Goal: Task Accomplishment & Management: Manage account settings

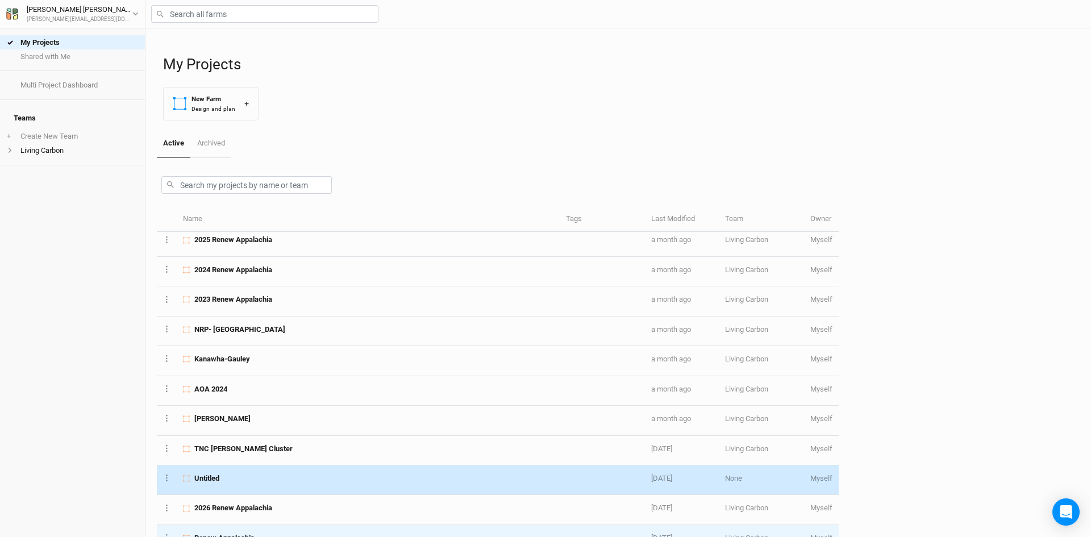
scroll to position [67, 0]
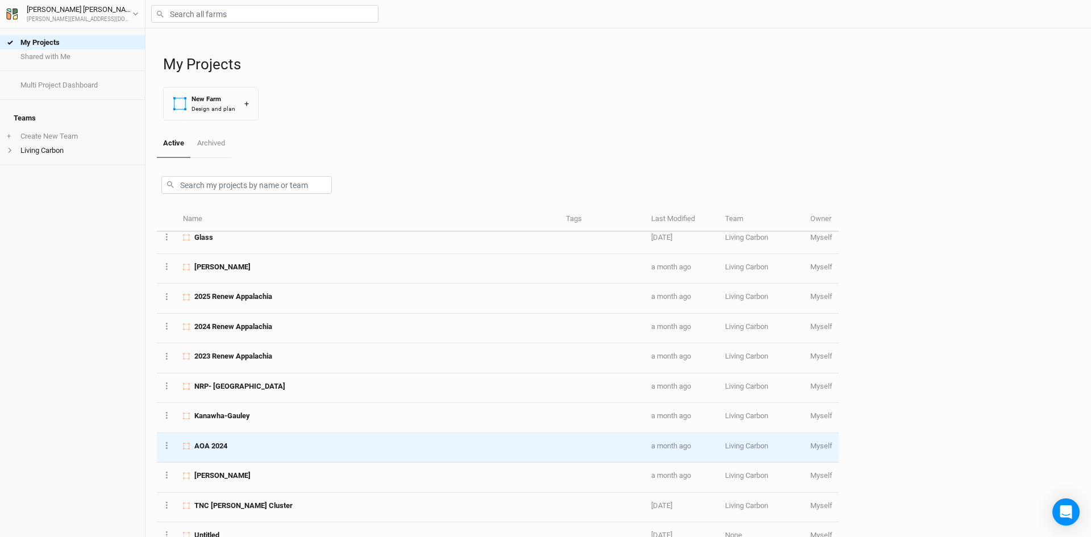
click at [265, 444] on div "AOA 2024" at bounding box center [368, 446] width 370 height 10
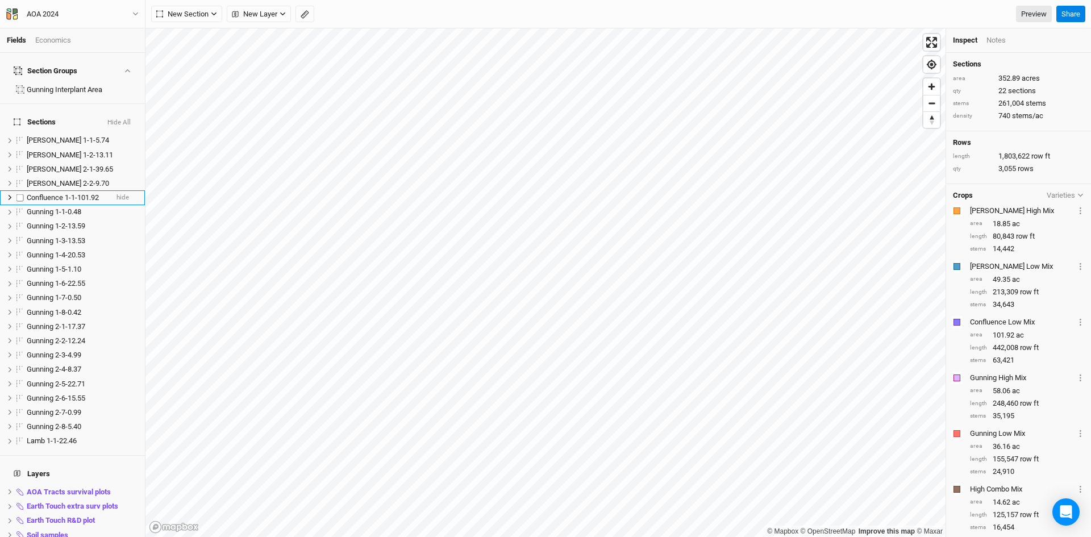
click at [56, 193] on span "Confluence 1-1-101.92" at bounding box center [63, 197] width 72 height 9
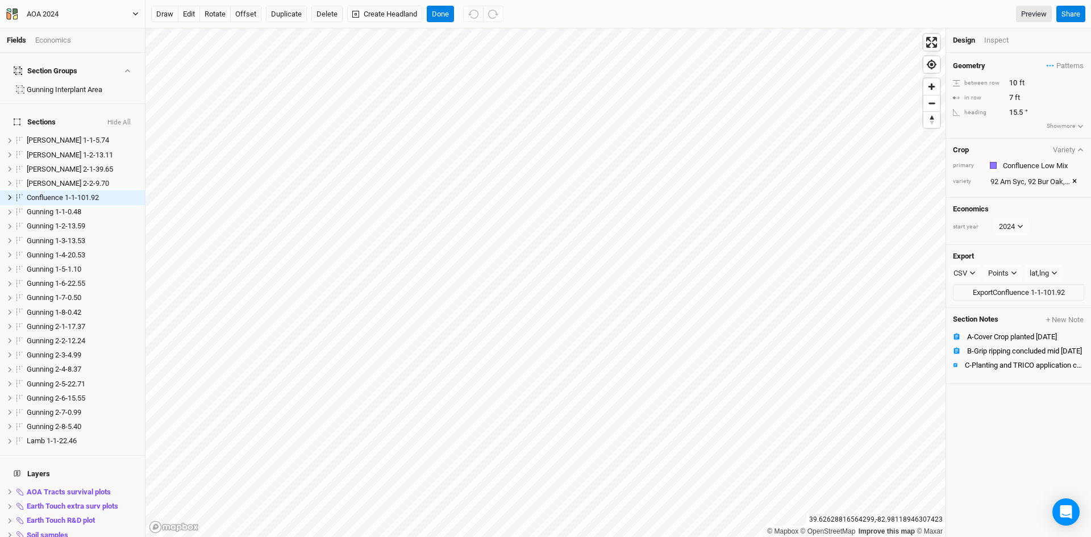
click at [132, 14] on button "AOA 2024" at bounding box center [72, 14] width 133 height 12
click at [83, 34] on button "Back" at bounding box center [94, 31] width 90 height 15
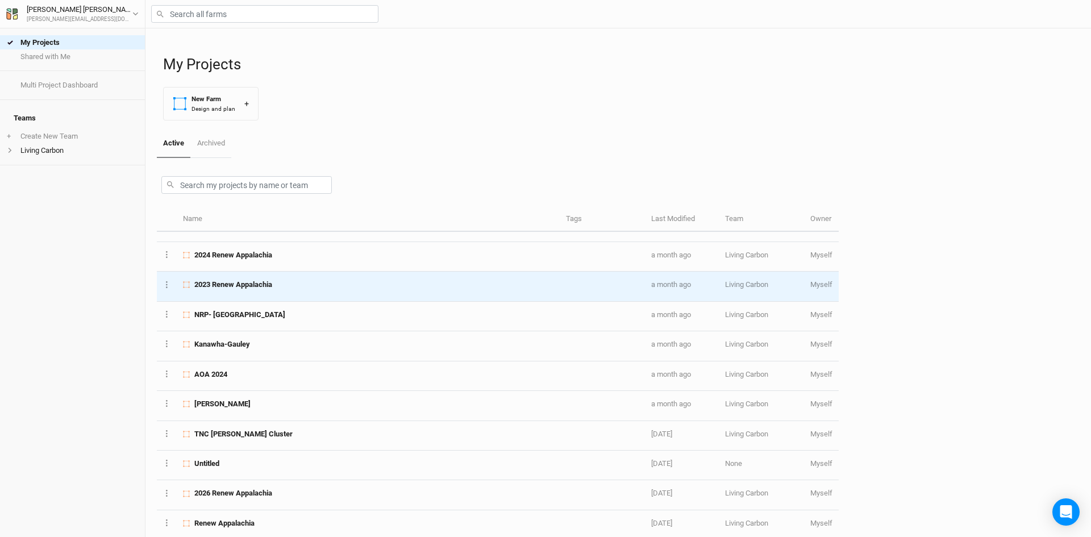
scroll to position [181, 0]
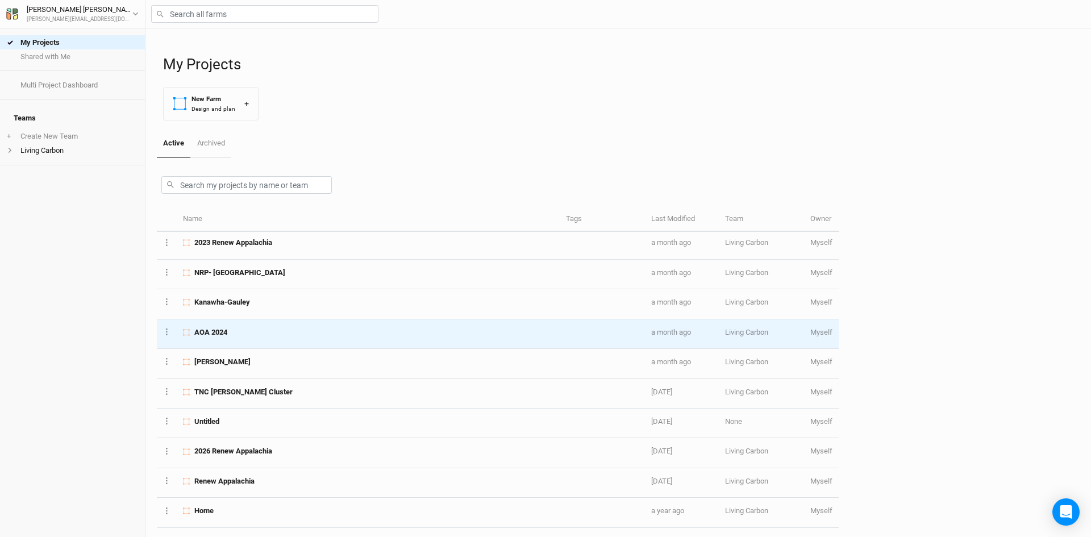
click at [406, 332] on div "AOA 2024" at bounding box center [368, 332] width 370 height 10
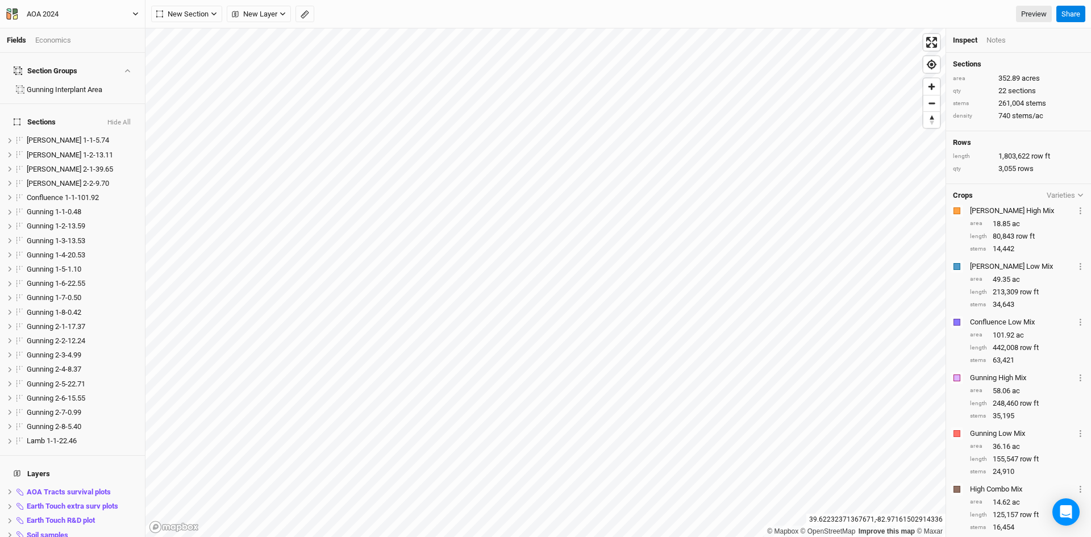
click at [135, 12] on icon "button" at bounding box center [135, 14] width 6 height 6
click at [101, 26] on button "Back" at bounding box center [94, 31] width 90 height 15
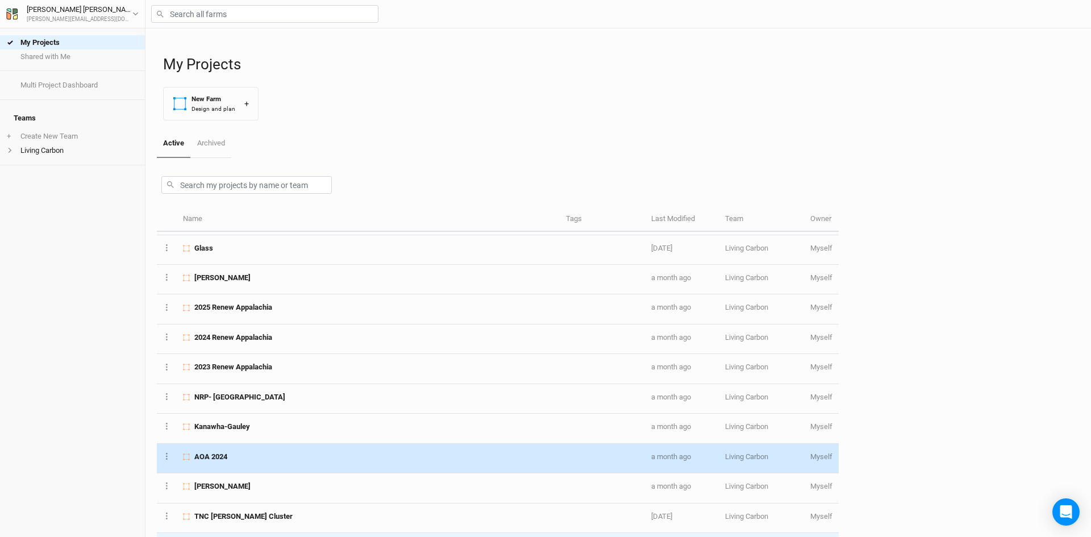
scroll to position [170, 0]
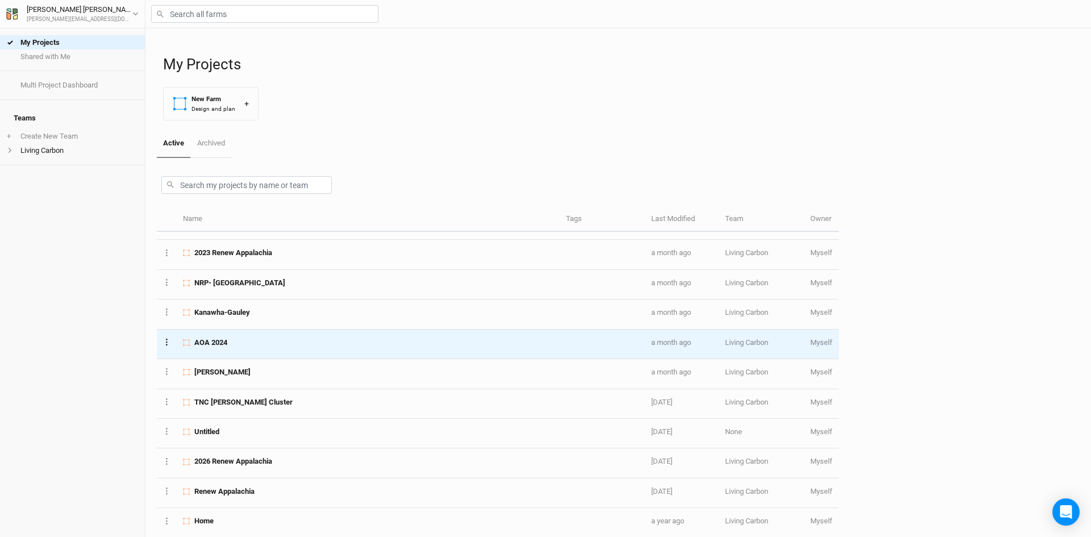
click at [164, 340] on button "Layer 1" at bounding box center [166, 341] width 7 height 13
click at [227, 378] on button "Duplicate Farm" at bounding box center [210, 381] width 93 height 18
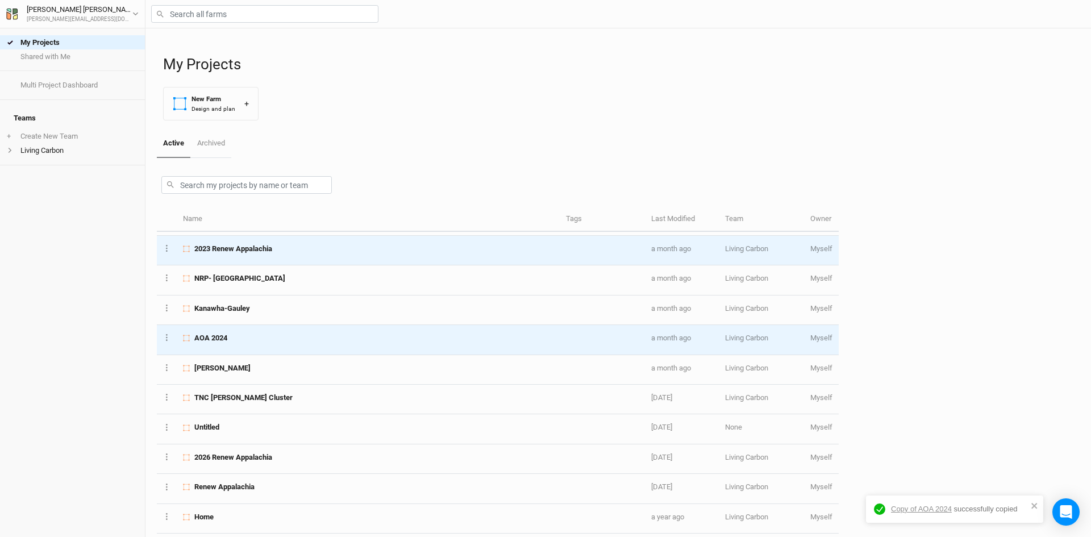
scroll to position [210, 0]
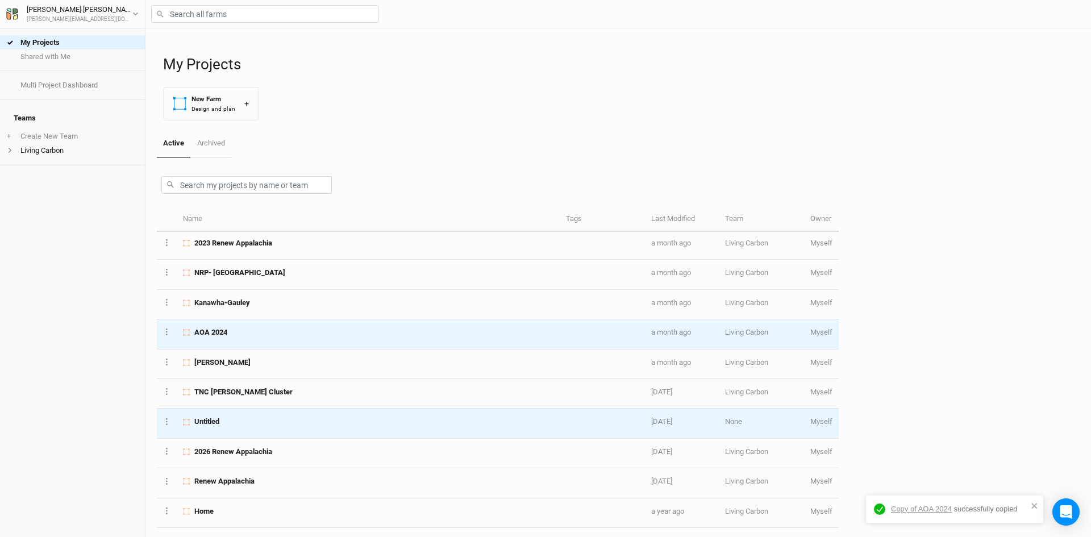
click at [233, 423] on div "Untitled" at bounding box center [368, 421] width 370 height 10
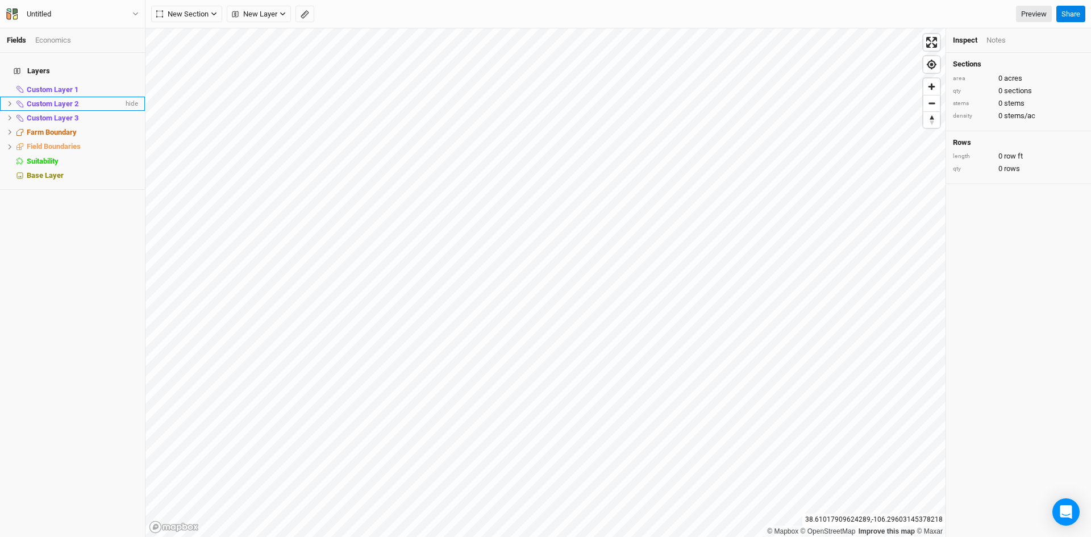
click at [10, 101] on icon at bounding box center [10, 104] width 6 height 6
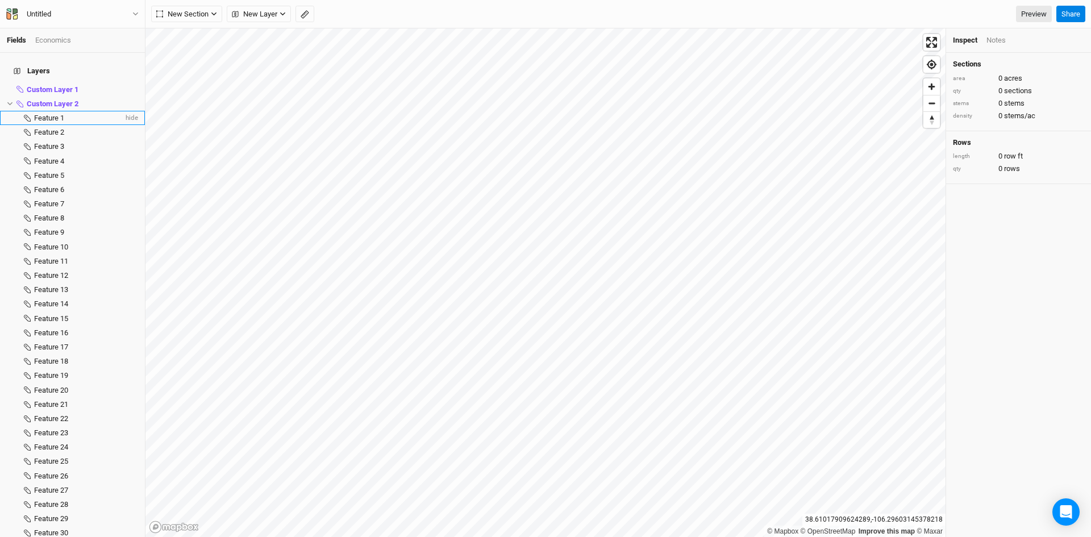
click at [54, 114] on span "Feature 1" at bounding box center [49, 118] width 30 height 9
click at [134, 11] on icon "button" at bounding box center [135, 14] width 6 height 6
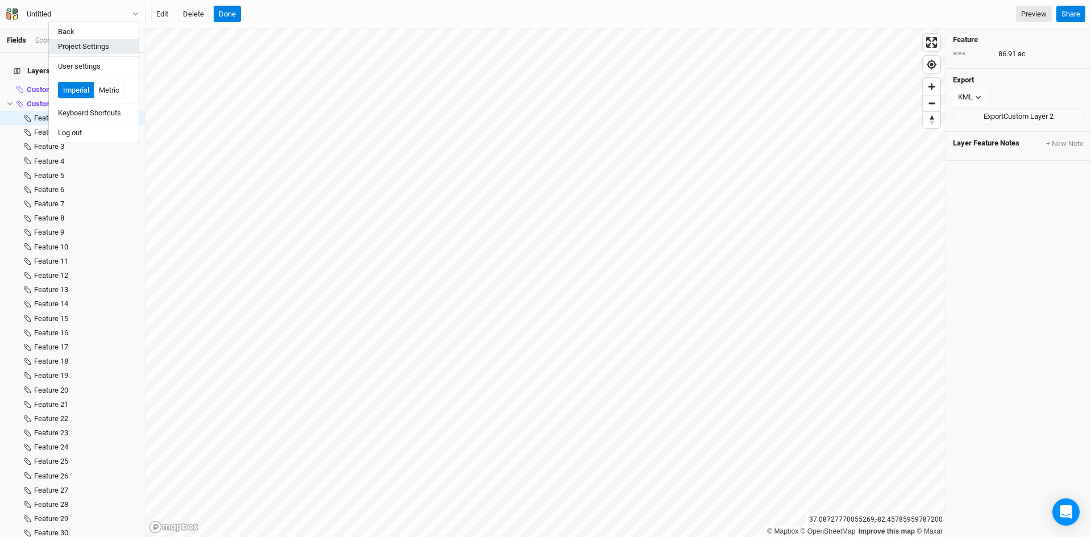
click at [92, 47] on button "Project Settings" at bounding box center [94, 46] width 90 height 15
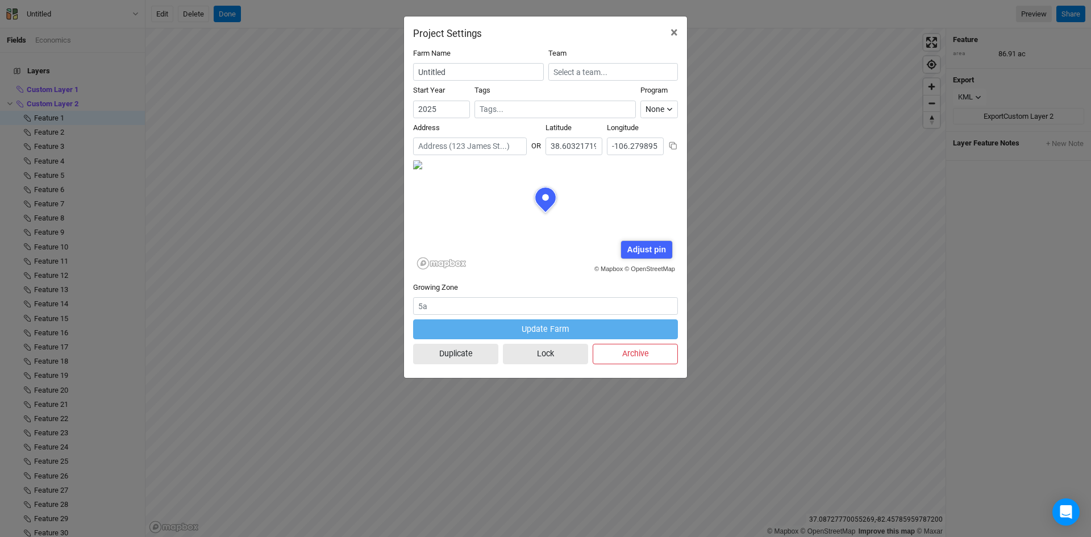
scroll to position [57, 132]
click at [458, 74] on input "Untitled" at bounding box center [478, 72] width 131 height 18
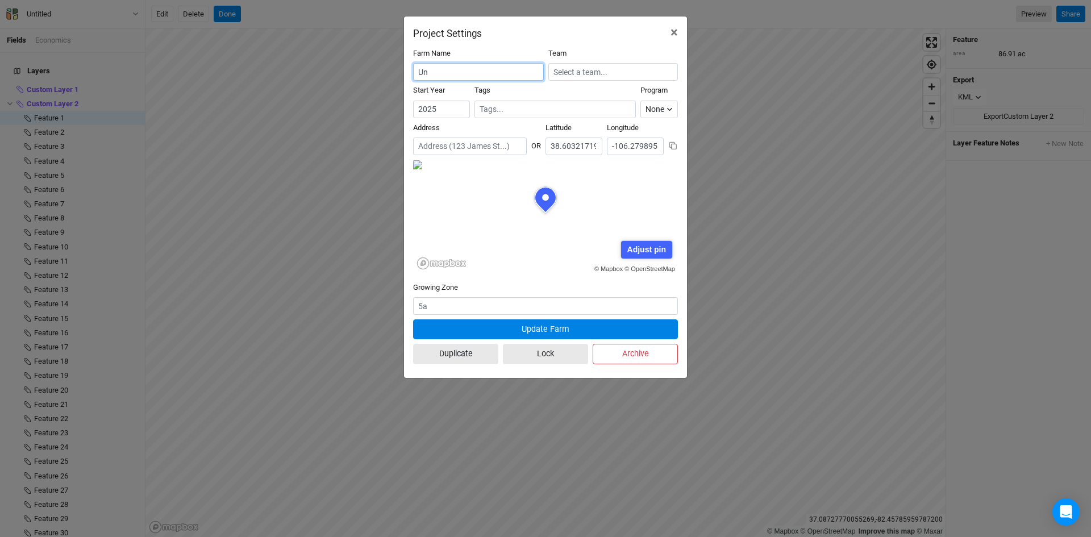
type input "U"
type input "TNC- [GEOGRAPHIC_DATA]"
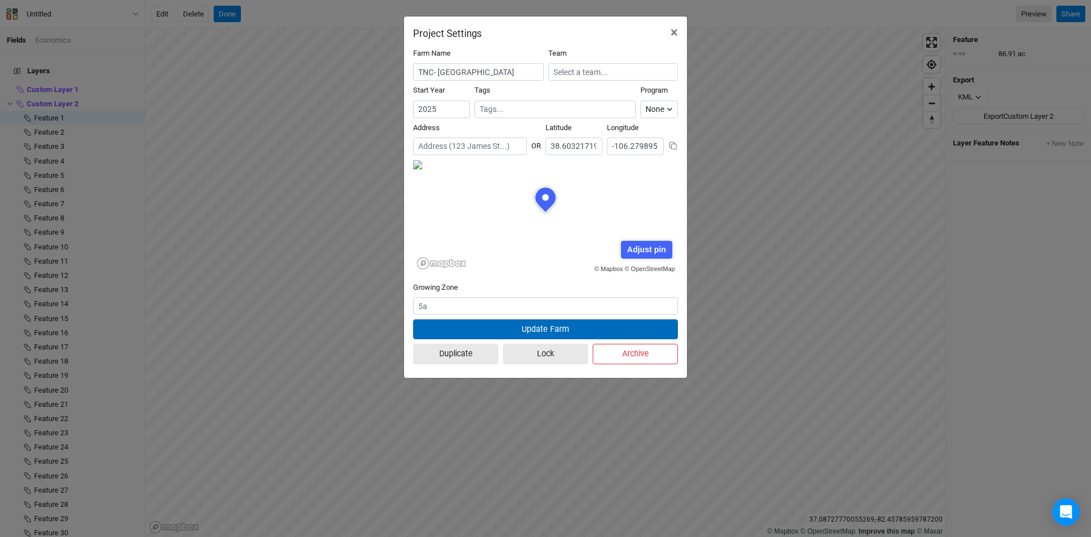
click at [537, 328] on button "Update Farm" at bounding box center [545, 329] width 265 height 20
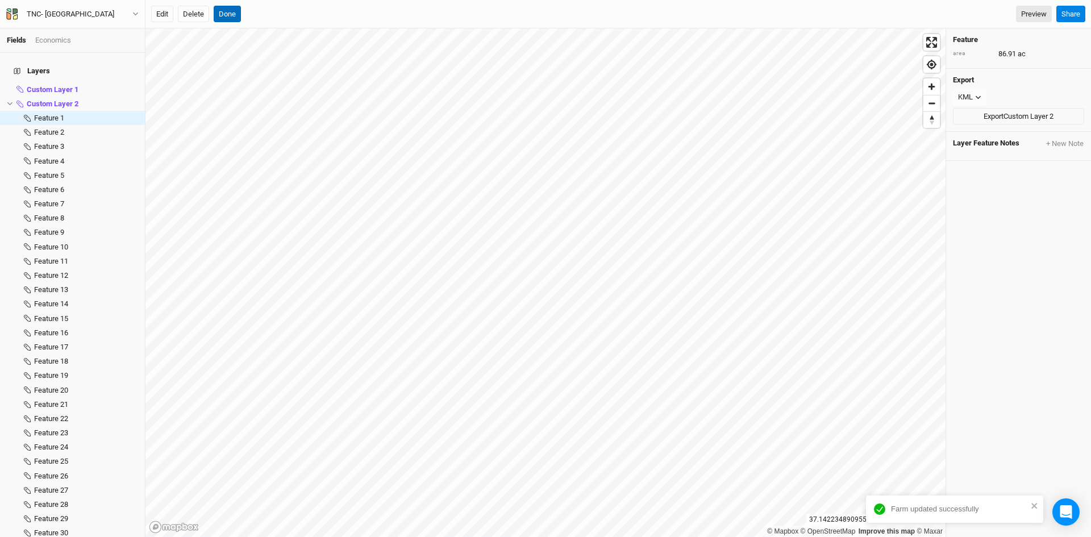
click at [223, 8] on button "Done" at bounding box center [227, 14] width 27 height 17
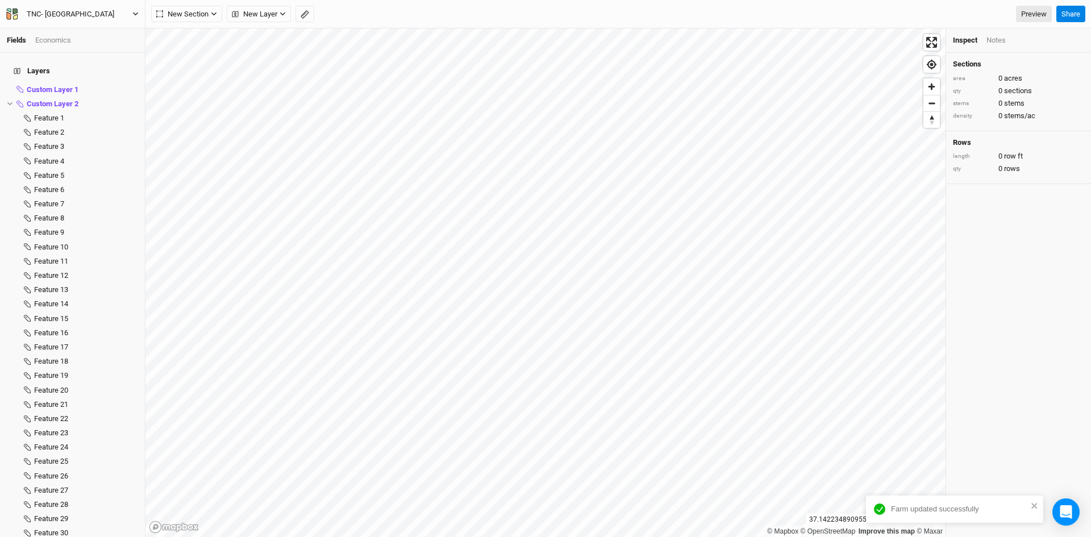
click at [132, 11] on button "TNC- [GEOGRAPHIC_DATA]" at bounding box center [72, 14] width 133 height 12
click at [83, 36] on button "Back" at bounding box center [94, 31] width 90 height 15
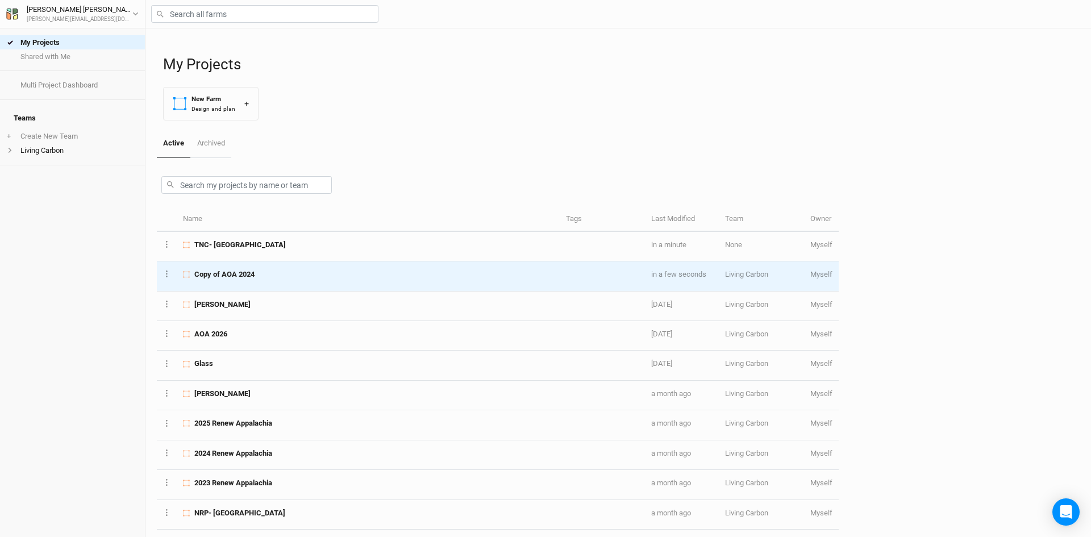
click at [258, 270] on div "Copy of AOA 2024" at bounding box center [368, 274] width 370 height 10
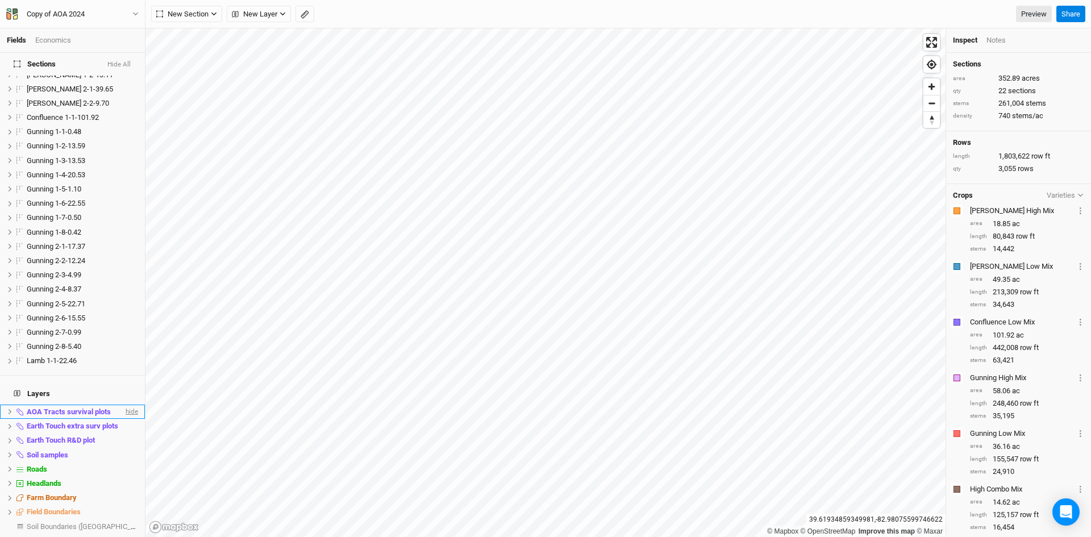
scroll to position [92, 0]
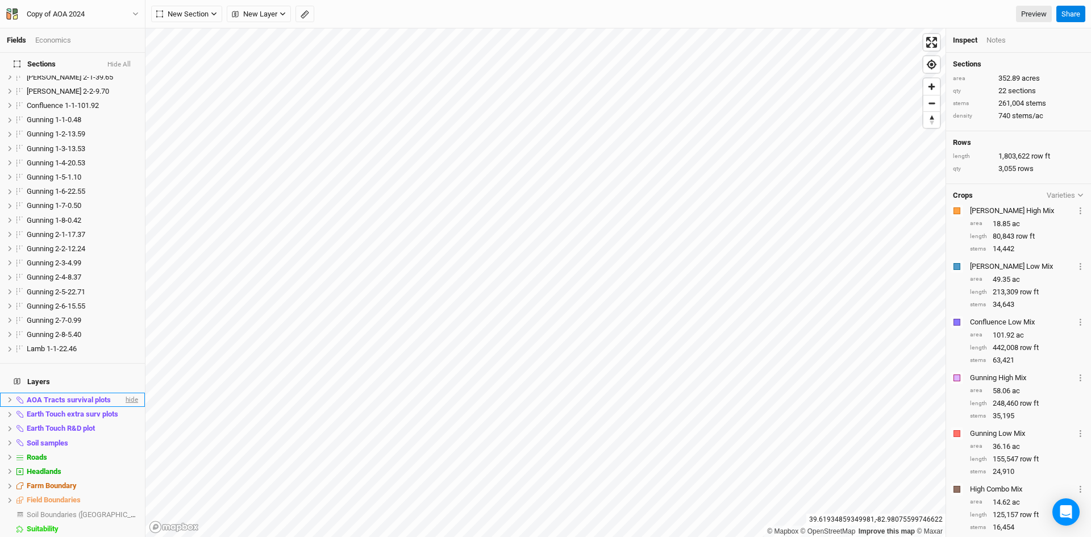
click at [124, 392] on span "hide" at bounding box center [130, 399] width 15 height 14
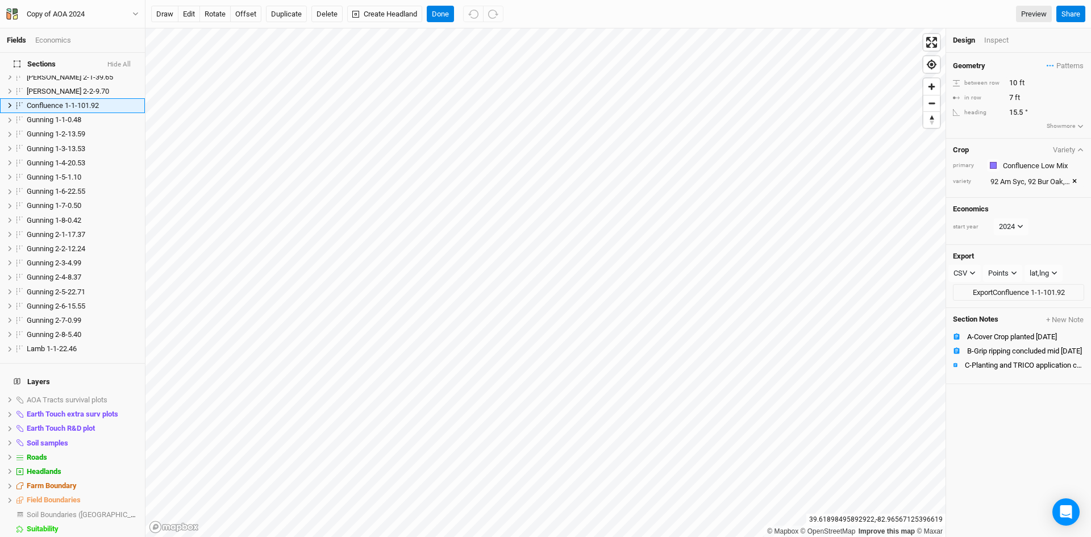
scroll to position [0, 0]
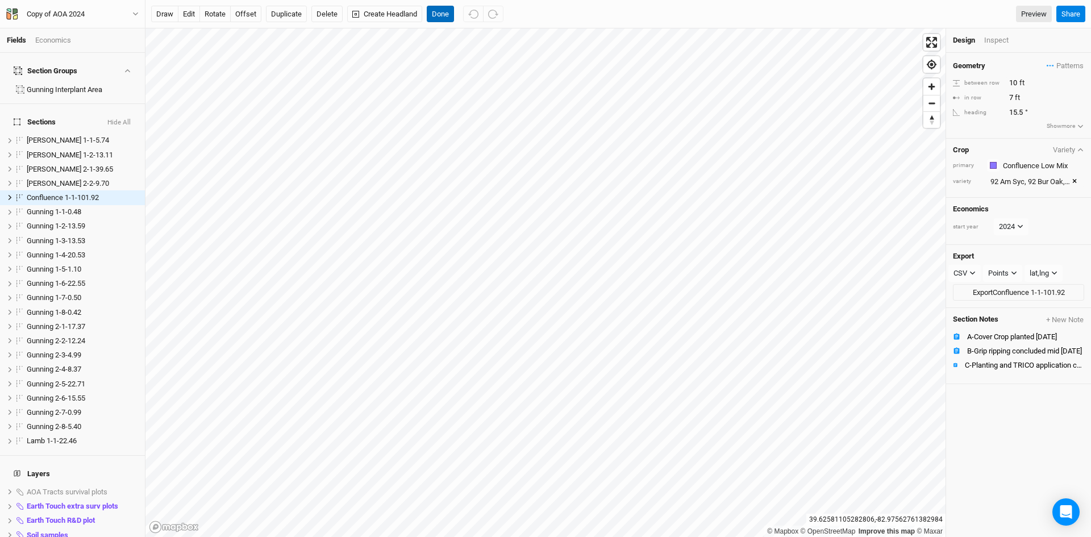
click at [446, 14] on button "Done" at bounding box center [440, 14] width 27 height 17
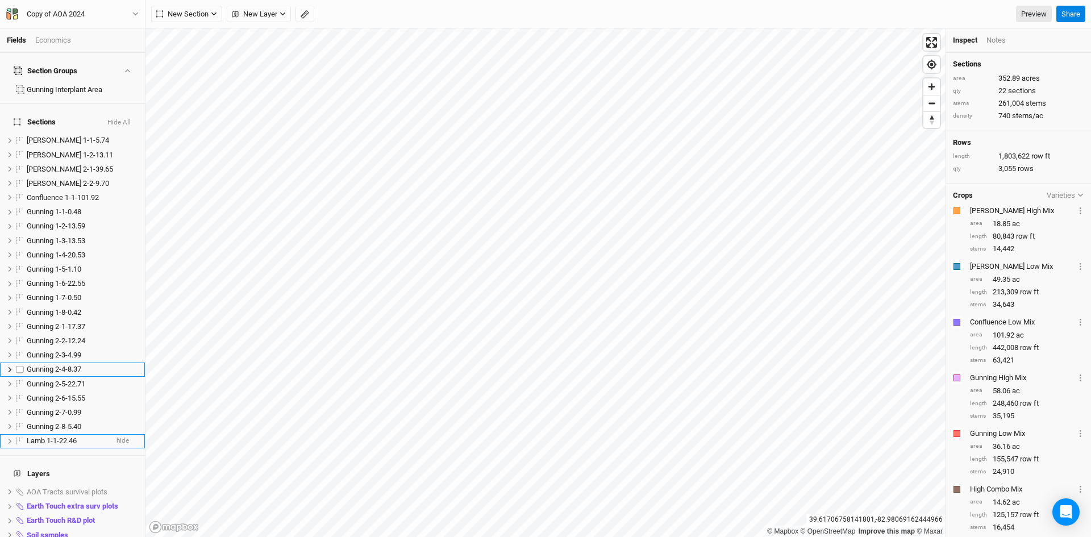
scroll to position [92, 0]
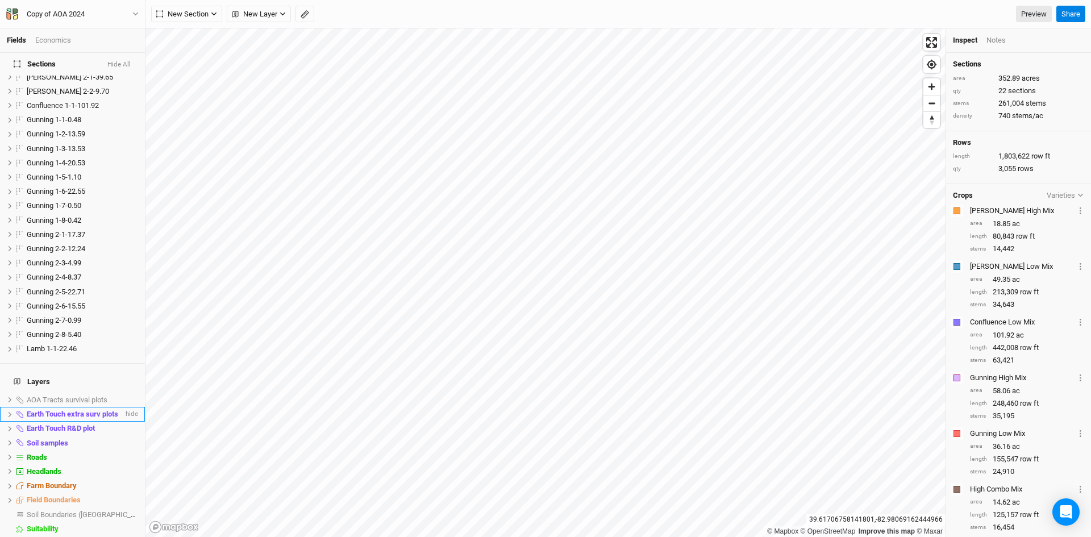
click at [87, 410] on span "Earth Touch extra surv plots" at bounding box center [72, 414] width 91 height 9
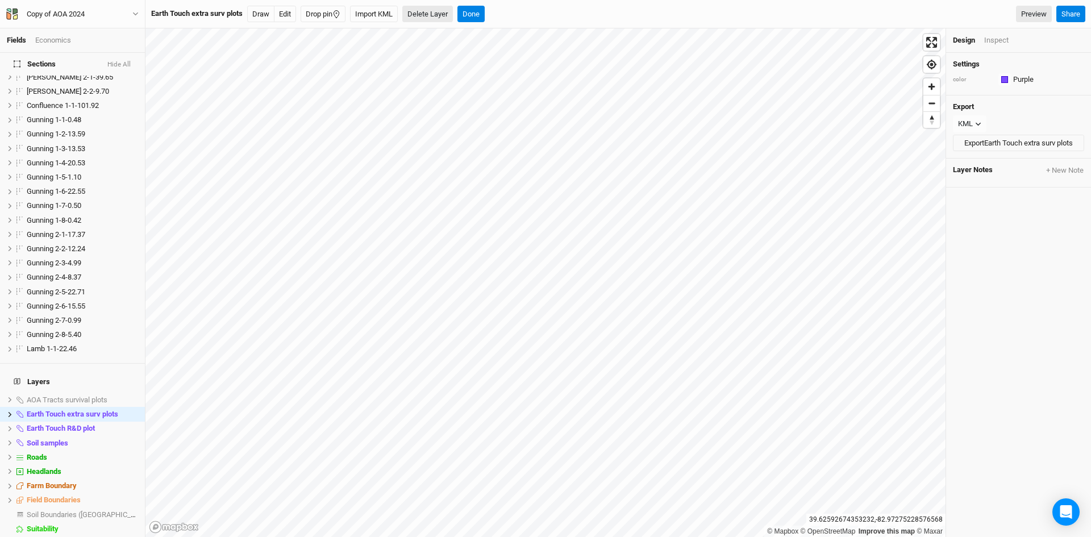
click at [430, 11] on button "Delete Layer" at bounding box center [427, 14] width 51 height 17
click at [456, 9] on button "Confirm" at bounding box center [452, 14] width 35 height 17
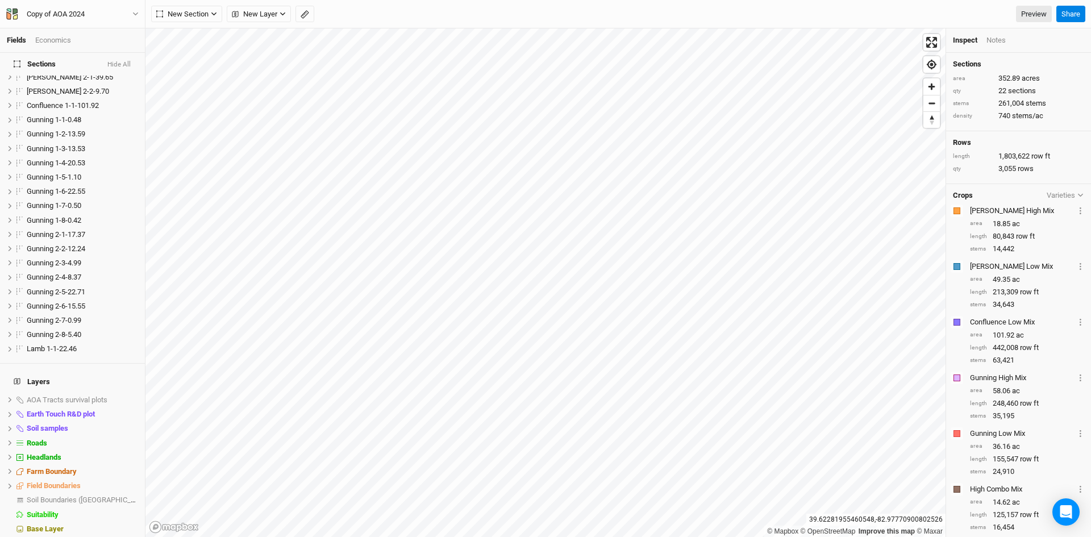
scroll to position [78, 0]
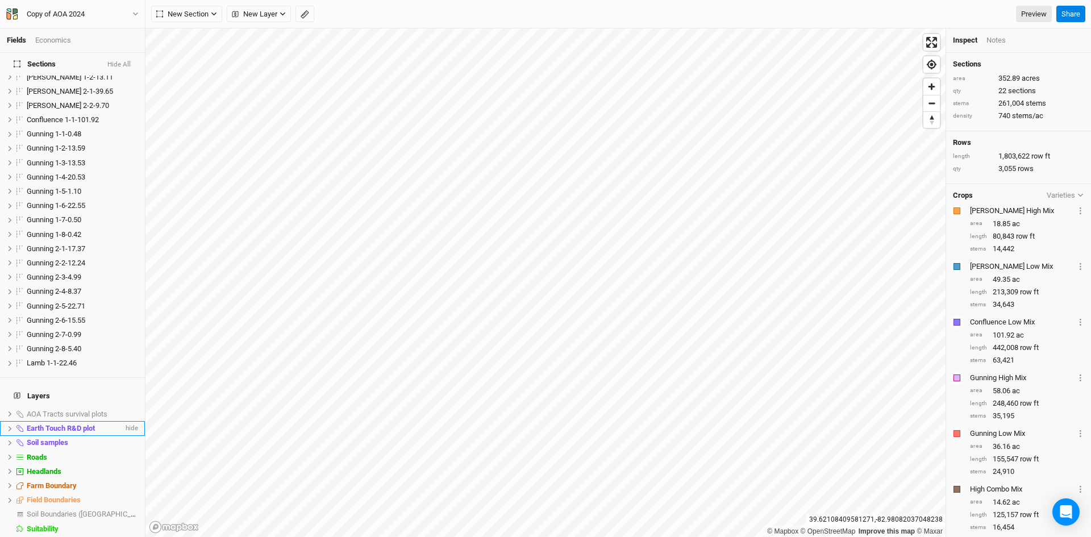
click at [65, 424] on span "Earth Touch R&D plot" at bounding box center [61, 428] width 68 height 9
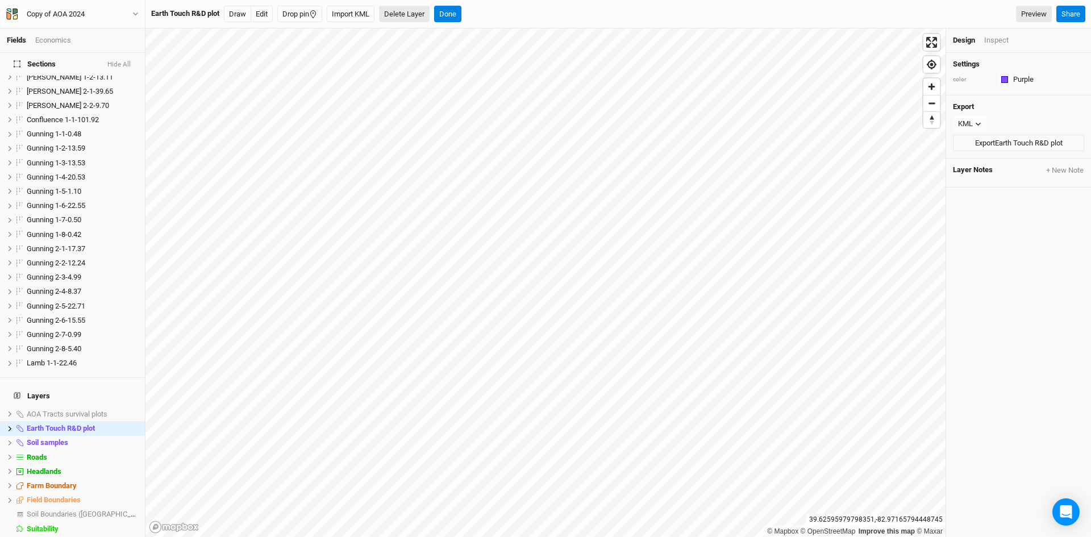
click at [401, 12] on button "Delete Layer" at bounding box center [404, 14] width 51 height 17
click at [440, 9] on button "Confirm" at bounding box center [428, 14] width 35 height 17
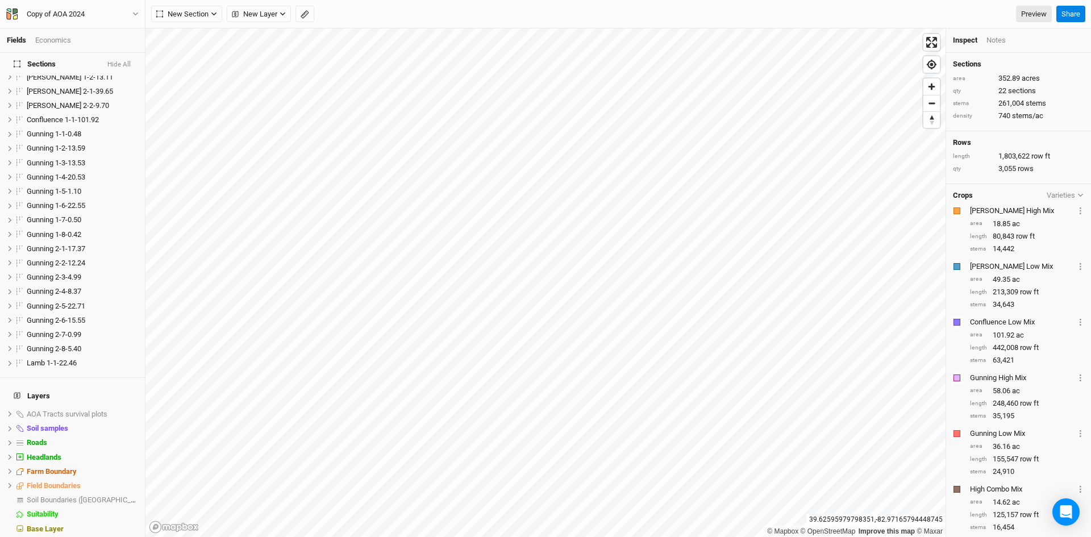
scroll to position [64, 0]
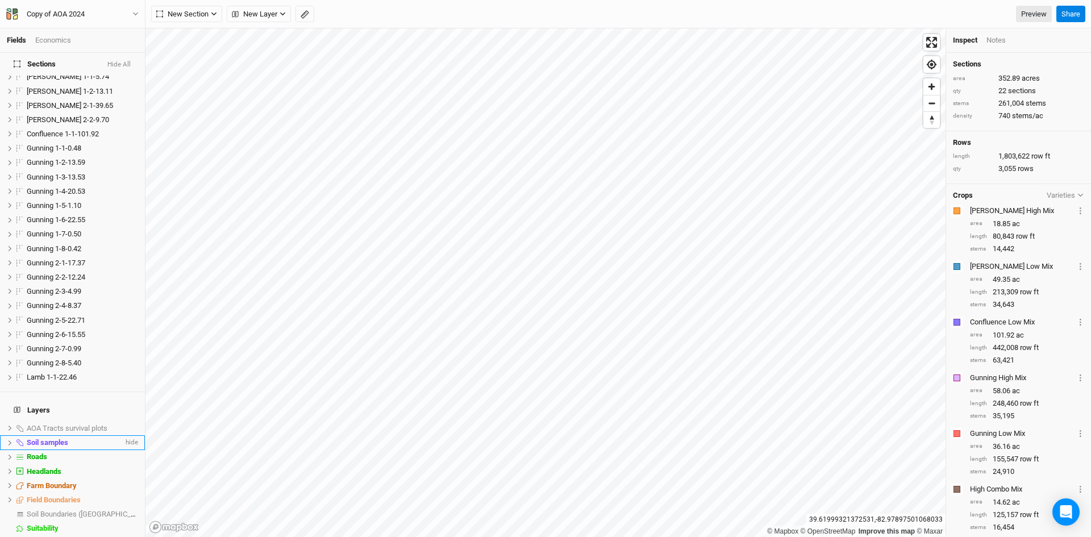
click at [49, 438] on span "Soil samples" at bounding box center [47, 442] width 41 height 9
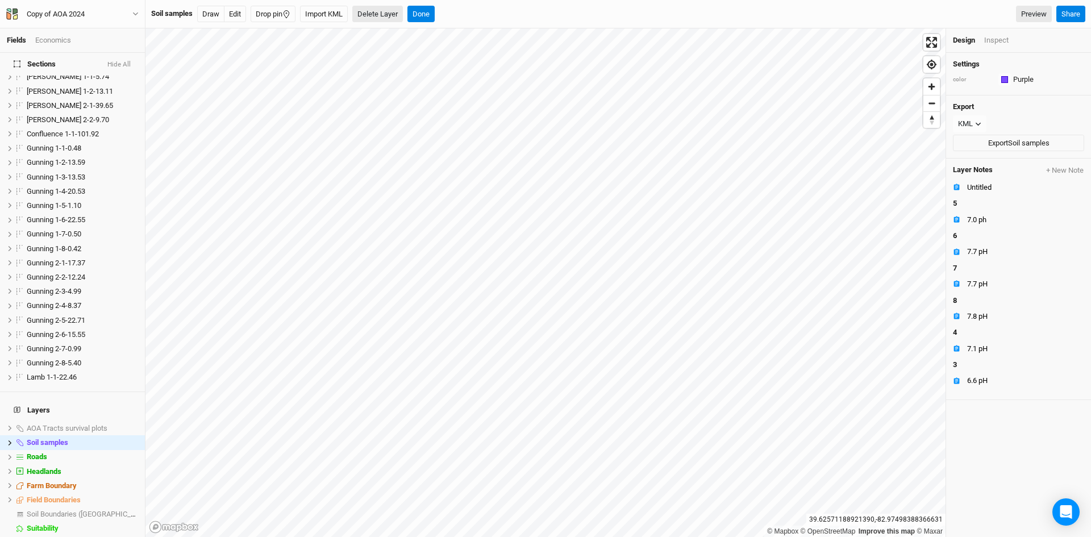
click at [387, 15] on button "Delete Layer" at bounding box center [377, 14] width 51 height 17
click at [366, 14] on button "Cancel" at bounding box center [364, 14] width 32 height 17
click at [59, 495] on span "Field Boundaries" at bounding box center [54, 499] width 54 height 9
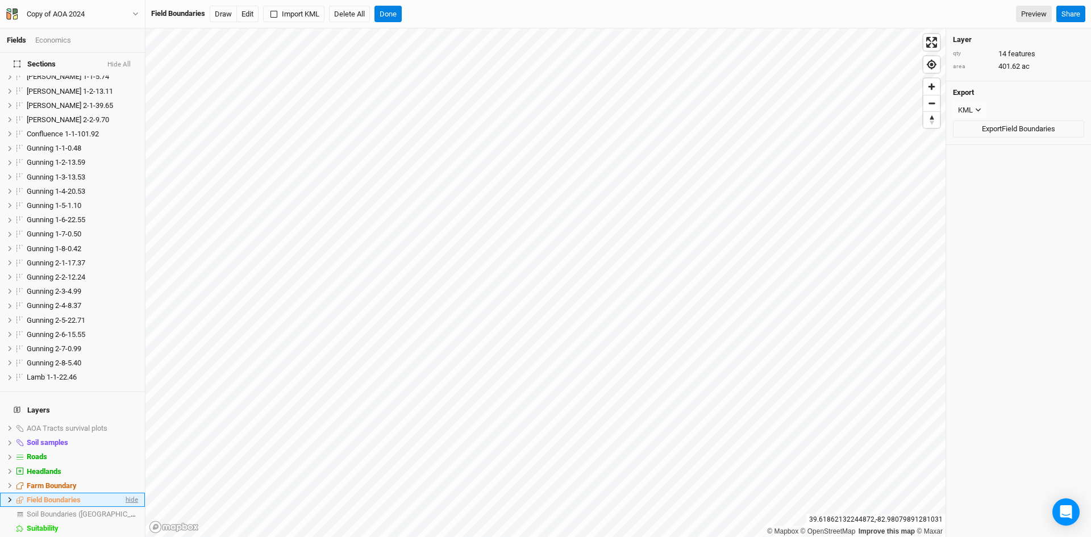
click at [123, 492] on span "hide" at bounding box center [130, 499] width 15 height 14
click at [123, 492] on span "show" at bounding box center [129, 499] width 18 height 14
click at [123, 478] on span "hide" at bounding box center [130, 485] width 15 height 14
click at [123, 478] on span "show" at bounding box center [129, 485] width 18 height 14
click at [59, 481] on span "Farm Boundary" at bounding box center [52, 485] width 50 height 9
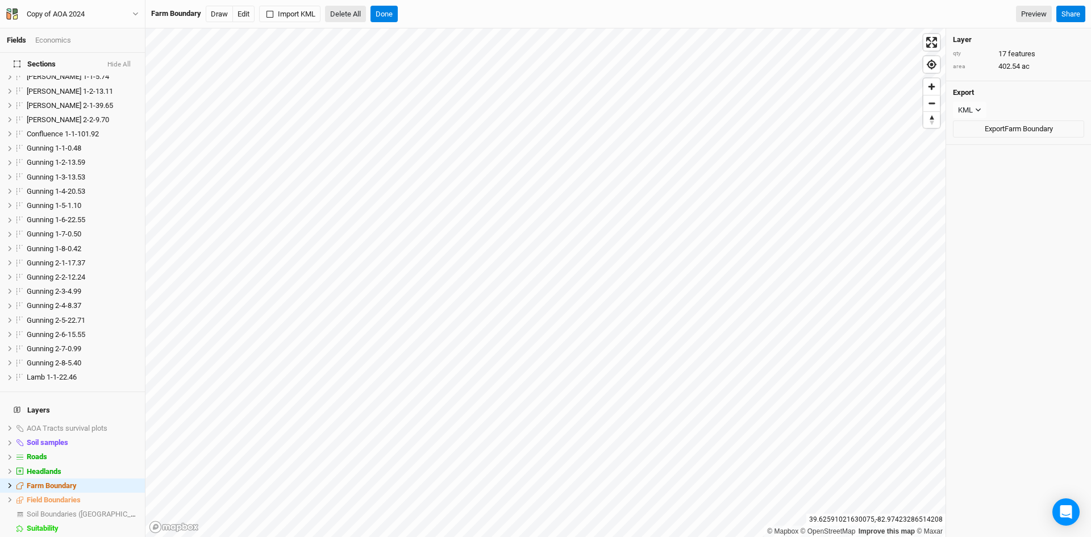
click at [355, 7] on button "Delete All" at bounding box center [345, 14] width 41 height 17
click at [425, 11] on button "Confirm" at bounding box center [410, 14] width 35 height 17
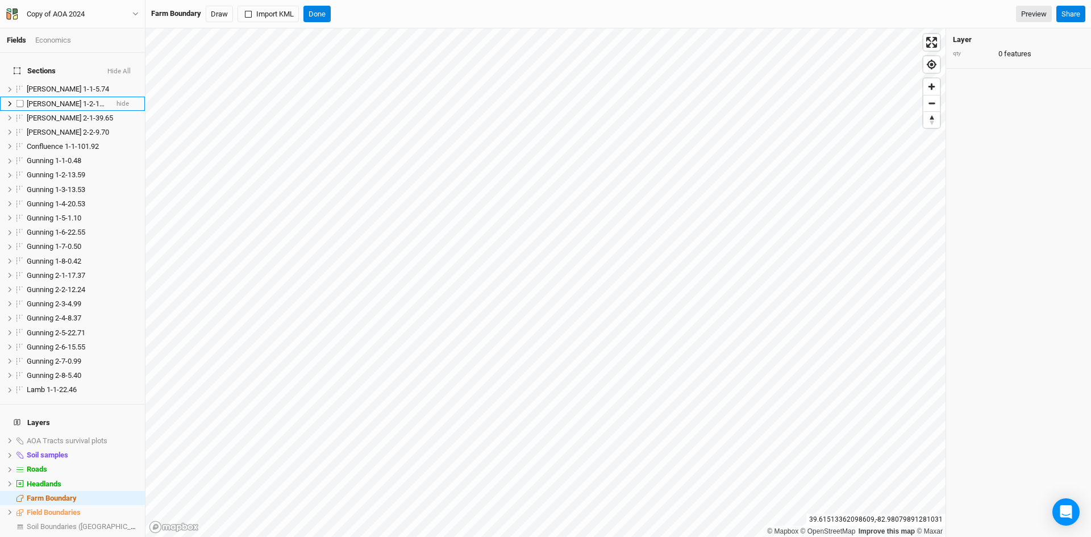
scroll to position [0, 0]
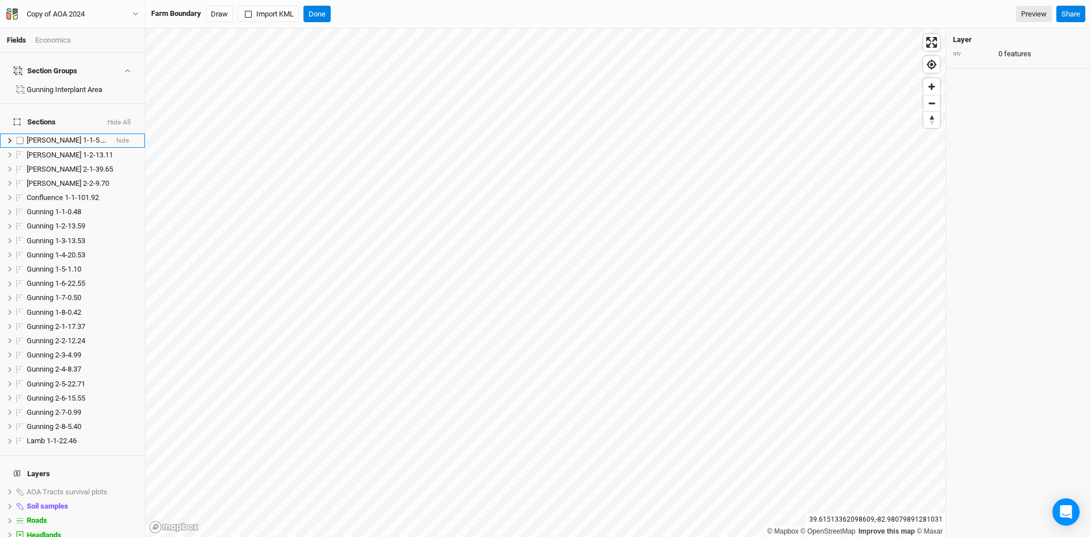
click at [17, 133] on label at bounding box center [20, 140] width 14 height 14
click at [17, 137] on input "checkbox" at bounding box center [19, 140] width 7 height 7
checkbox input "true"
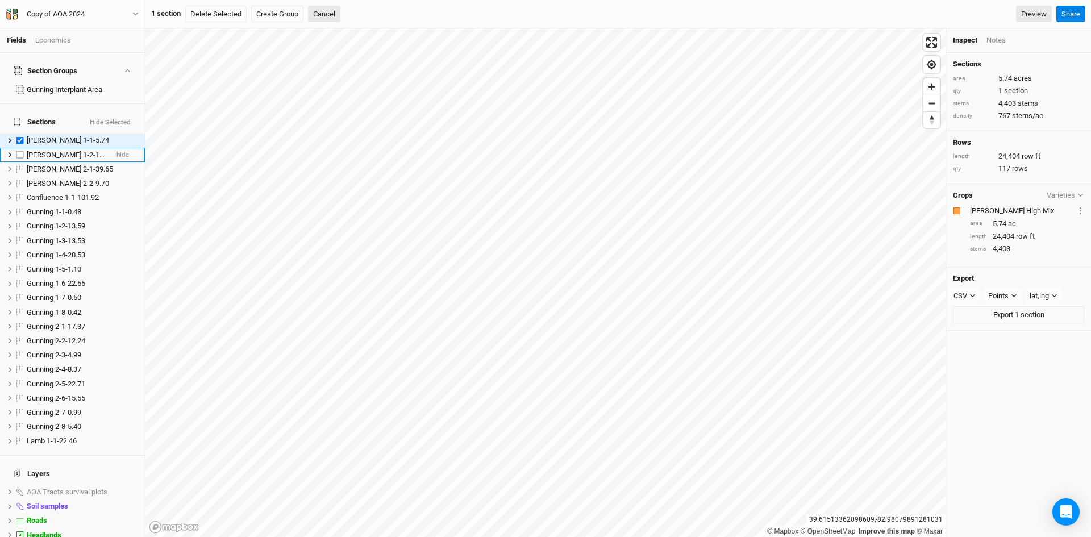
click at [21, 148] on label at bounding box center [20, 155] width 14 height 14
click at [21, 151] on input "checkbox" at bounding box center [19, 154] width 7 height 7
checkbox input "true"
click at [19, 162] on label at bounding box center [20, 169] width 14 height 14
click at [19, 165] on input "checkbox" at bounding box center [19, 168] width 7 height 7
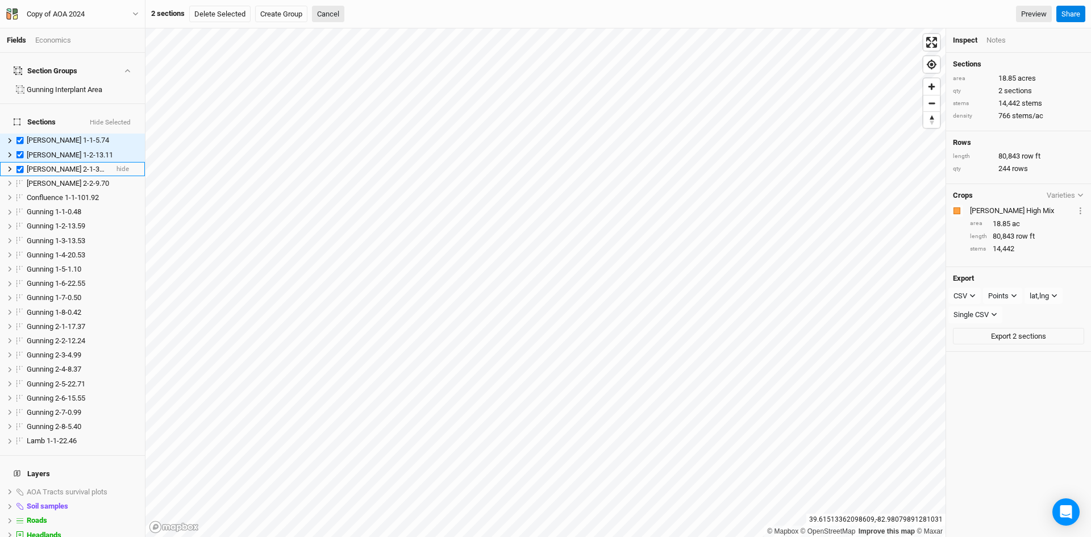
checkbox input "true"
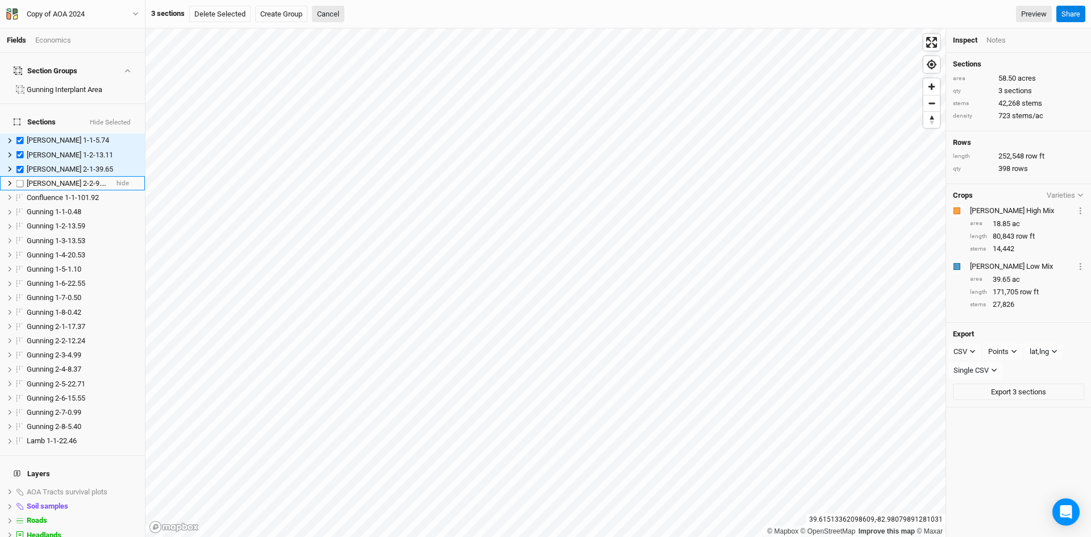
click at [18, 176] on label at bounding box center [20, 183] width 14 height 14
click at [18, 179] on input "checkbox" at bounding box center [19, 182] width 7 height 7
checkbox input "true"
click at [19, 205] on label at bounding box center [20, 212] width 14 height 14
click at [19, 208] on input "checkbox" at bounding box center [19, 211] width 7 height 7
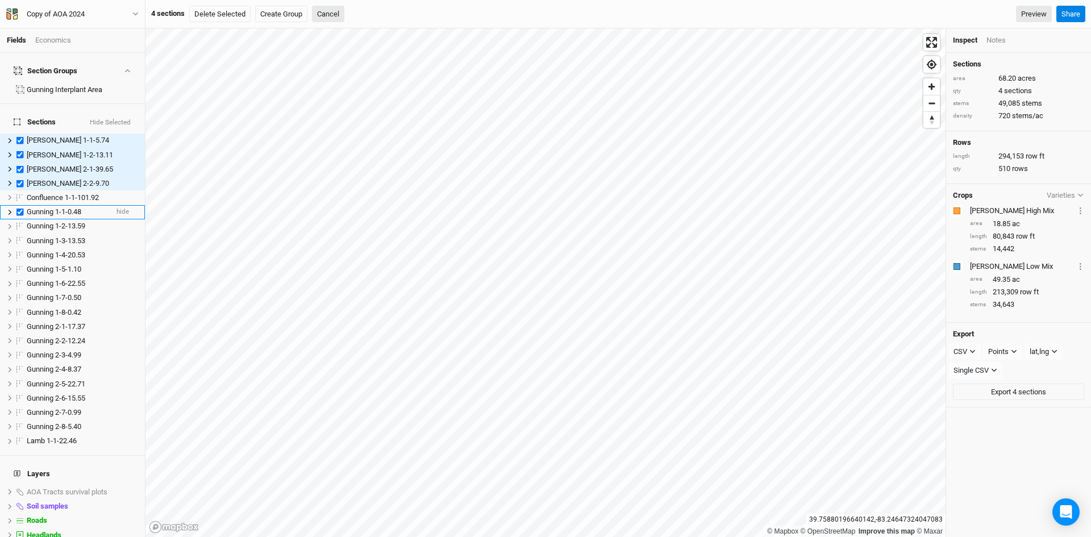
checkbox input "true"
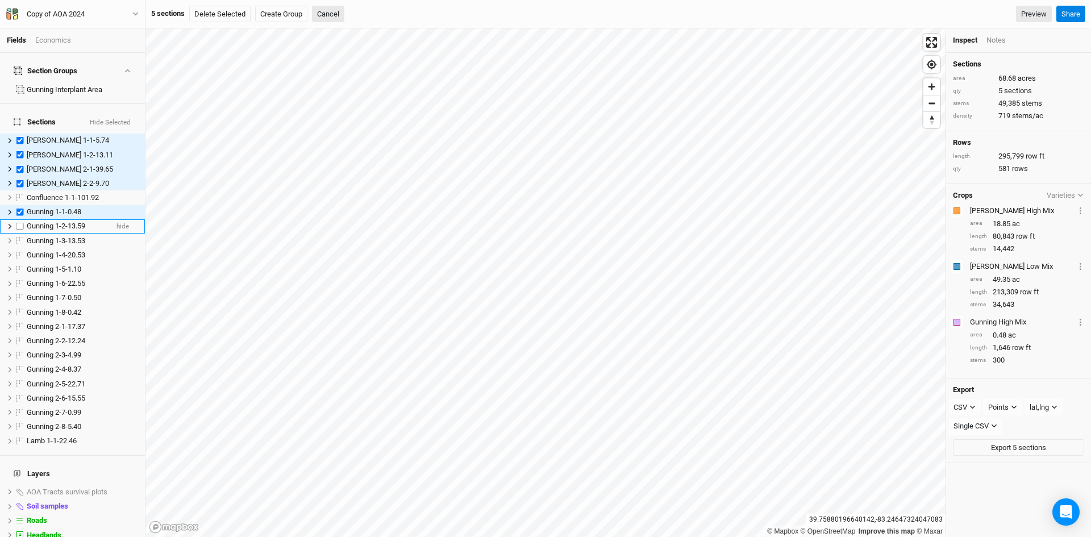
click at [20, 219] on label at bounding box center [20, 226] width 14 height 14
click at [20, 223] on input "checkbox" at bounding box center [19, 226] width 7 height 7
checkbox input "true"
click at [18, 233] on label at bounding box center [20, 240] width 14 height 14
click at [18, 237] on input "checkbox" at bounding box center [19, 240] width 7 height 7
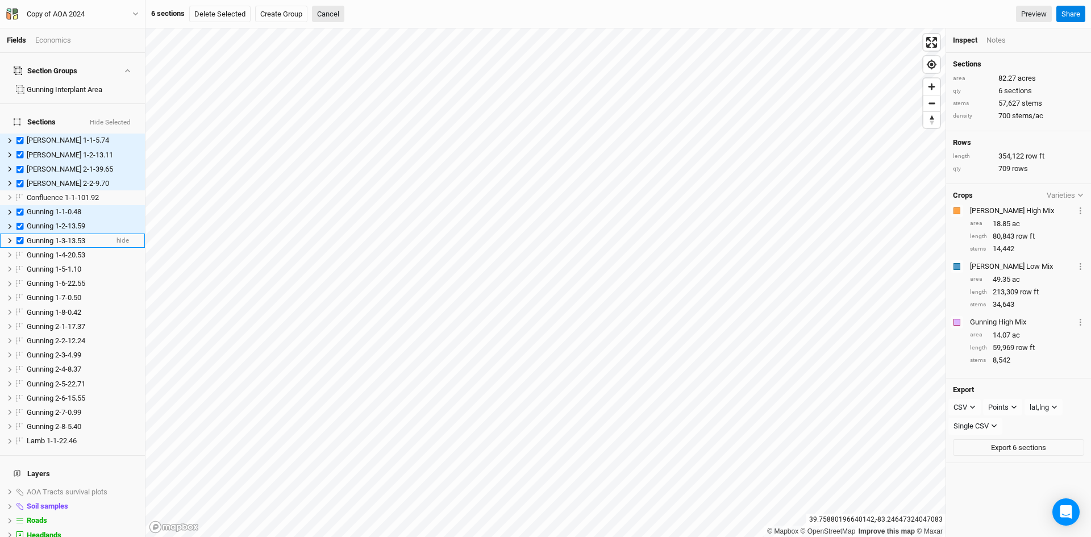
checkbox input "true"
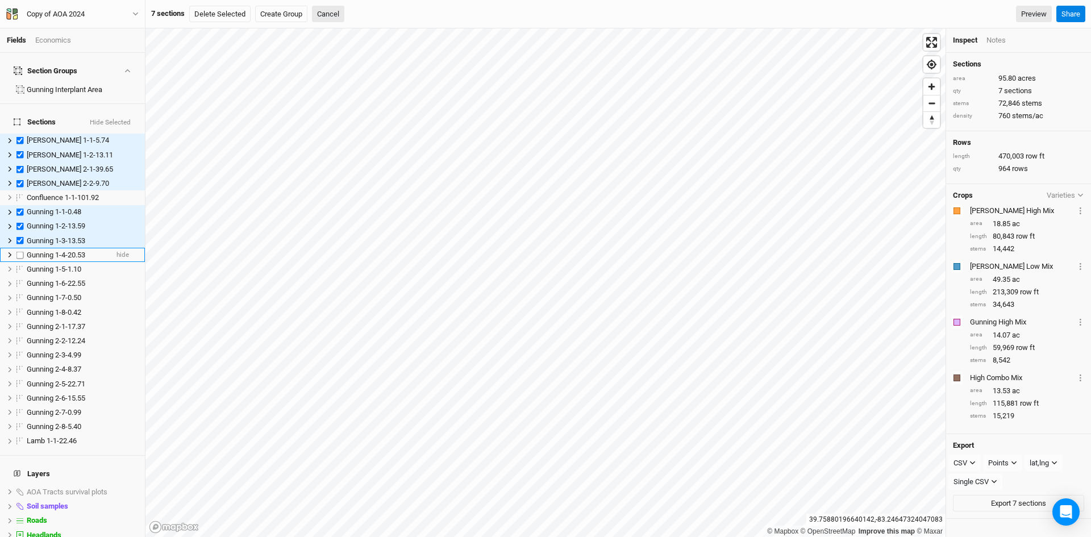
click at [18, 248] on label at bounding box center [20, 255] width 14 height 14
click at [18, 251] on input "checkbox" at bounding box center [19, 254] width 7 height 7
checkbox input "true"
click at [18, 262] on label at bounding box center [20, 269] width 14 height 14
click at [18, 265] on input "checkbox" at bounding box center [19, 268] width 7 height 7
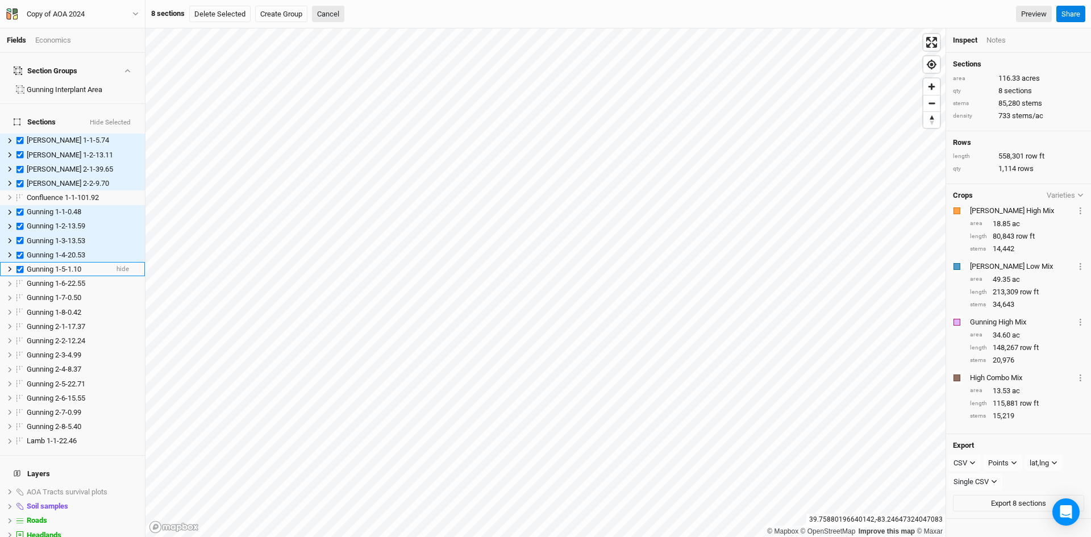
checkbox input "true"
click at [20, 277] on label at bounding box center [20, 284] width 14 height 14
click at [20, 280] on input "checkbox" at bounding box center [19, 283] width 7 height 7
checkbox input "true"
click at [20, 291] on label at bounding box center [20, 298] width 14 height 14
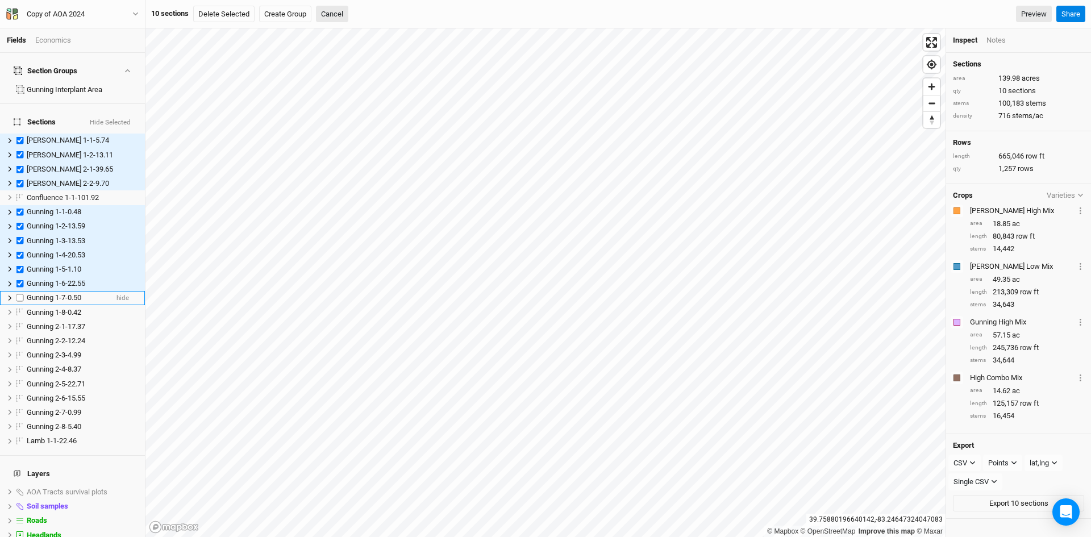
click at [20, 294] on input "checkbox" at bounding box center [19, 297] width 7 height 7
checkbox input "true"
drag, startPoint x: 19, startPoint y: 297, endPoint x: 23, endPoint y: 304, distance: 7.6
click at [20, 305] on label at bounding box center [20, 312] width 14 height 14
click at [20, 308] on input "checkbox" at bounding box center [19, 311] width 7 height 7
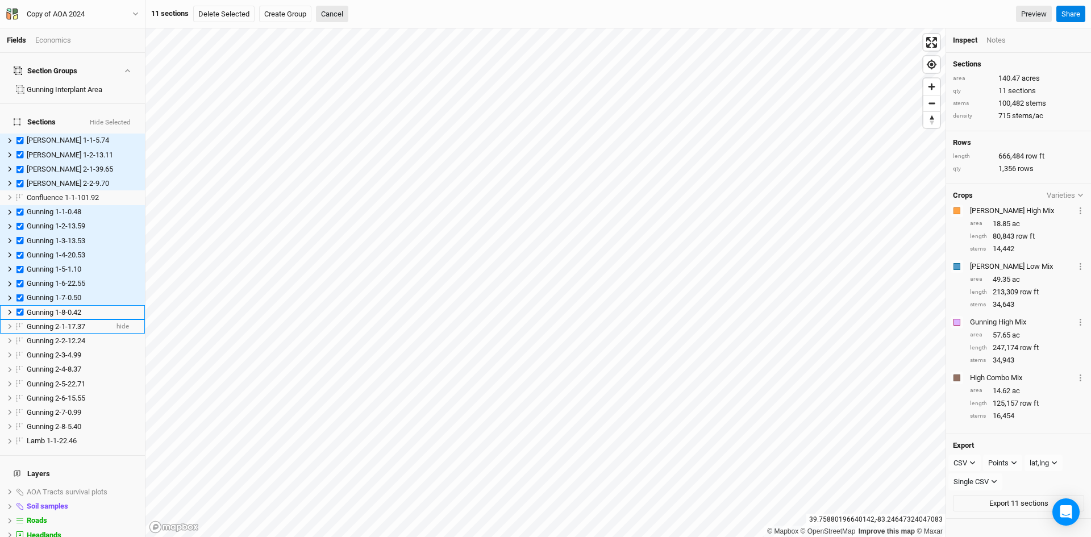
checkbox input "true"
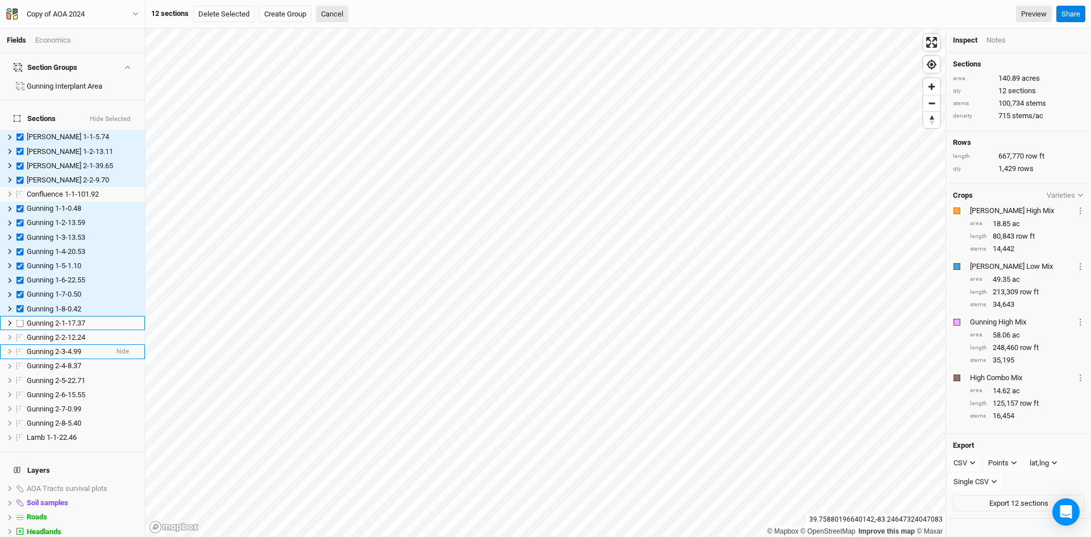
drag, startPoint x: 19, startPoint y: 310, endPoint x: 25, endPoint y: 319, distance: 11.2
click at [20, 316] on label at bounding box center [20, 323] width 14 height 14
click at [20, 319] on input "checkbox" at bounding box center [19, 322] width 7 height 7
checkbox input "true"
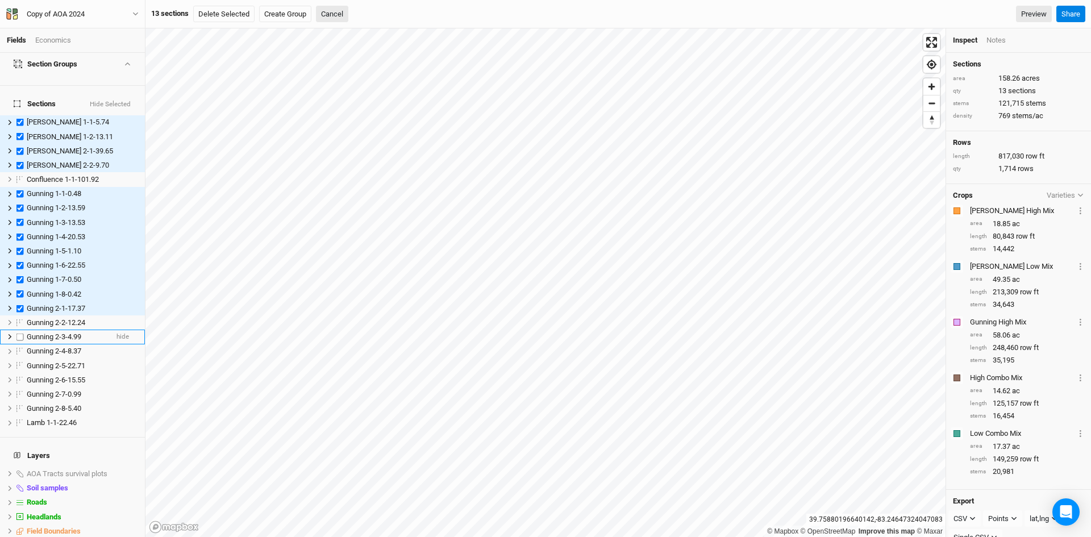
click at [21, 329] on label at bounding box center [20, 336] width 14 height 14
click at [21, 333] on input "checkbox" at bounding box center [19, 336] width 7 height 7
checkbox input "true"
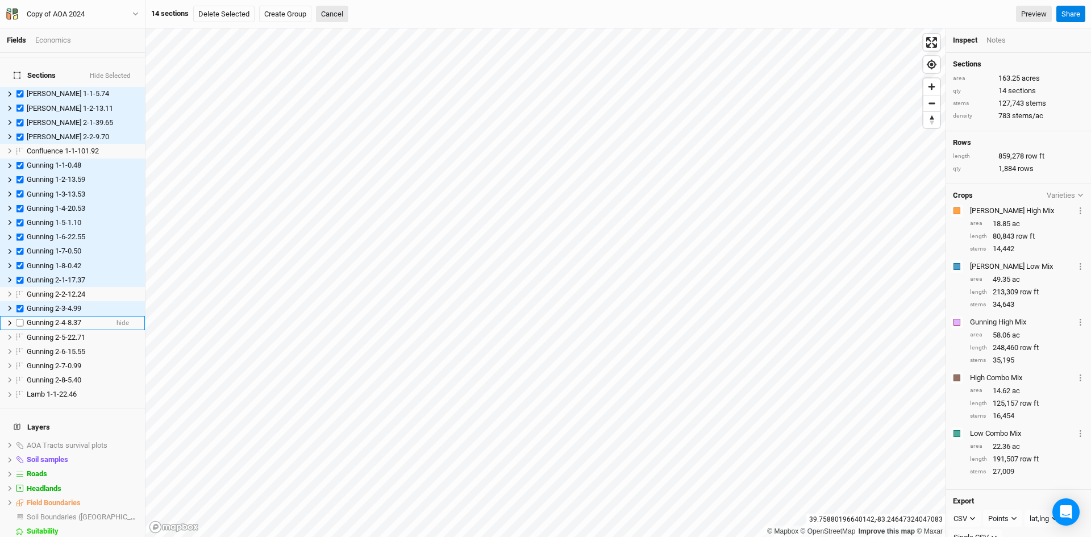
click at [19, 316] on label at bounding box center [20, 323] width 14 height 14
click at [19, 319] on input "checkbox" at bounding box center [19, 322] width 7 height 7
checkbox input "true"
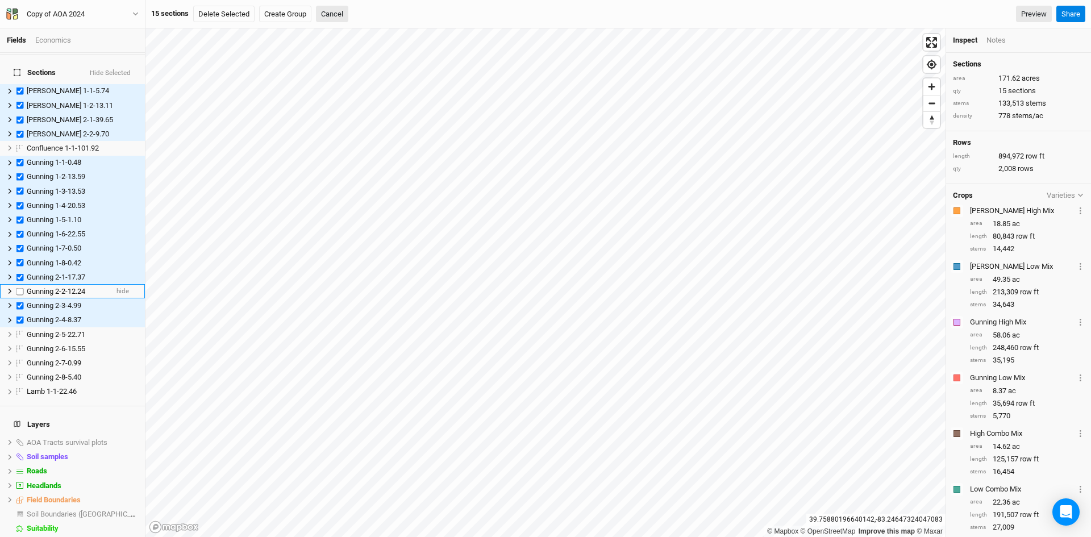
click at [20, 284] on label at bounding box center [20, 291] width 14 height 14
click at [20, 287] on input "checkbox" at bounding box center [19, 290] width 7 height 7
checkbox input "true"
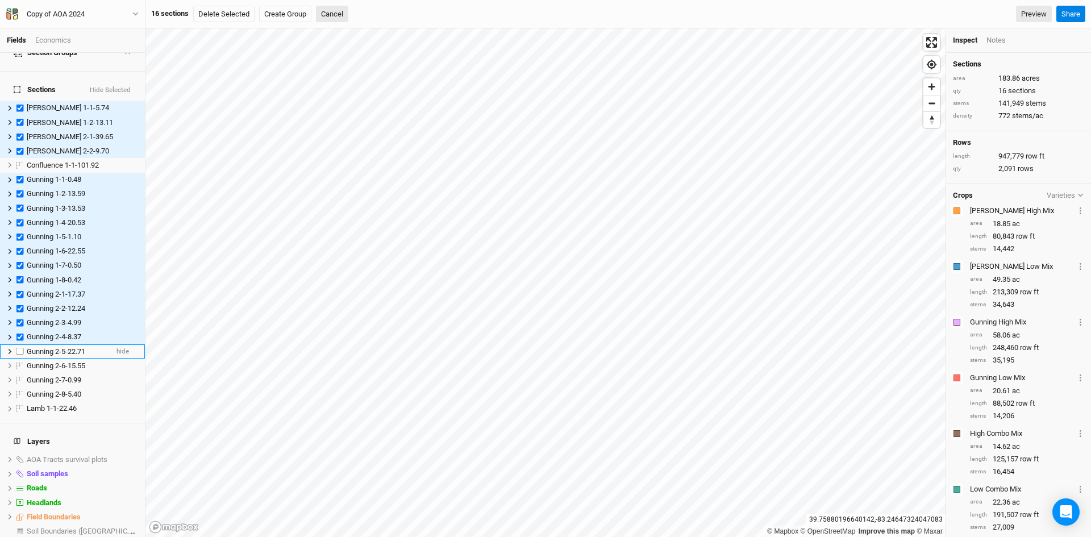
click at [19, 344] on label at bounding box center [20, 351] width 14 height 14
click at [19, 348] on input "checkbox" at bounding box center [19, 351] width 7 height 7
checkbox input "true"
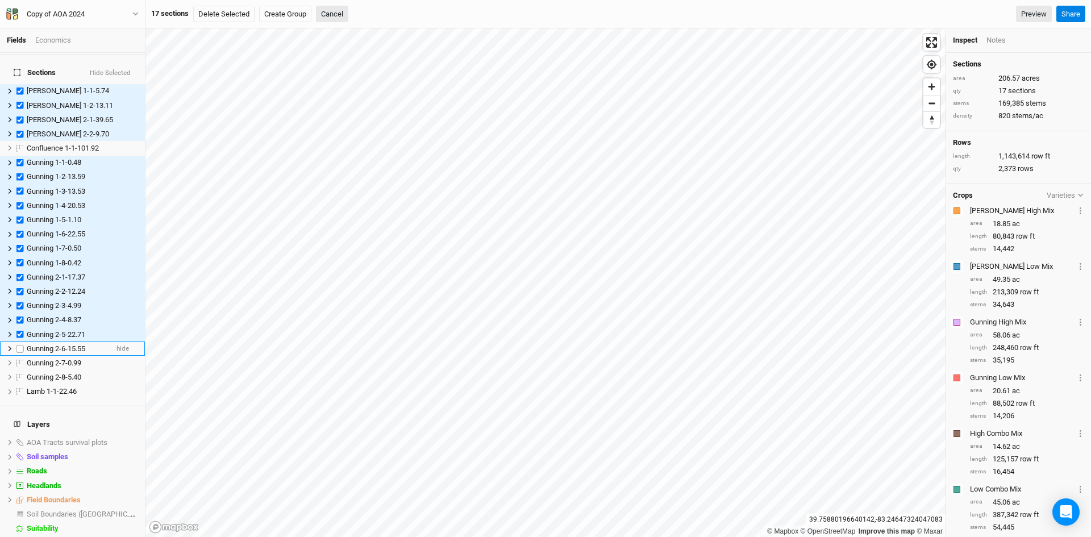
click at [20, 341] on label at bounding box center [20, 348] width 14 height 14
click at [20, 345] on input "checkbox" at bounding box center [19, 348] width 7 height 7
checkbox input "true"
click at [19, 356] on label at bounding box center [20, 363] width 14 height 14
click at [19, 359] on input "checkbox" at bounding box center [19, 362] width 7 height 7
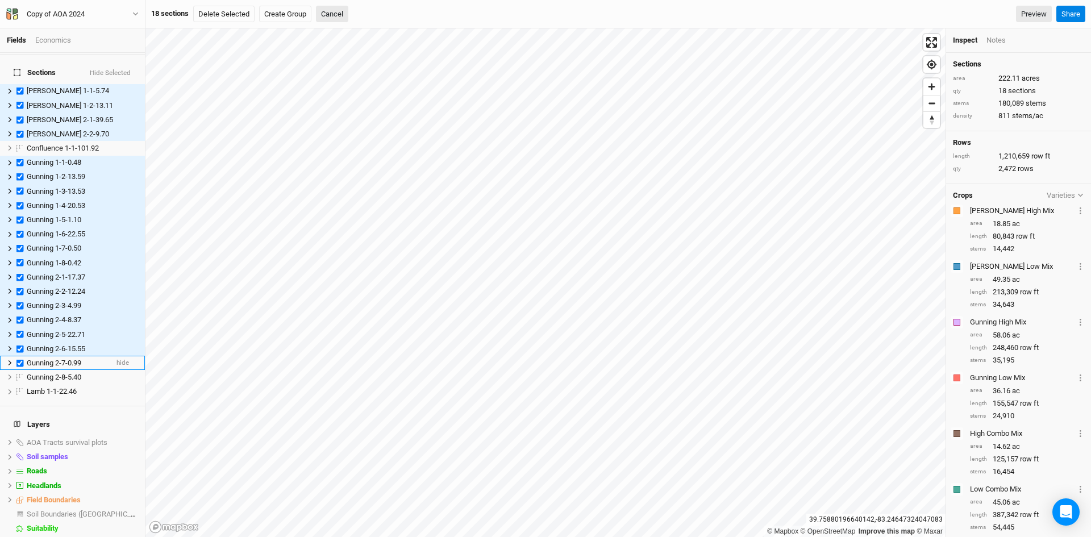
checkbox input "true"
click at [19, 370] on label at bounding box center [20, 377] width 14 height 14
click at [19, 373] on input "checkbox" at bounding box center [19, 376] width 7 height 7
checkbox input "true"
click at [19, 385] on label at bounding box center [20, 392] width 14 height 14
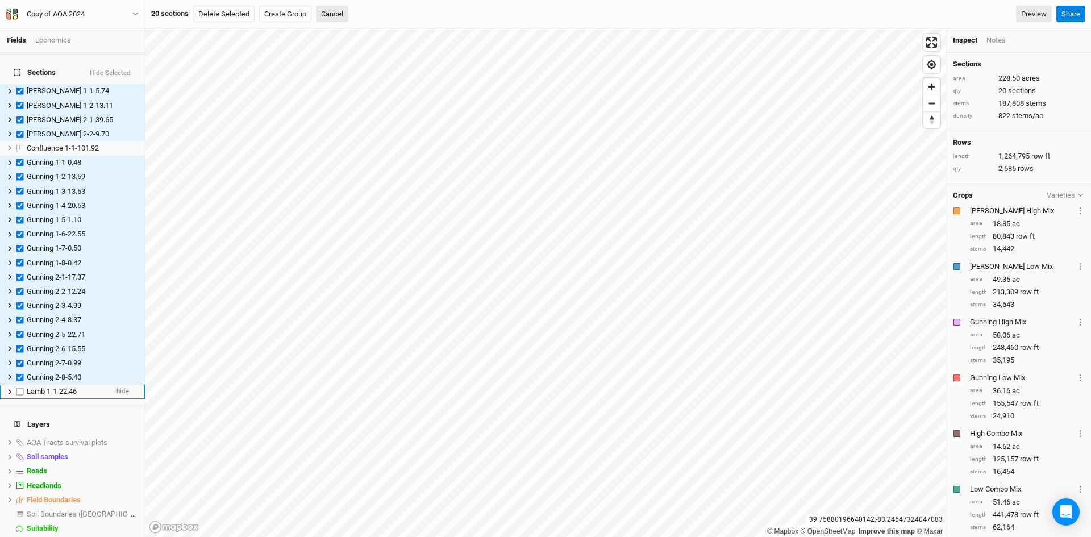
click at [19, 388] on input "checkbox" at bounding box center [19, 391] width 7 height 7
checkbox input "true"
click at [218, 8] on button "Delete Selected" at bounding box center [223, 14] width 61 height 17
click at [358, 11] on button "Confirm" at bounding box center [350, 14] width 35 height 17
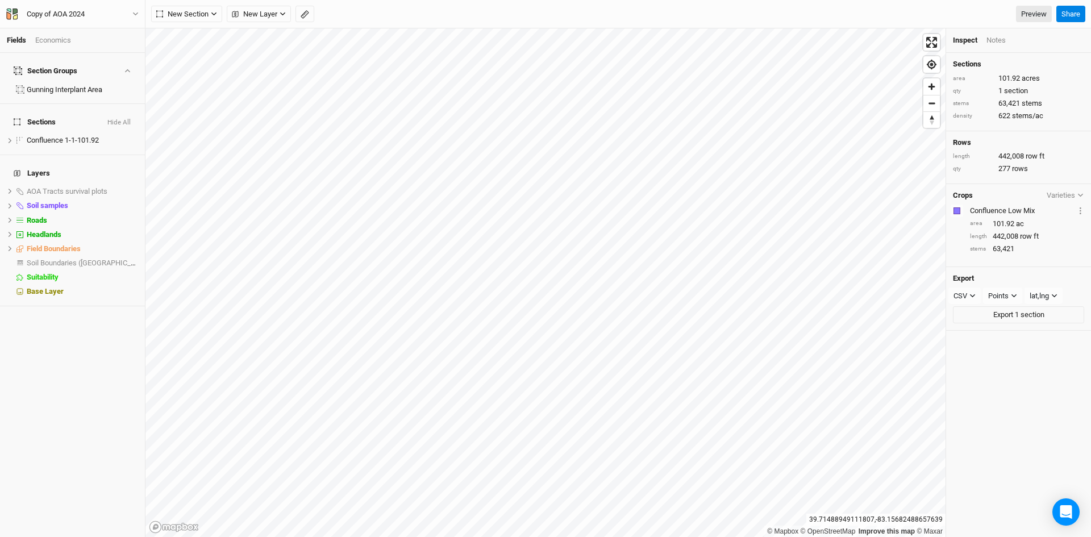
scroll to position [0, 0]
click at [66, 244] on span "Field Boundaries" at bounding box center [54, 248] width 54 height 9
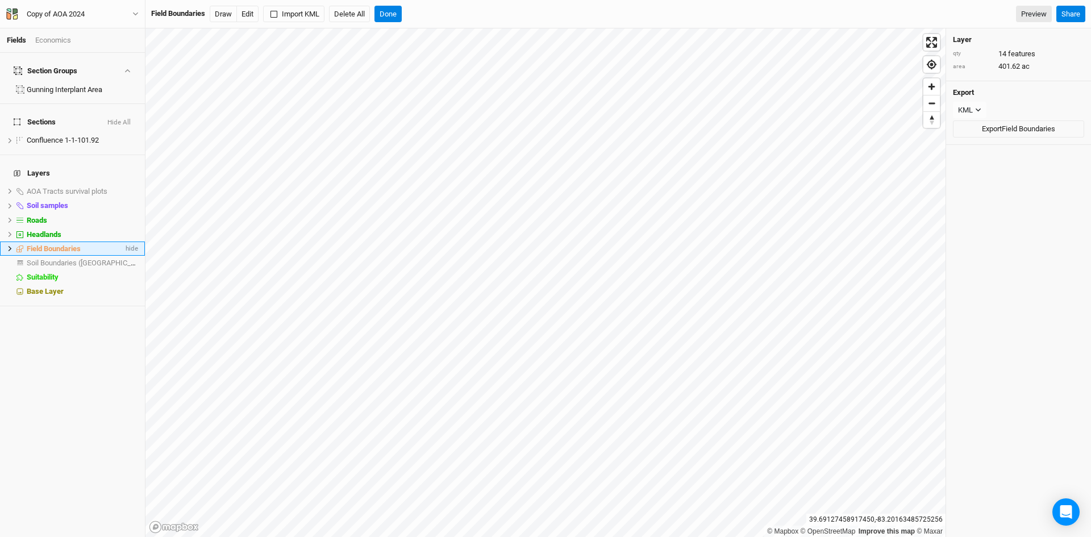
click at [11, 245] on icon at bounding box center [10, 248] width 6 height 6
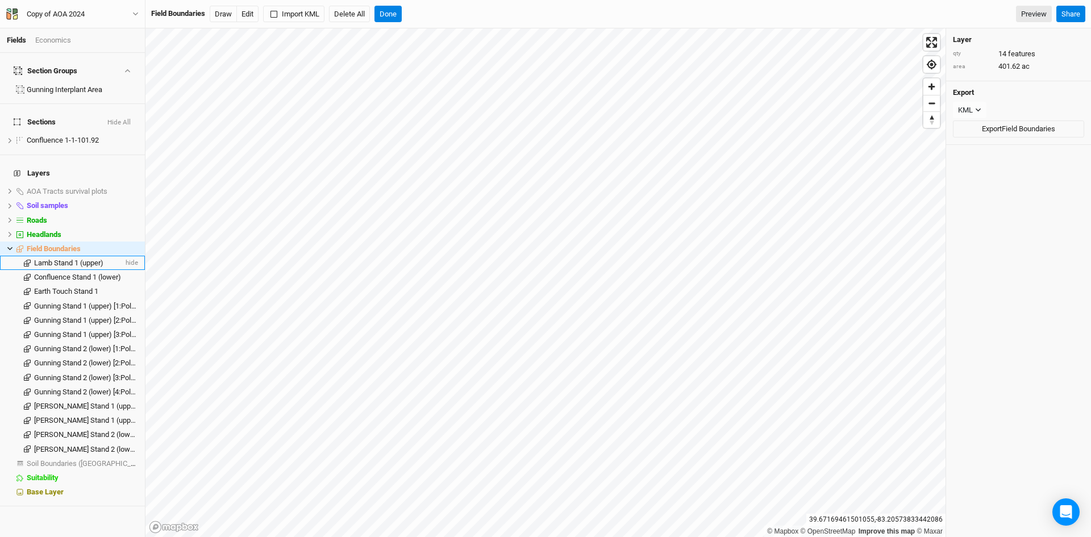
click at [35, 258] on span "Lamb Stand 1 (upper)" at bounding box center [68, 262] width 69 height 9
click at [189, 9] on button "Delete" at bounding box center [193, 14] width 31 height 17
click at [400, 11] on button "Confirm" at bounding box center [383, 14] width 35 height 17
click at [76, 273] on span "Earth Touch Stand 1" at bounding box center [66, 277] width 64 height 9
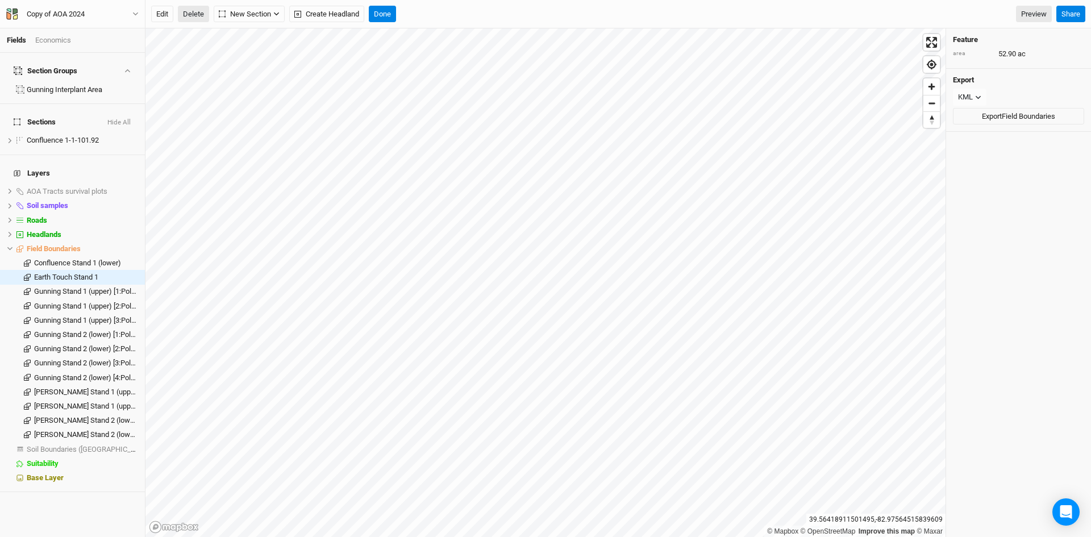
click at [199, 12] on button "Delete" at bounding box center [193, 14] width 31 height 17
click at [382, 11] on button "Confirm" at bounding box center [378, 14] width 35 height 17
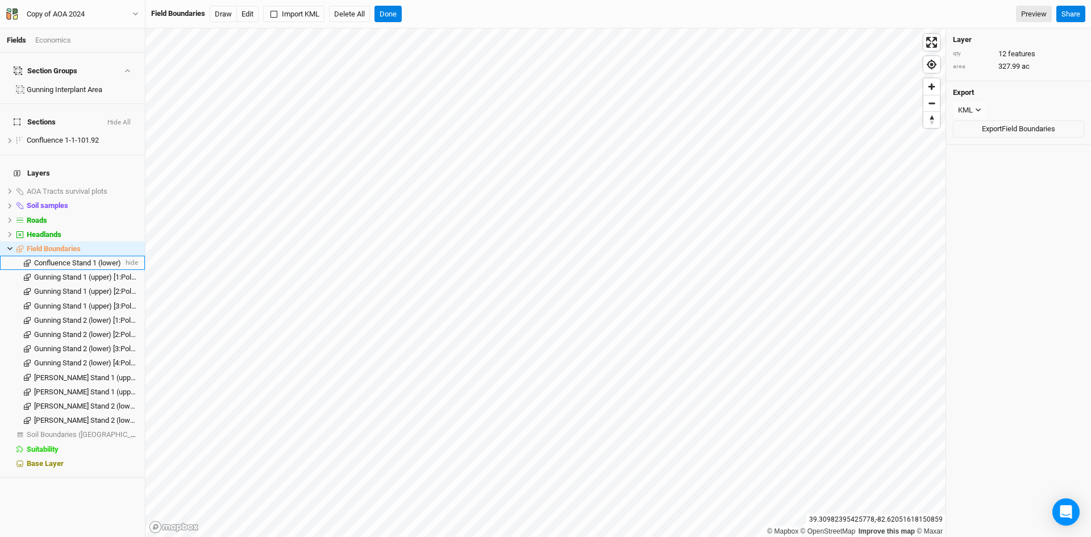
click at [57, 258] on span "Confluence Stand 1 (lower)" at bounding box center [77, 262] width 87 height 9
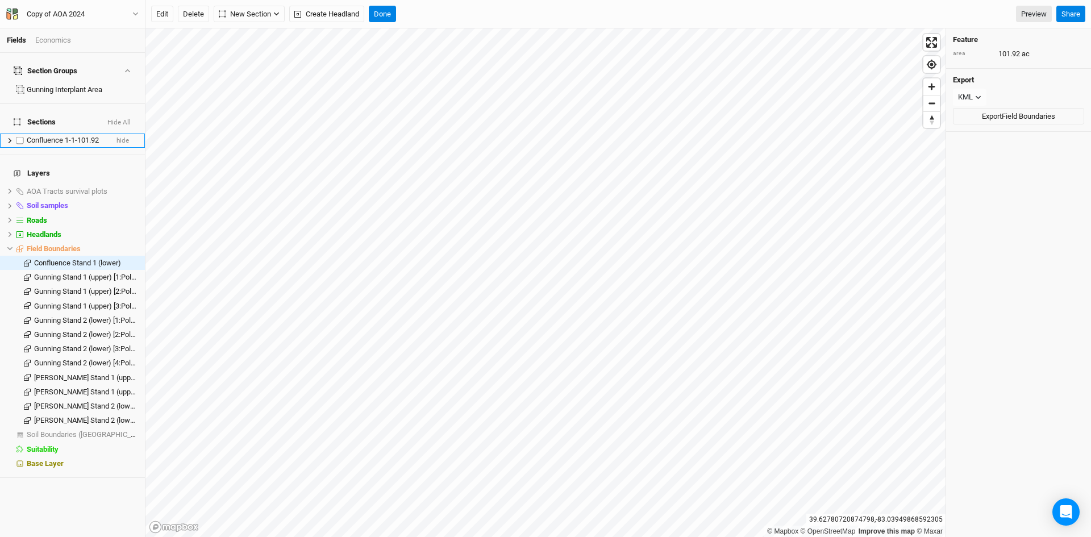
click at [54, 136] on span "Confluence 1-1-101.92" at bounding box center [63, 140] width 72 height 9
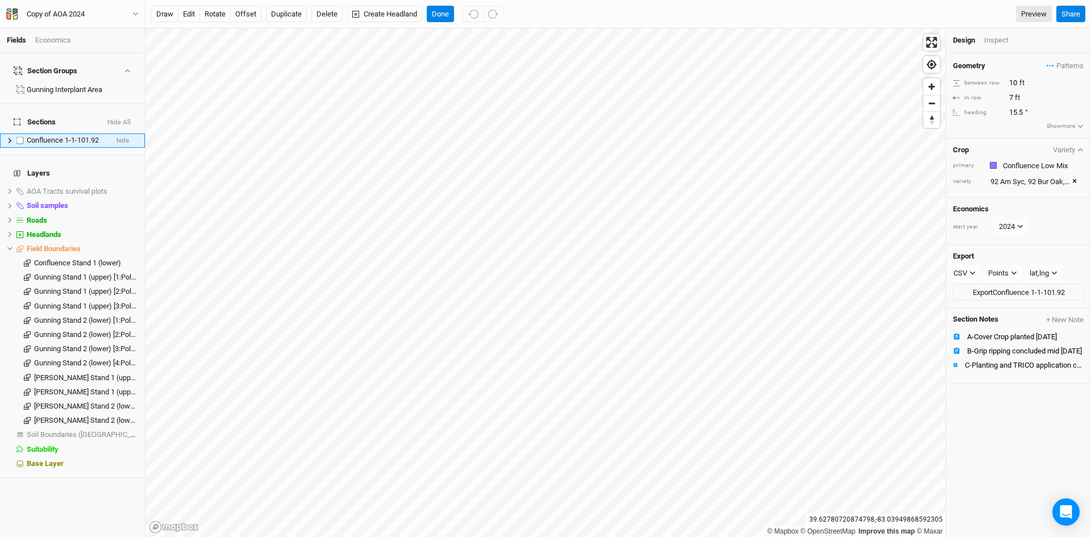
click at [22, 133] on label at bounding box center [20, 140] width 14 height 14
click at [22, 137] on input "checkbox" at bounding box center [19, 140] width 7 height 7
checkbox input "true"
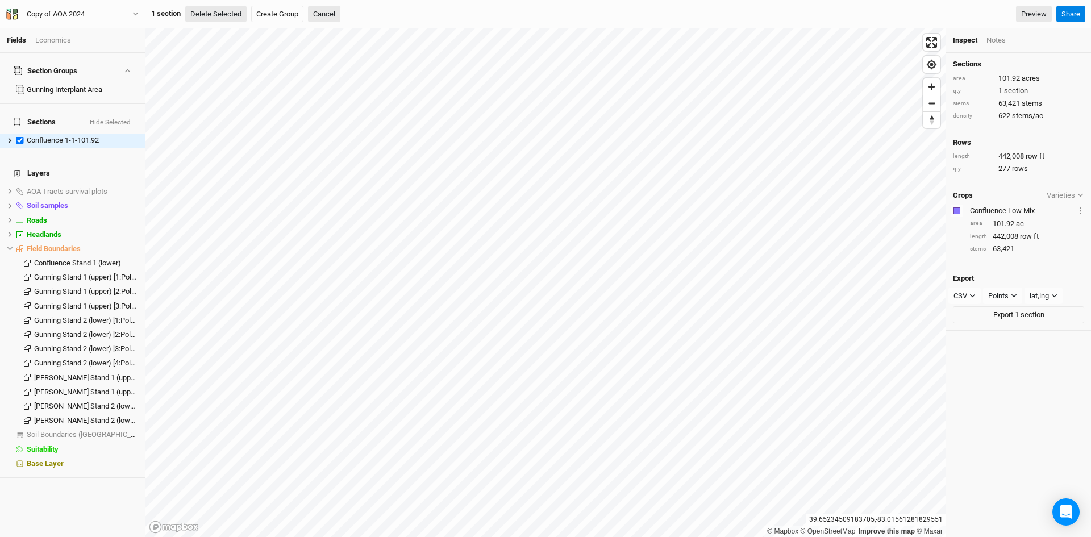
click at [227, 11] on button "Delete Selected" at bounding box center [215, 14] width 61 height 17
click at [353, 10] on button "Confirm" at bounding box center [342, 14] width 35 height 17
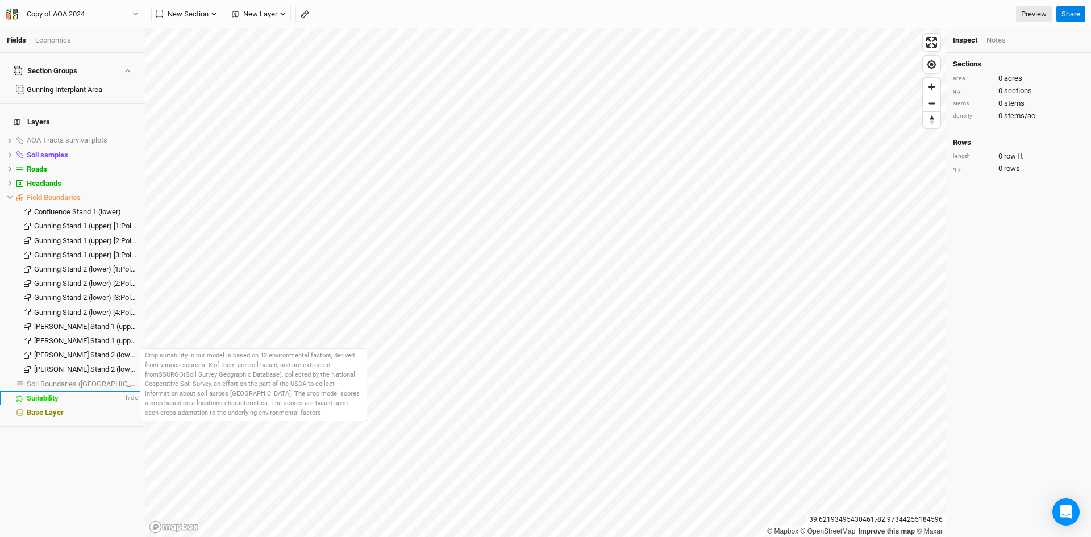
click at [38, 394] on span "Suitability" at bounding box center [43, 398] width 32 height 9
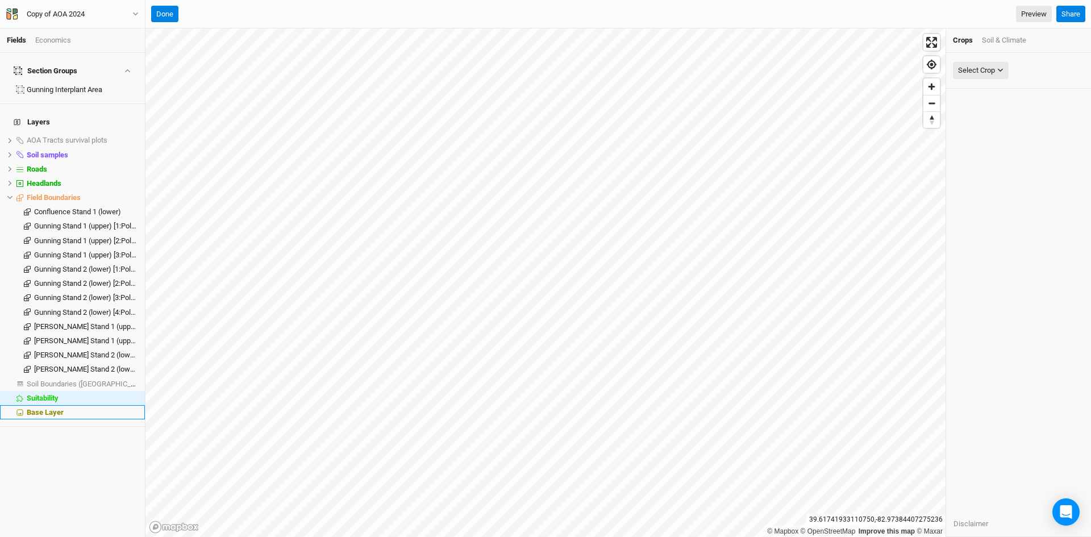
click at [64, 408] on div "Base Layer" at bounding box center [82, 412] width 111 height 9
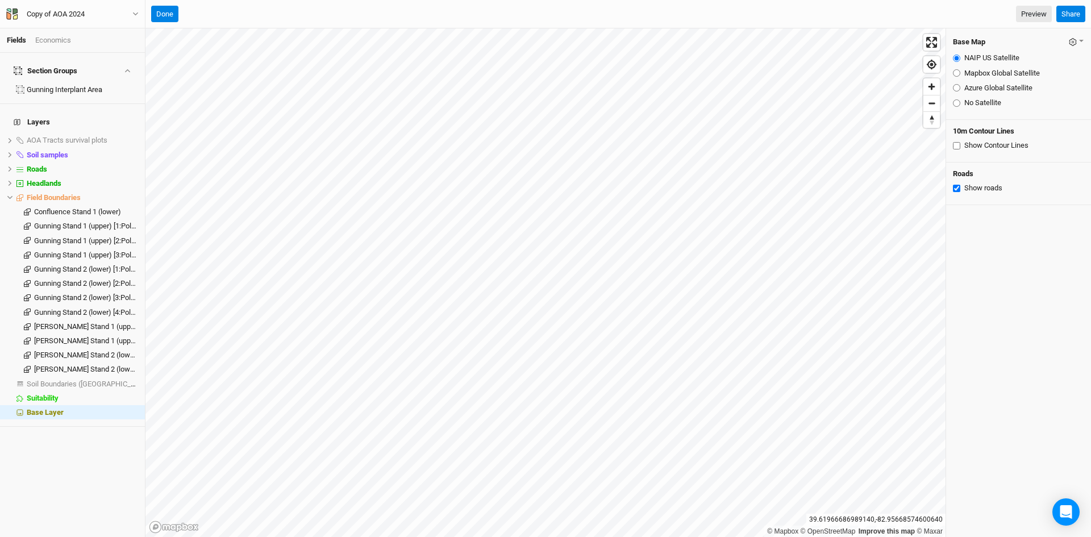
click at [955, 88] on input "Azure Global Satellite" at bounding box center [956, 87] width 7 height 7
radio input "true"
click at [158, 10] on button "Done" at bounding box center [164, 14] width 27 height 17
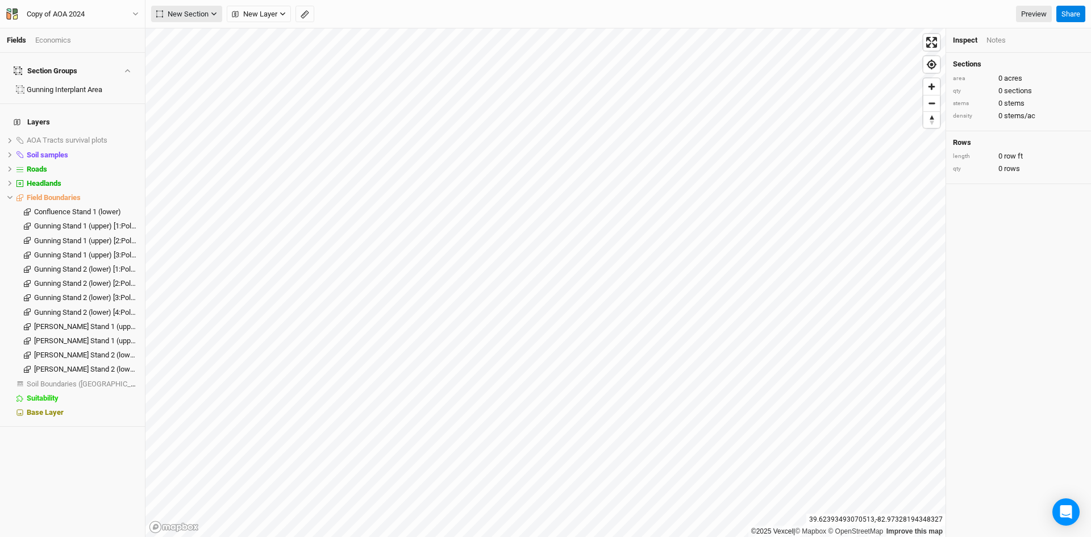
click at [189, 13] on span "New Section" at bounding box center [182, 14] width 52 height 11
click at [183, 34] on div "Grid" at bounding box center [184, 37] width 17 height 13
click at [179, 12] on span "New Section" at bounding box center [182, 14] width 52 height 11
click at [191, 35] on div "Grid" at bounding box center [184, 37] width 17 height 13
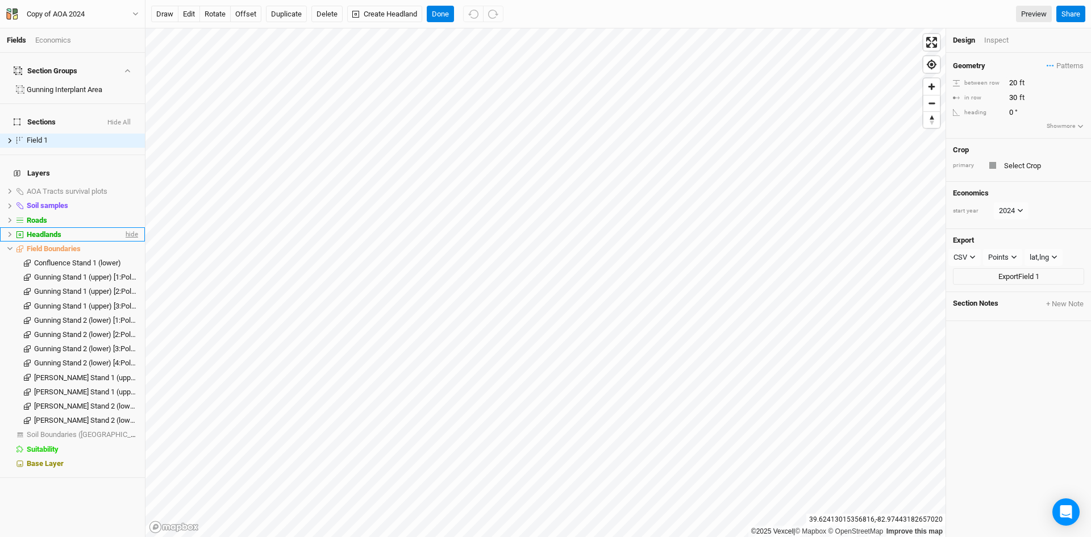
click at [124, 227] on span "hide" at bounding box center [130, 234] width 15 height 14
click at [124, 227] on span "show" at bounding box center [129, 234] width 18 height 14
click at [50, 230] on span "Headlands" at bounding box center [44, 234] width 35 height 9
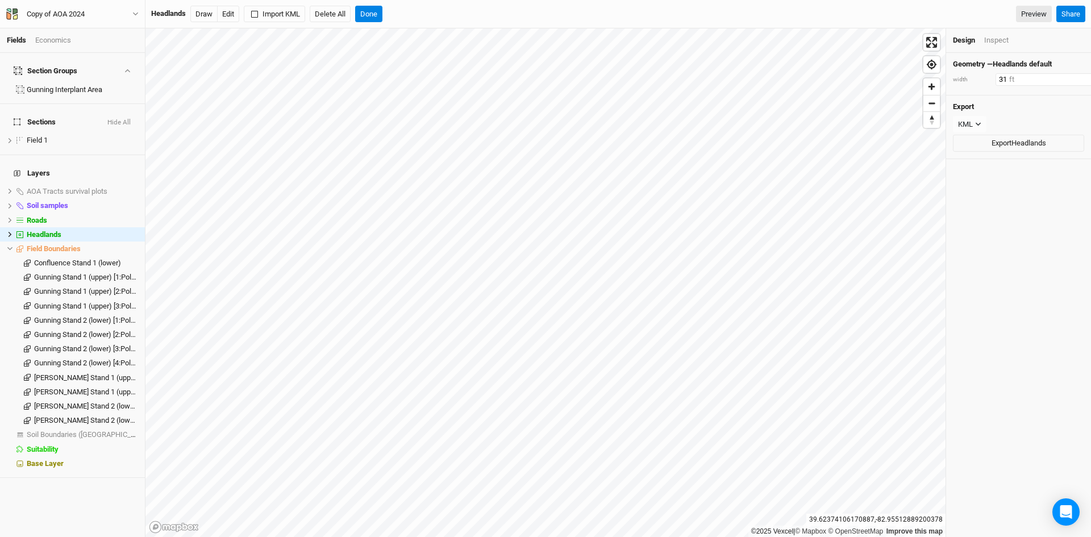
click at [1080, 76] on input "31" at bounding box center [1044, 79] width 99 height 12
click at [1075, 80] on input "30" at bounding box center [1042, 79] width 99 height 12
click at [1075, 80] on input "29" at bounding box center [1042, 79] width 99 height 12
click at [1075, 80] on input "28" at bounding box center [1042, 79] width 99 height 12
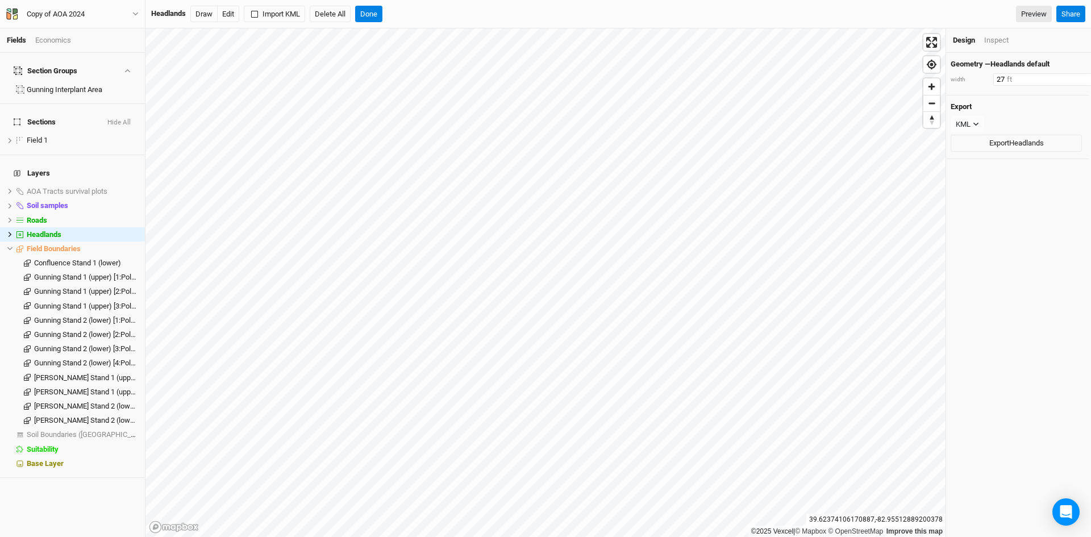
click at [1075, 80] on input "27" at bounding box center [1042, 79] width 99 height 12
click at [1075, 80] on input "26" at bounding box center [1042, 79] width 99 height 12
click at [1075, 76] on input "27" at bounding box center [1042, 79] width 99 height 12
click at [1075, 76] on input "28" at bounding box center [1042, 79] width 99 height 12
click at [1075, 76] on input "29" at bounding box center [1042, 79] width 99 height 12
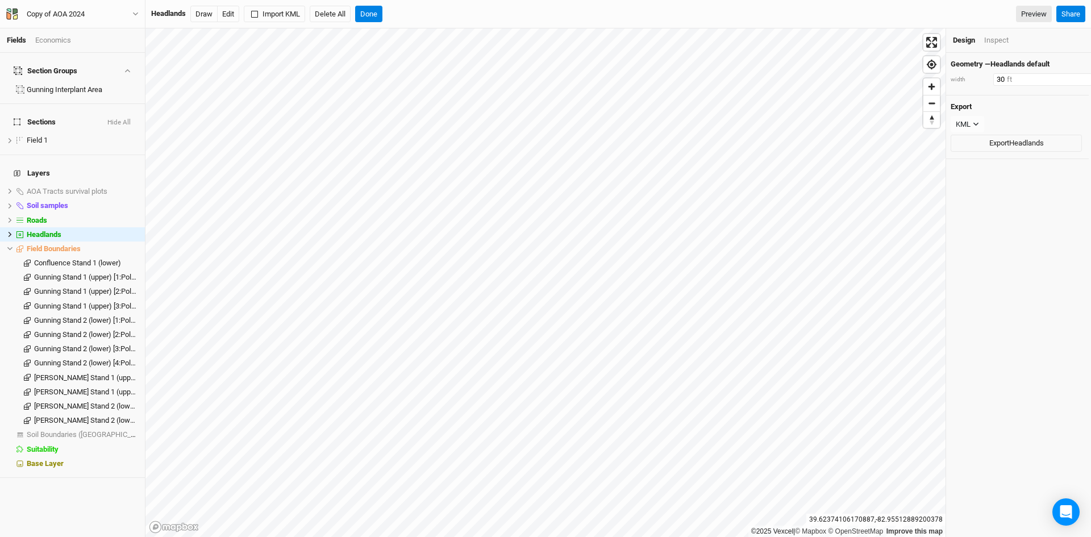
click at [1075, 76] on input "30" at bounding box center [1042, 79] width 99 height 12
click at [1075, 76] on input "31" at bounding box center [1042, 79] width 99 height 12
click at [1075, 76] on input "32" at bounding box center [1042, 79] width 99 height 12
click at [1075, 76] on input "33" at bounding box center [1042, 79] width 99 height 12
click at [1075, 76] on input "34" at bounding box center [1042, 79] width 99 height 12
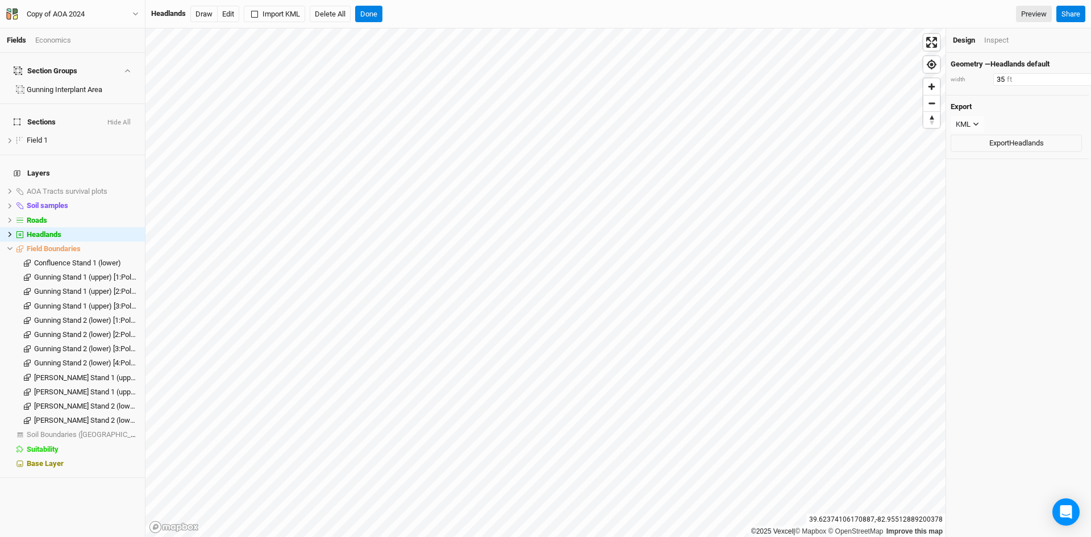
click at [1075, 75] on input "35" at bounding box center [1042, 79] width 99 height 12
click at [1075, 75] on input "36" at bounding box center [1042, 79] width 99 height 12
click at [1075, 75] on input "37" at bounding box center [1042, 79] width 99 height 12
click at [1075, 75] on input "38" at bounding box center [1042, 79] width 99 height 12
click at [1075, 75] on input "39" at bounding box center [1042, 79] width 99 height 12
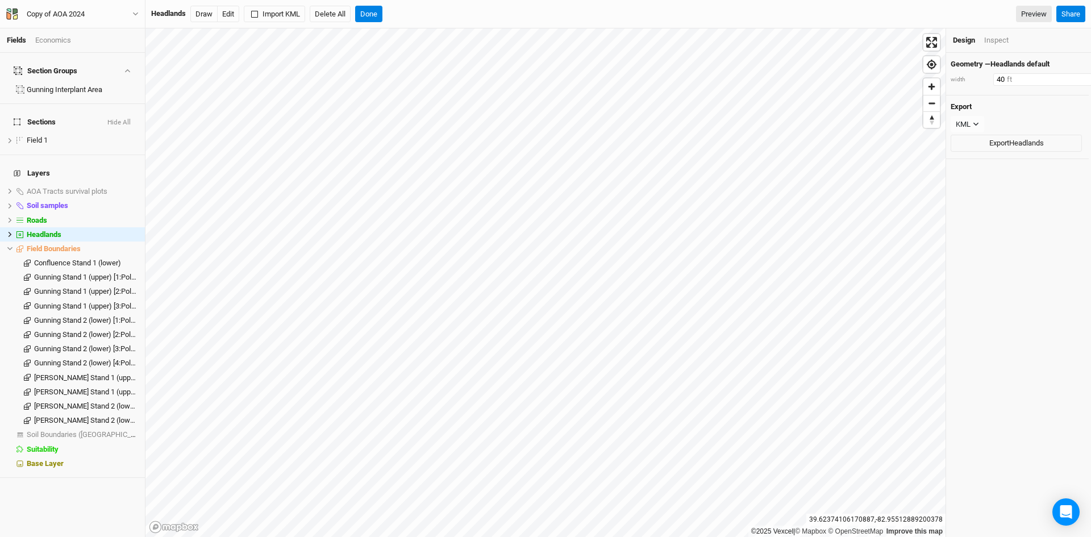
click at [1075, 75] on input "40" at bounding box center [1042, 79] width 99 height 12
click at [1075, 75] on input "41" at bounding box center [1042, 79] width 99 height 12
click at [1075, 75] on input "42" at bounding box center [1042, 79] width 99 height 12
click at [1075, 75] on input "43" at bounding box center [1042, 79] width 99 height 12
click at [1075, 75] on input "44" at bounding box center [1042, 79] width 99 height 12
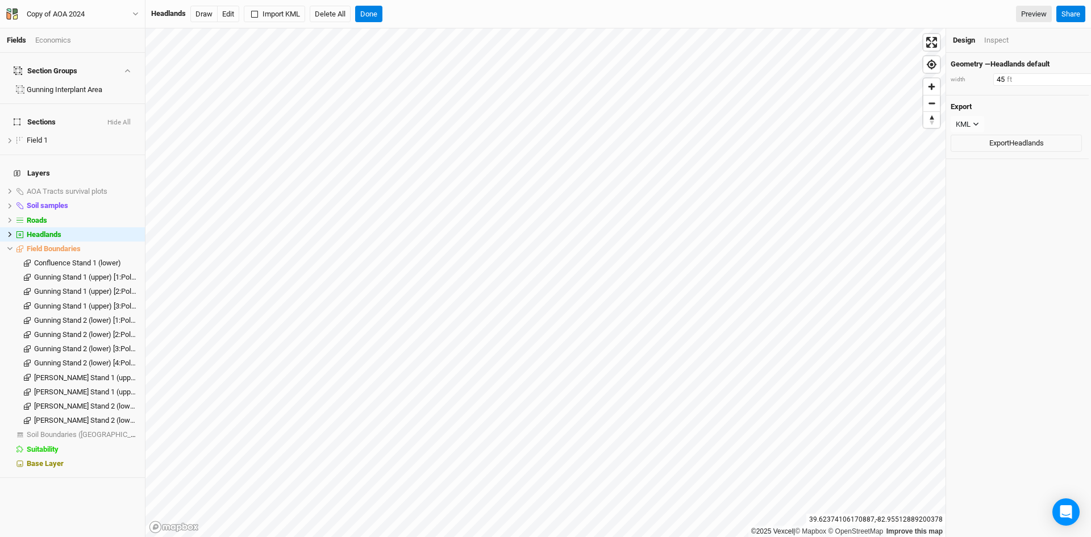
click at [1075, 76] on input "45" at bounding box center [1042, 79] width 99 height 12
click at [1075, 75] on input "46" at bounding box center [1042, 79] width 99 height 12
click at [1075, 75] on input "47" at bounding box center [1042, 79] width 99 height 12
click at [1075, 73] on input "47" at bounding box center [1042, 79] width 99 height 12
click at [1075, 77] on input "48" at bounding box center [1042, 79] width 99 height 12
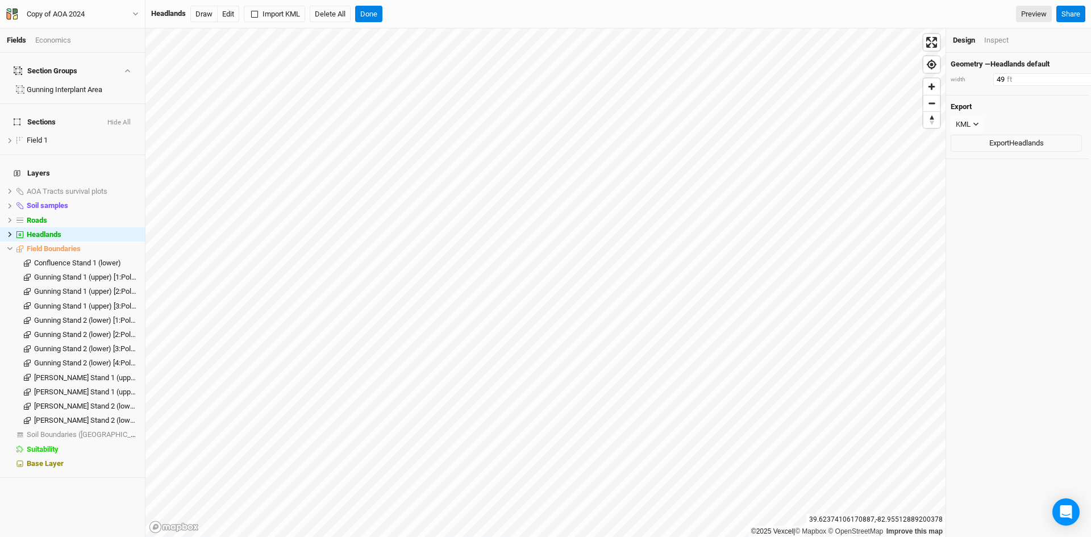
click at [1075, 77] on input "49" at bounding box center [1042, 79] width 99 height 12
type input "50"
click at [1075, 77] on input "50" at bounding box center [1042, 79] width 99 height 12
click at [1019, 219] on div "Geometry — Headlands default width 50 ft Export KML JSON KML Export Headlands" at bounding box center [1018, 295] width 145 height 484
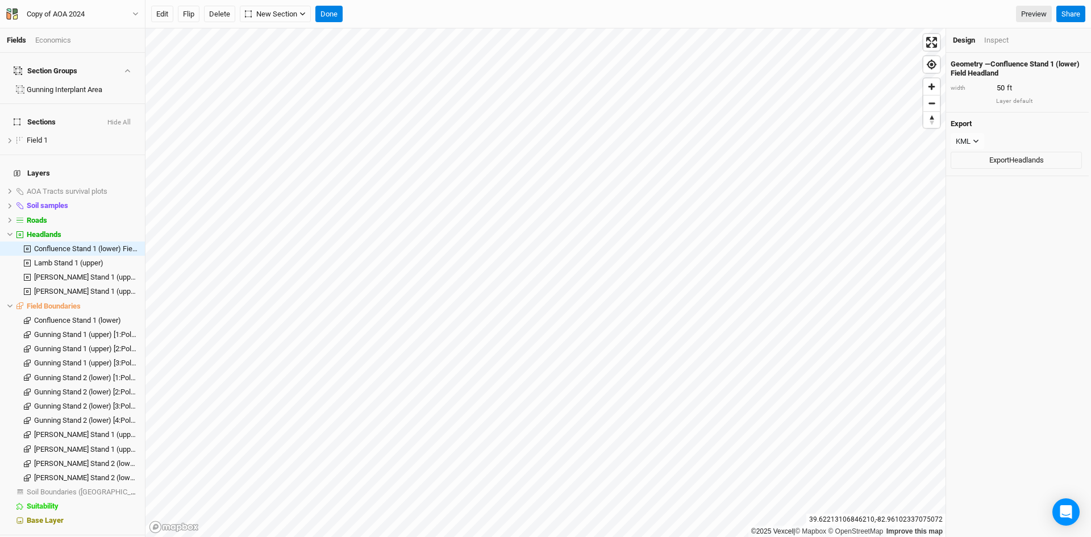
click at [995, 39] on div "Inspect" at bounding box center [996, 40] width 24 height 10
click at [964, 43] on div "Design" at bounding box center [964, 40] width 23 height 10
click at [9, 304] on icon at bounding box center [9, 305] width 5 height 3
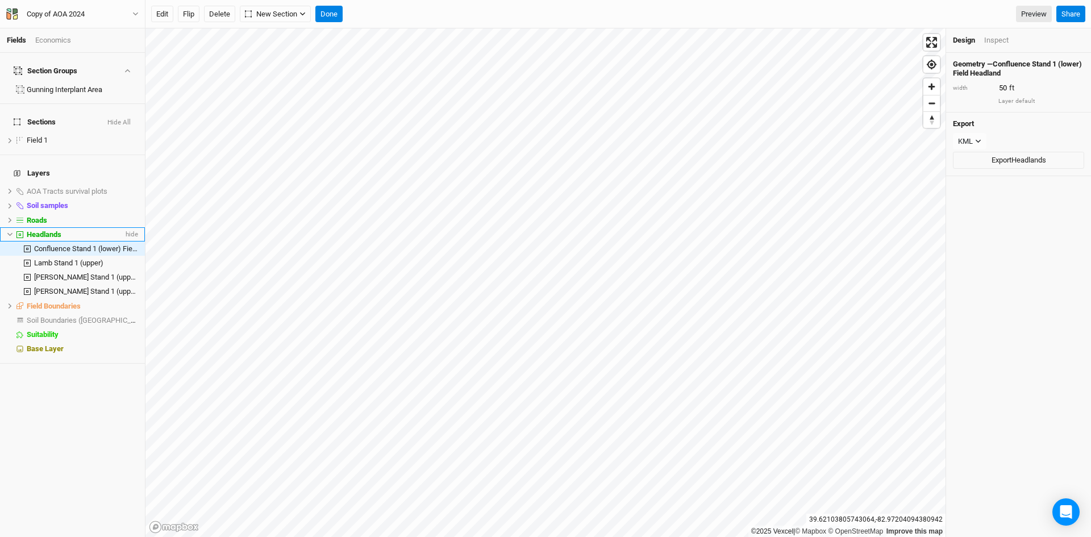
click at [6, 227] on li "Headlands hide" at bounding box center [72, 234] width 145 height 14
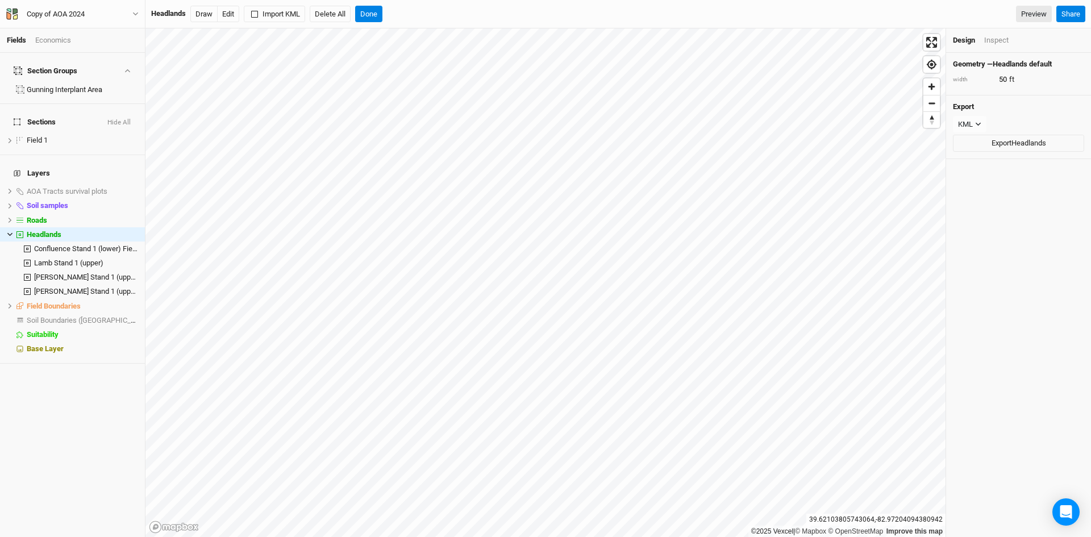
click at [6, 227] on li "Headlands hide" at bounding box center [72, 234] width 145 height 14
click at [9, 233] on icon at bounding box center [9, 234] width 5 height 3
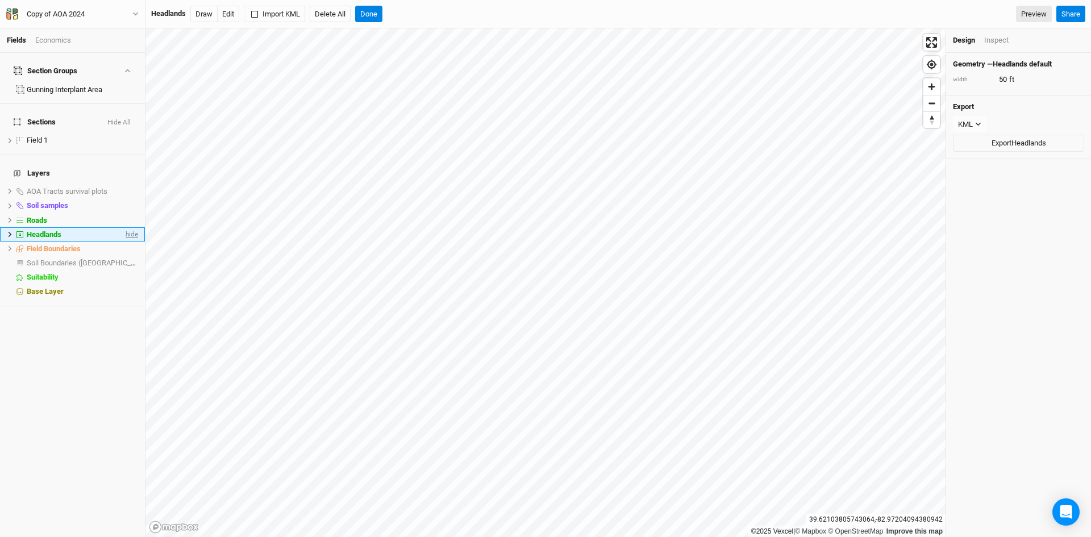
click at [125, 227] on span "hide" at bounding box center [130, 234] width 15 height 14
click at [124, 227] on span "show" at bounding box center [129, 234] width 18 height 14
click at [966, 35] on div "Design" at bounding box center [964, 40] width 22 height 10
click at [371, 10] on button "Done" at bounding box center [368, 14] width 27 height 17
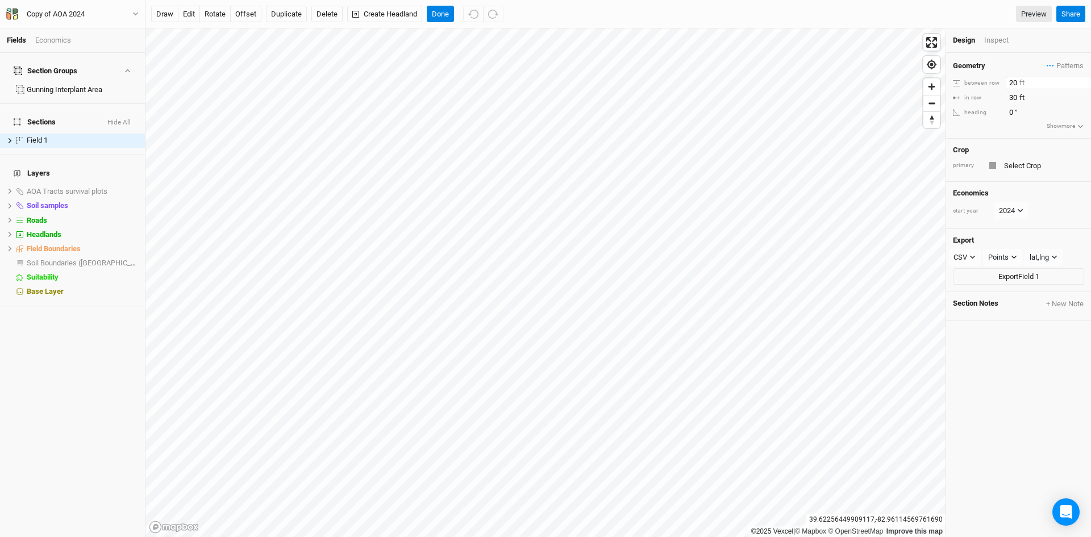
drag, startPoint x: 1009, startPoint y: 83, endPoint x: 1019, endPoint y: 83, distance: 10.2
click at [1019, 83] on input "20" at bounding box center [1054, 83] width 99 height 12
type input "10"
drag, startPoint x: 1008, startPoint y: 99, endPoint x: 1021, endPoint y: 95, distance: 13.7
click at [1021, 95] on input "30" at bounding box center [1054, 97] width 99 height 12
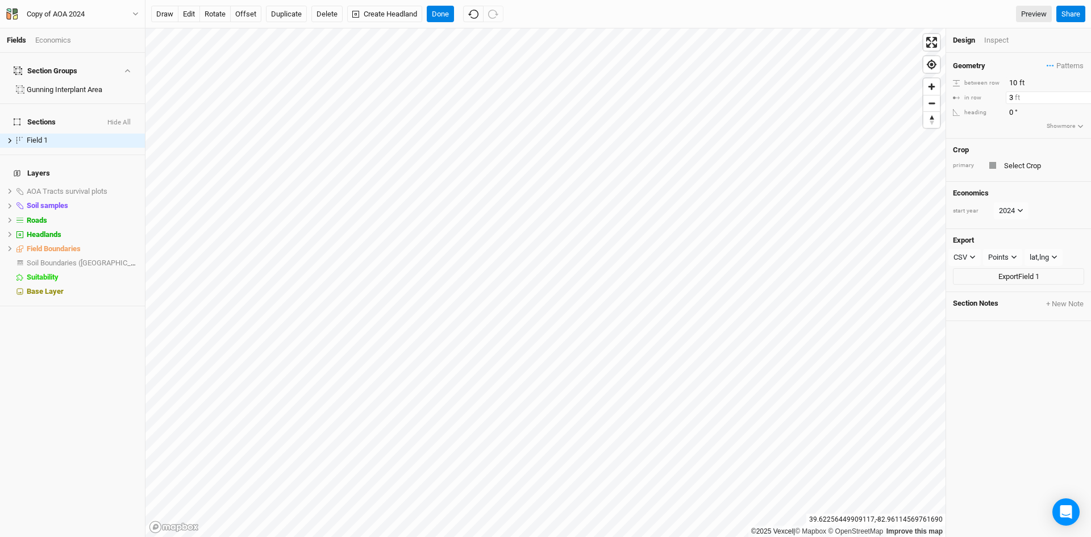
type input "3"
click at [1077, 123] on icon "button" at bounding box center [1080, 126] width 6 height 6
click at [1015, 154] on input "checkbox" at bounding box center [1015, 154] width 7 height 7
checkbox input "false"
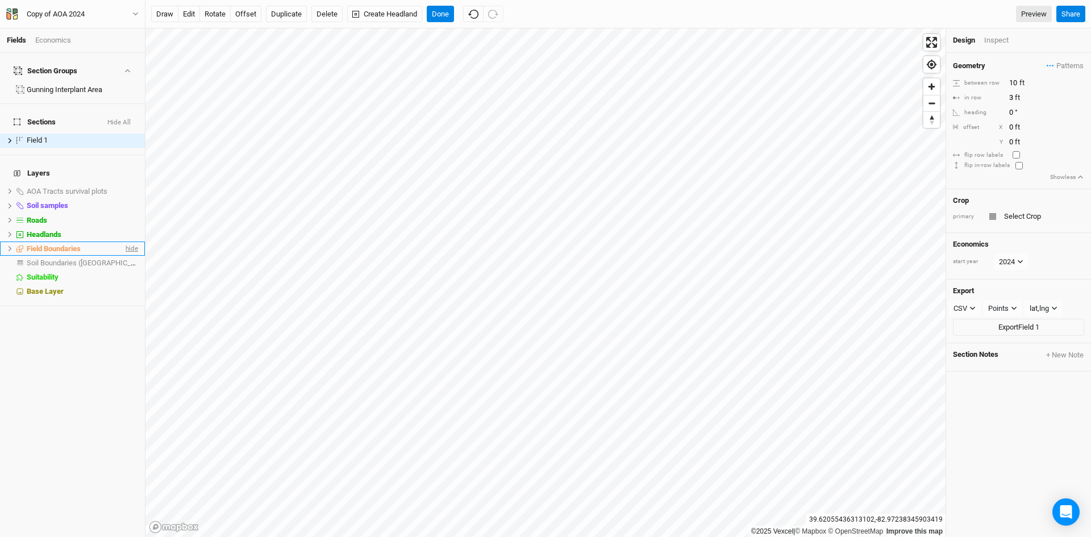
click at [123, 241] on span "hide" at bounding box center [130, 248] width 15 height 14
click at [1001, 40] on div "Inspect" at bounding box center [1004, 40] width 40 height 10
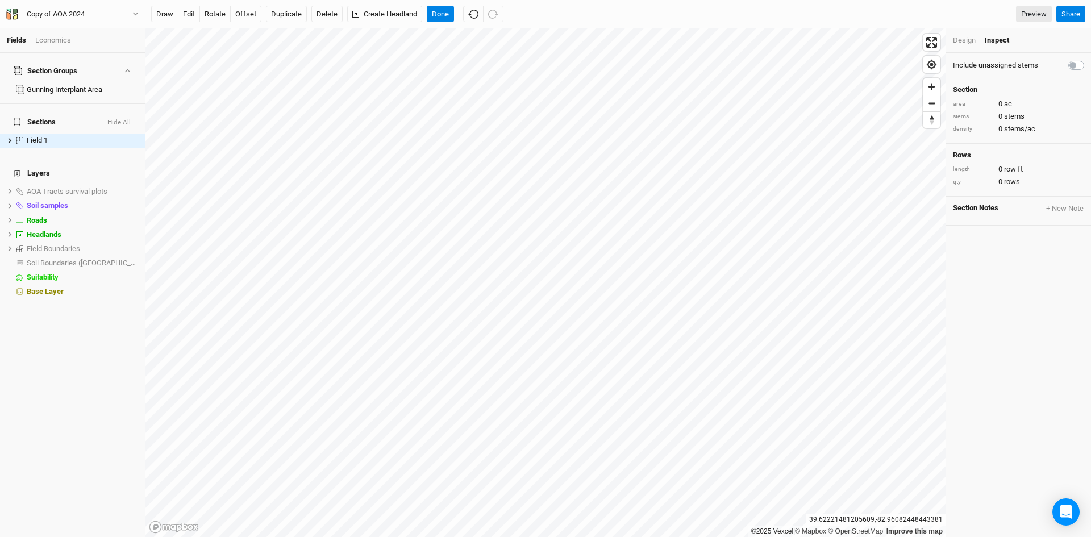
click at [1088, 59] on label at bounding box center [1088, 59] width 0 height 0
click at [1068, 64] on input "checkbox" at bounding box center [1072, 64] width 9 height 11
checkbox input "true"
click at [442, 9] on button "Done" at bounding box center [440, 14] width 27 height 17
click at [999, 222] on div "Unknown" at bounding box center [1026, 222] width 112 height 10
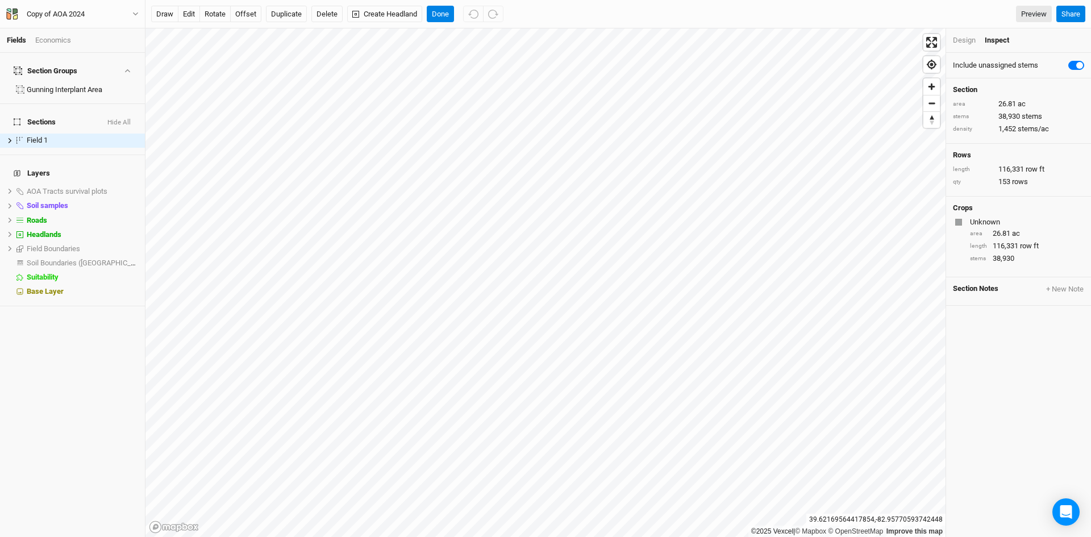
click at [973, 219] on div "Unknown" at bounding box center [1026, 222] width 112 height 10
click at [979, 222] on div "Unknown" at bounding box center [1026, 222] width 112 height 10
click at [955, 223] on div at bounding box center [958, 222] width 7 height 7
click at [997, 220] on div "Unknown" at bounding box center [1026, 222] width 112 height 10
click at [966, 42] on div "Design" at bounding box center [964, 40] width 23 height 10
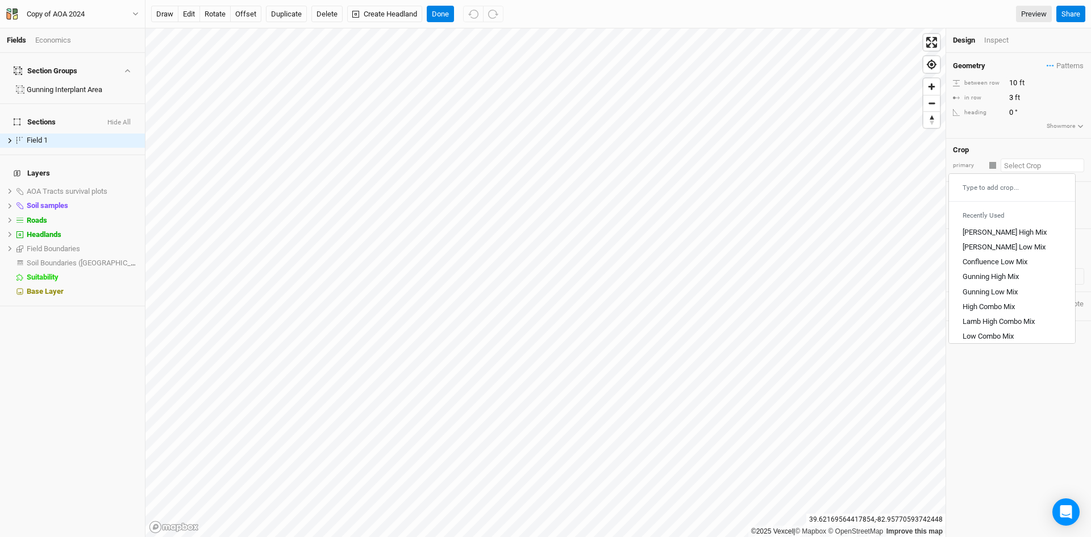
click at [1017, 165] on input "text" at bounding box center [1041, 165] width 83 height 14
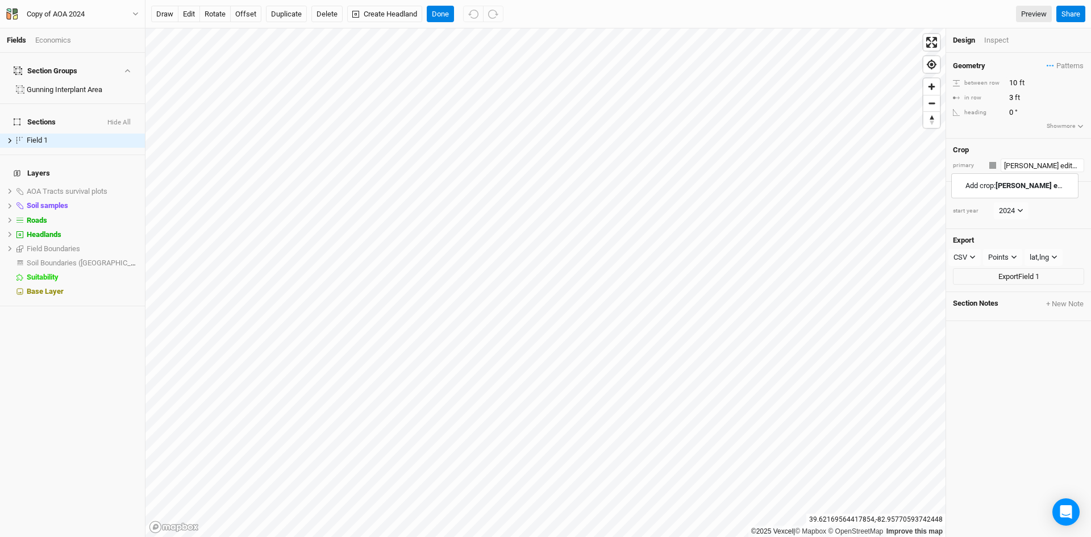
type input "[PERSON_NAME] edited poplar"
click at [992, 168] on div at bounding box center [992, 165] width 7 height 7
click at [991, 167] on div at bounding box center [992, 165] width 7 height 7
click at [1016, 162] on input "[PERSON_NAME] edited poplar" at bounding box center [1041, 165] width 83 height 14
click at [988, 186] on poplar "Add crop: [PERSON_NAME] edited poplar" at bounding box center [1014, 186] width 99 height 10
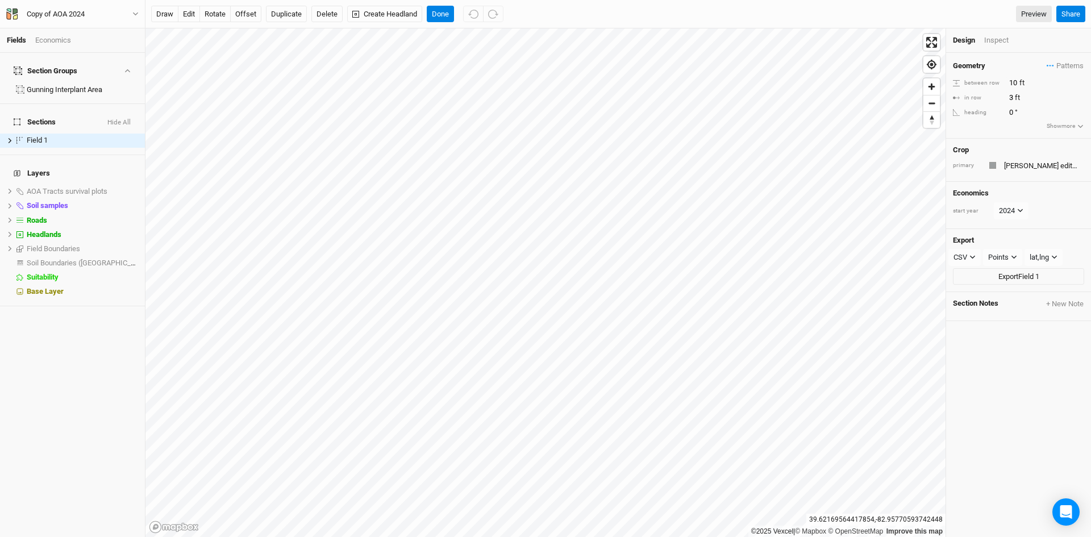
type input "20"
type input "30"
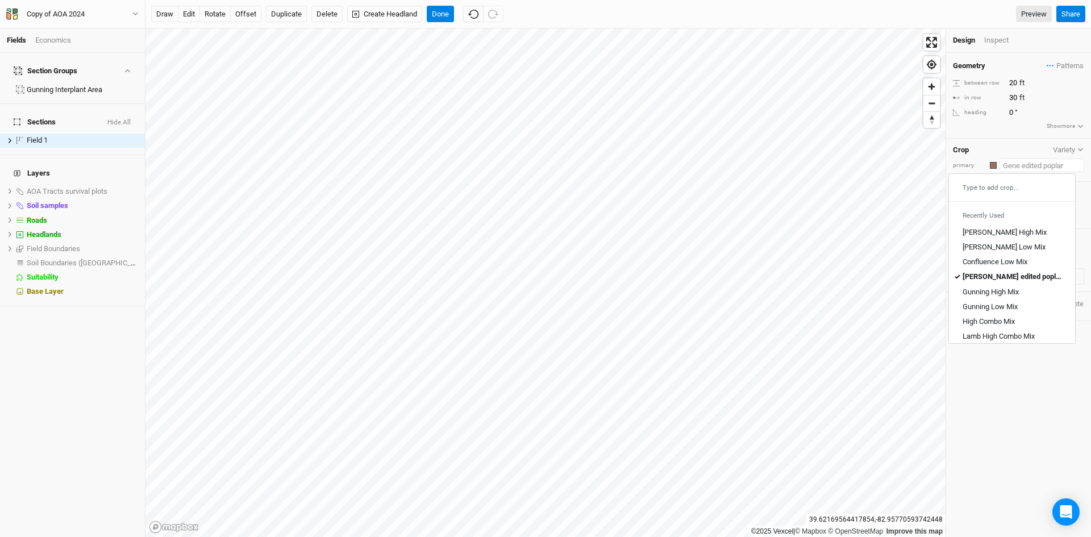
click at [1016, 168] on input "text" at bounding box center [1041, 165] width 85 height 14
click at [992, 167] on div "button" at bounding box center [992, 165] width 7 height 7
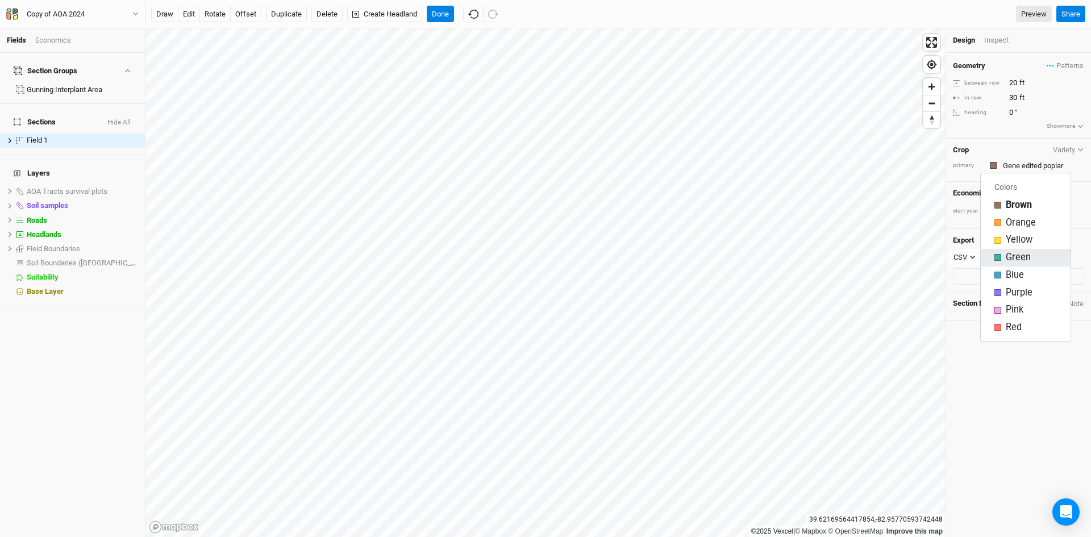
click at [999, 260] on div "button" at bounding box center [997, 257] width 7 height 7
click at [444, 12] on button "Done" at bounding box center [440, 14] width 27 height 17
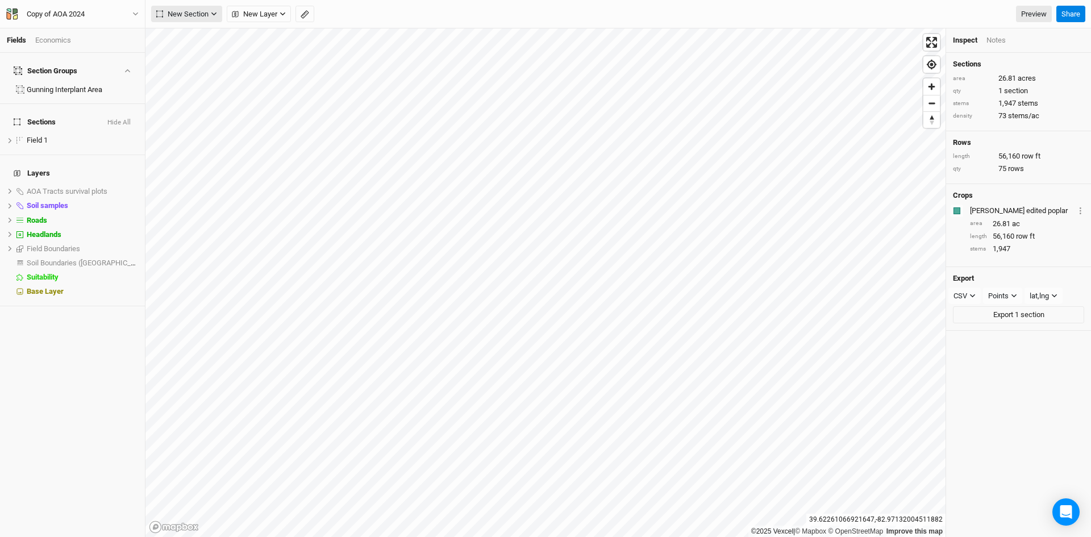
click at [202, 12] on span "New Section" at bounding box center [182, 14] width 52 height 11
click at [184, 34] on div "Grid" at bounding box center [184, 37] width 17 height 13
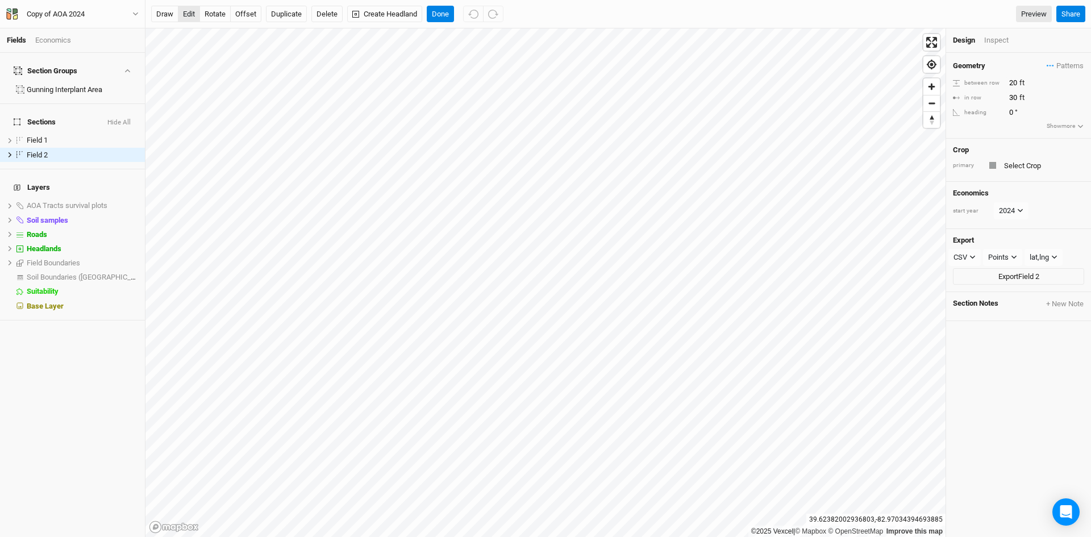
click at [192, 13] on button "edit" at bounding box center [189, 14] width 22 height 17
click at [124, 241] on span "hide" at bounding box center [130, 248] width 15 height 14
click at [185, 10] on button "edit" at bounding box center [189, 14] width 22 height 17
click at [183, 9] on button "edit" at bounding box center [189, 14] width 22 height 17
click at [436, 6] on button "Done" at bounding box center [440, 14] width 27 height 17
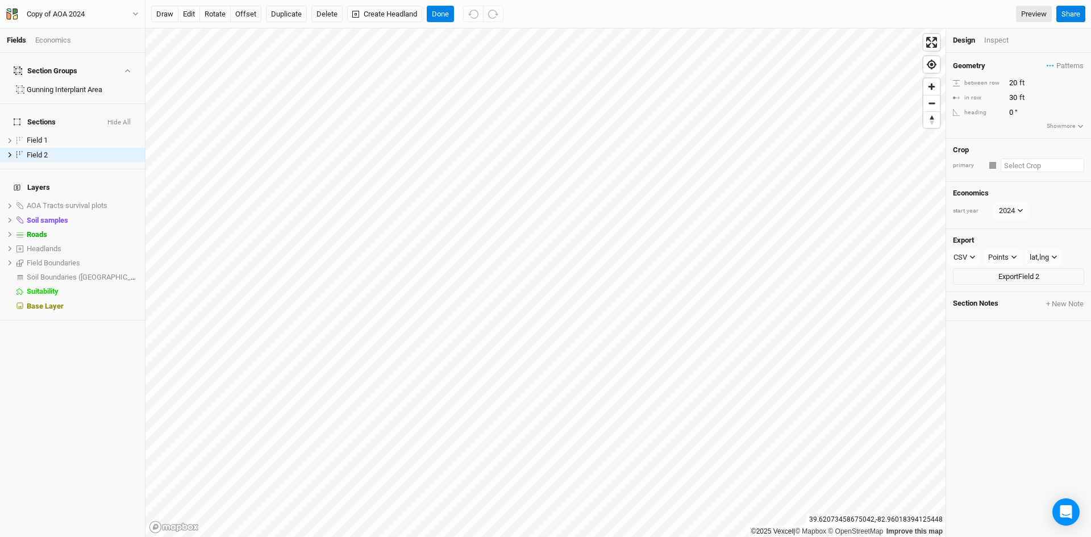
click at [1010, 166] on input "text" at bounding box center [1041, 165] width 83 height 14
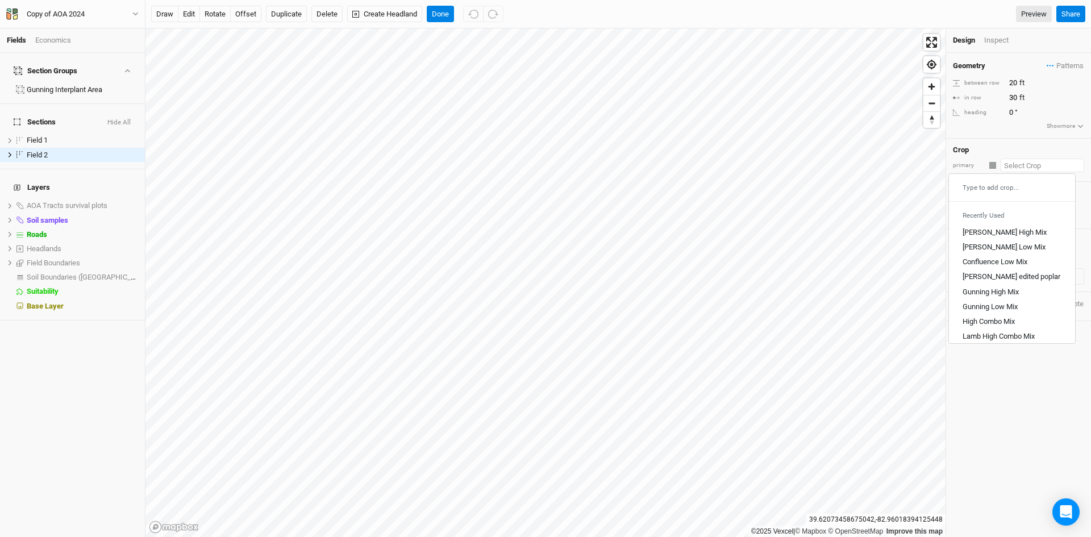
click at [981, 189] on div "Type to add crop..." at bounding box center [1012, 187] width 126 height 18
click at [1016, 164] on input "text" at bounding box center [1041, 165] width 83 height 14
type input "El"
type input "Elderberry"
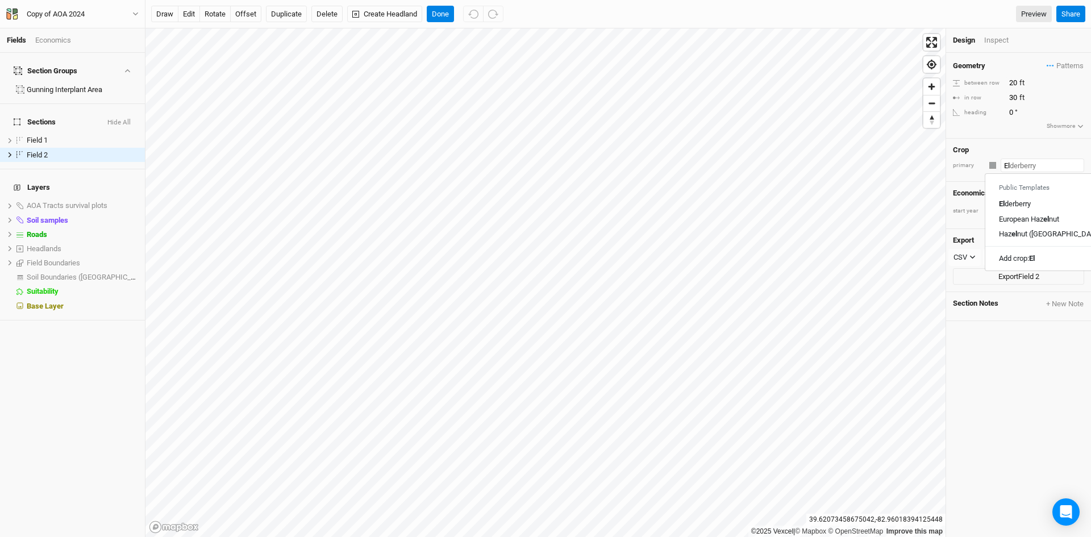
type input "[PERSON_NAME]"
type input "Elite clone 1"
click at [990, 167] on div at bounding box center [992, 165] width 7 height 7
click at [1017, 163] on input "Elite clone 1" at bounding box center [1041, 165] width 83 height 14
click at [1017, 190] on 1 "Add crop: Elite clone 1" at bounding box center [1021, 186] width 69 height 10
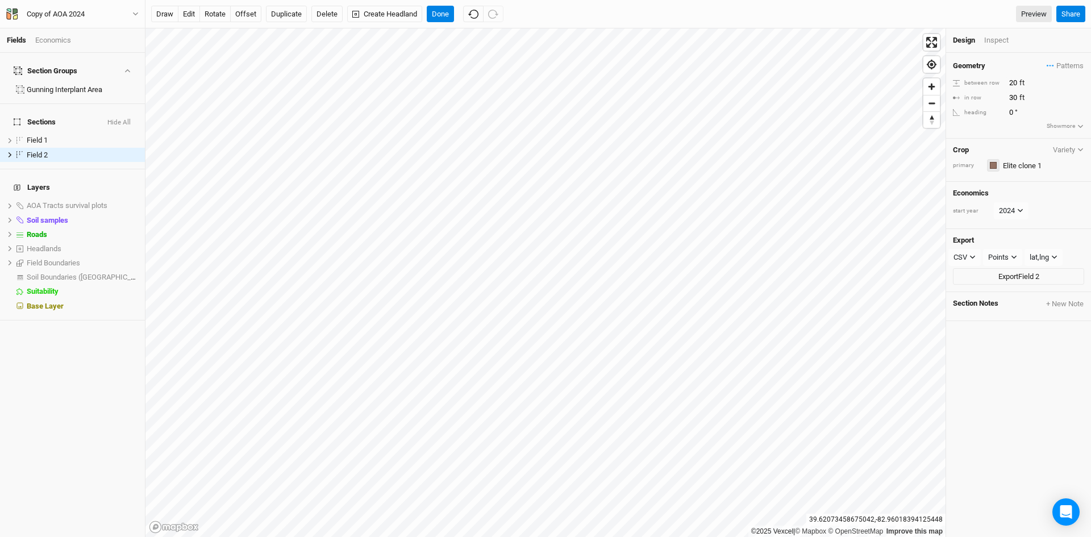
click at [991, 166] on div "button" at bounding box center [992, 165] width 7 height 7
click at [1021, 217] on span "Orange" at bounding box center [1020, 222] width 30 height 13
click at [440, 15] on button "Done" at bounding box center [440, 14] width 27 height 17
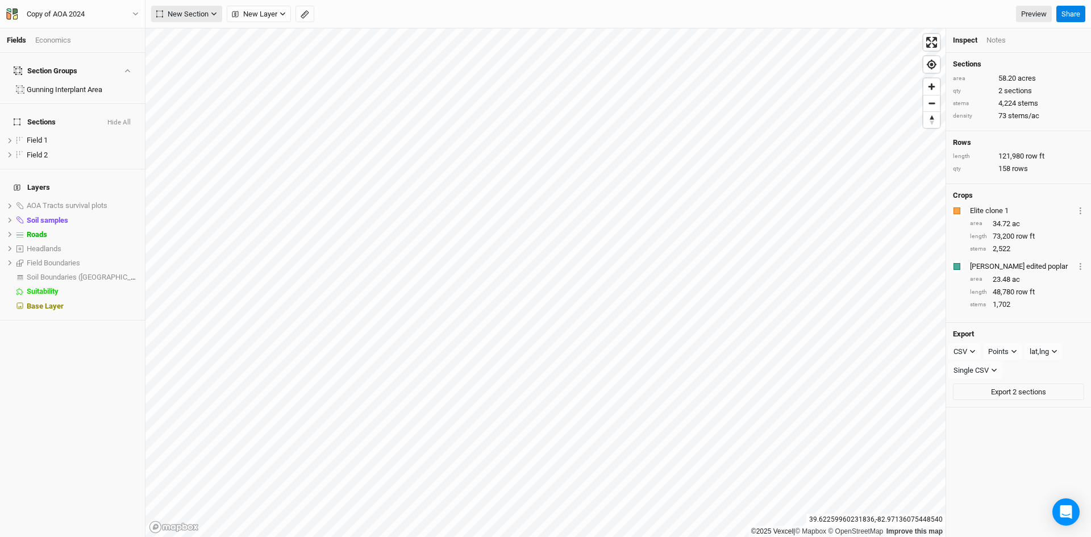
click at [197, 13] on span "New Section" at bounding box center [182, 14] width 52 height 11
click at [190, 35] on div "Grid" at bounding box center [184, 37] width 17 height 13
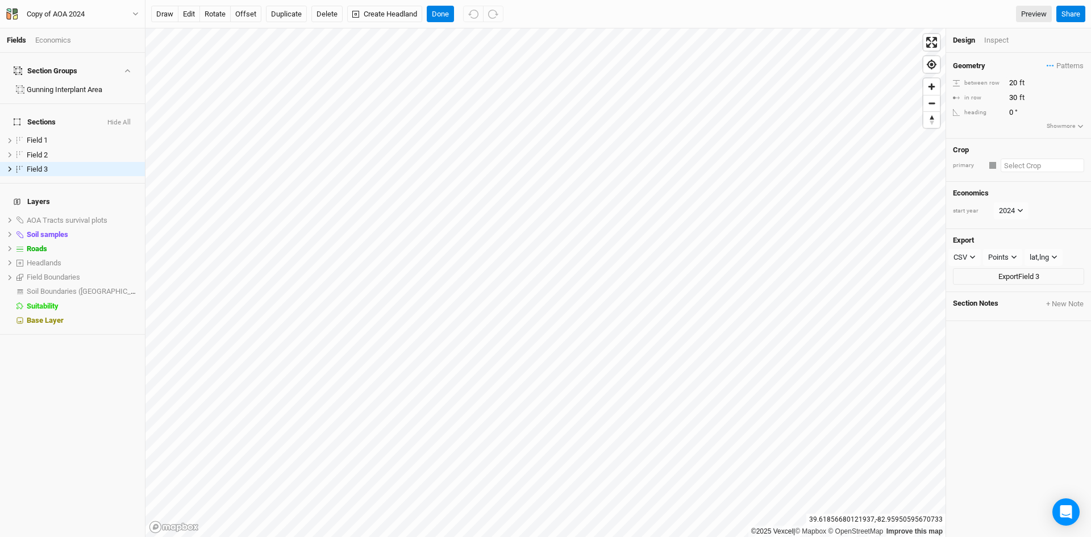
click at [1025, 166] on input "text" at bounding box center [1041, 165] width 83 height 14
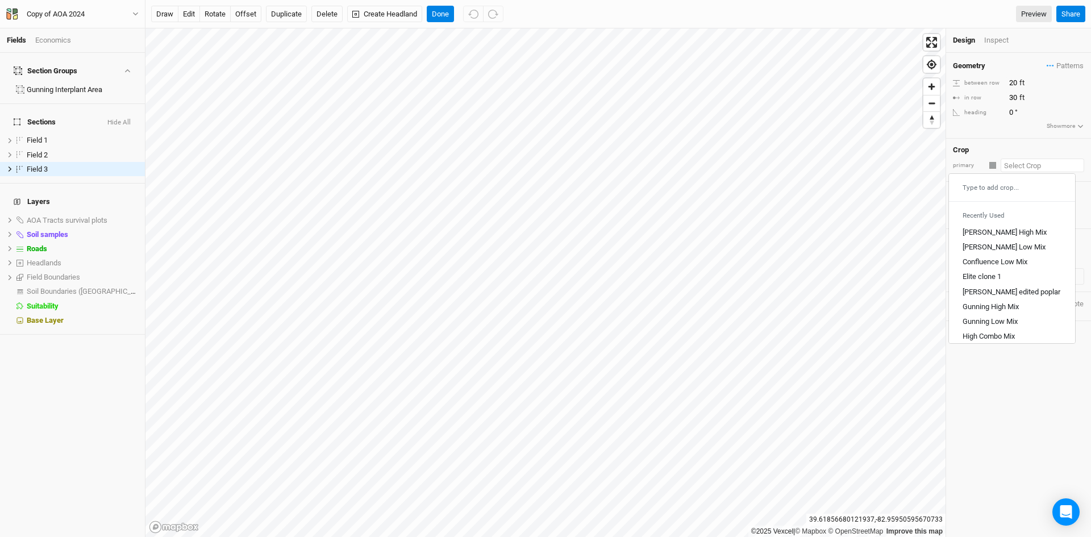
click at [999, 186] on div "Type to add crop..." at bounding box center [1012, 187] width 126 height 18
click at [1022, 164] on input "text" at bounding box center [1041, 165] width 83 height 14
type input "El"
type input "Elite clone 1"
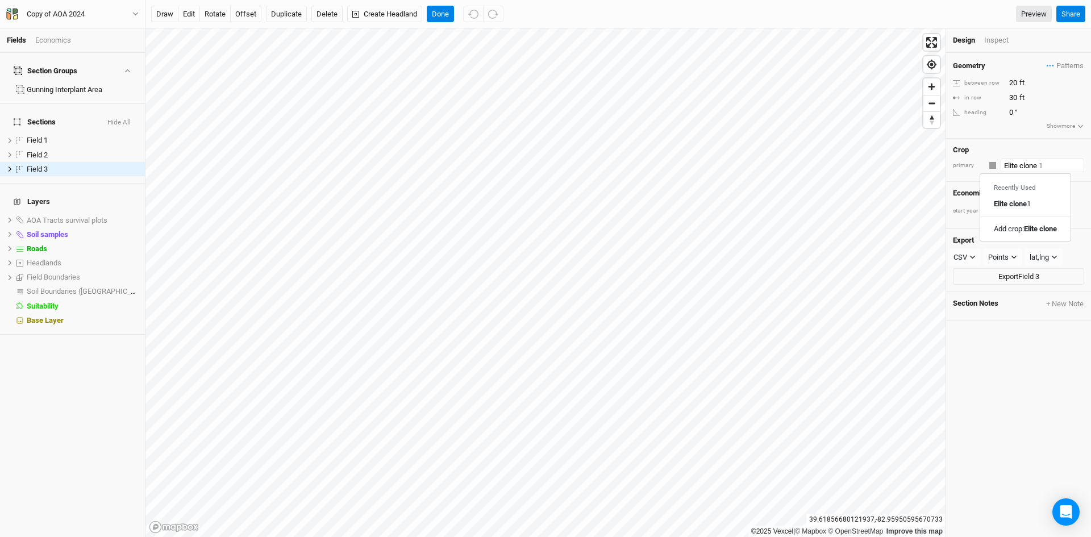
type input "Elite clone 2"
click at [1033, 190] on 2 "Add crop: Elite clone 2" at bounding box center [1021, 186] width 69 height 10
type input "Elite clone 2"
click at [994, 162] on div "button" at bounding box center [992, 165] width 7 height 7
click at [1020, 307] on span "Pink" at bounding box center [1014, 309] width 18 height 13
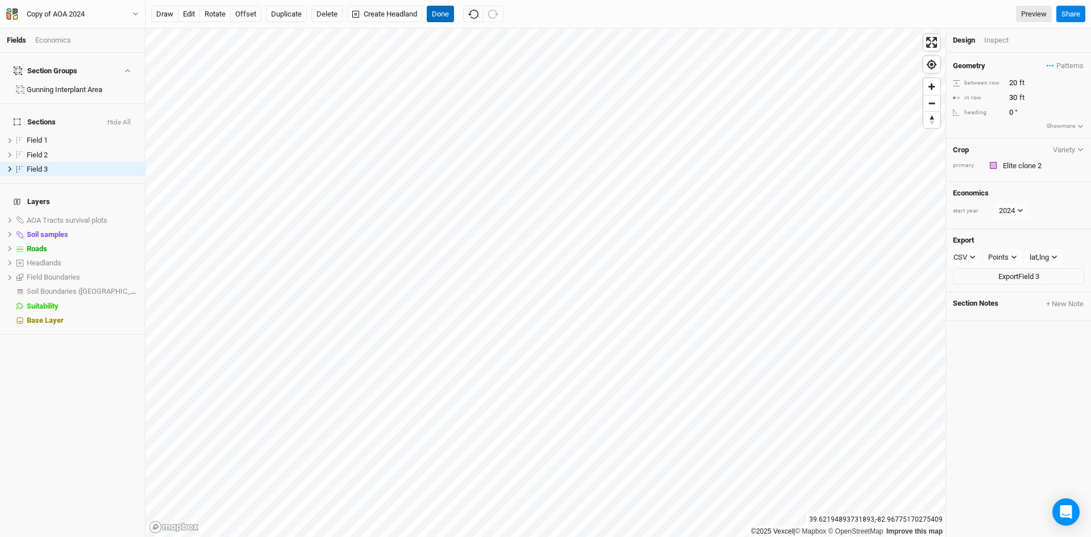
click at [443, 10] on button "Done" at bounding box center [440, 14] width 27 height 17
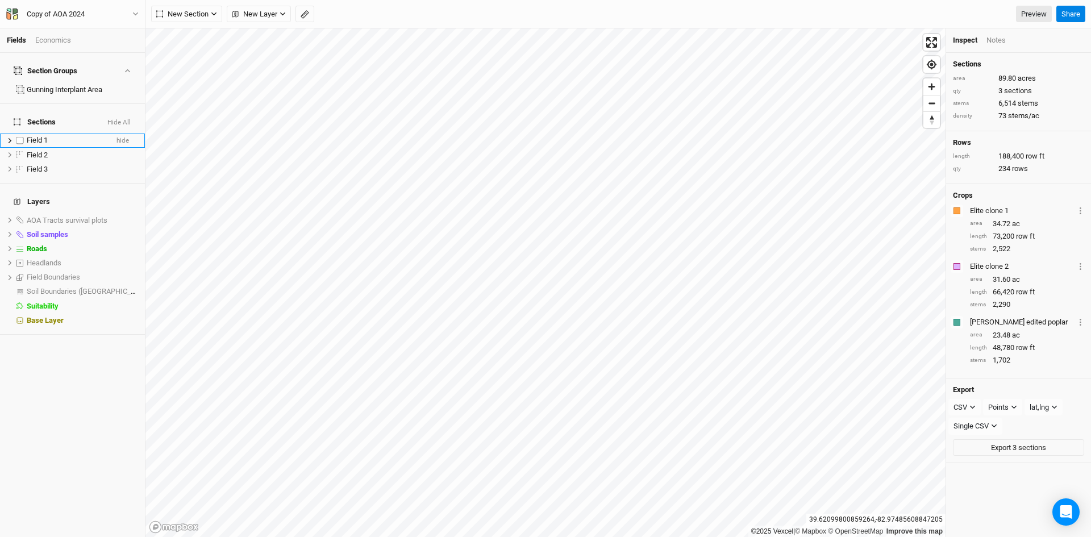
click at [34, 136] on span "Field 1" at bounding box center [37, 140] width 21 height 9
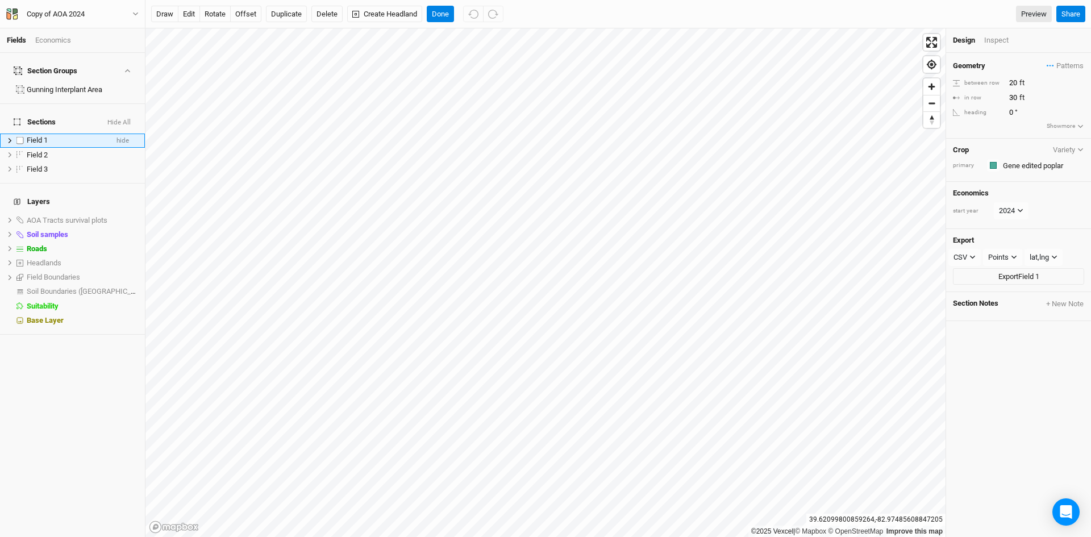
click at [40, 136] on span "Field 1" at bounding box center [37, 140] width 21 height 9
type input "[PERSON_NAME] edited poplar"
click at [39, 141] on ul "Field 2 hide Field 3 hide [PERSON_NAME] edited poplar hide" at bounding box center [72, 154] width 145 height 43
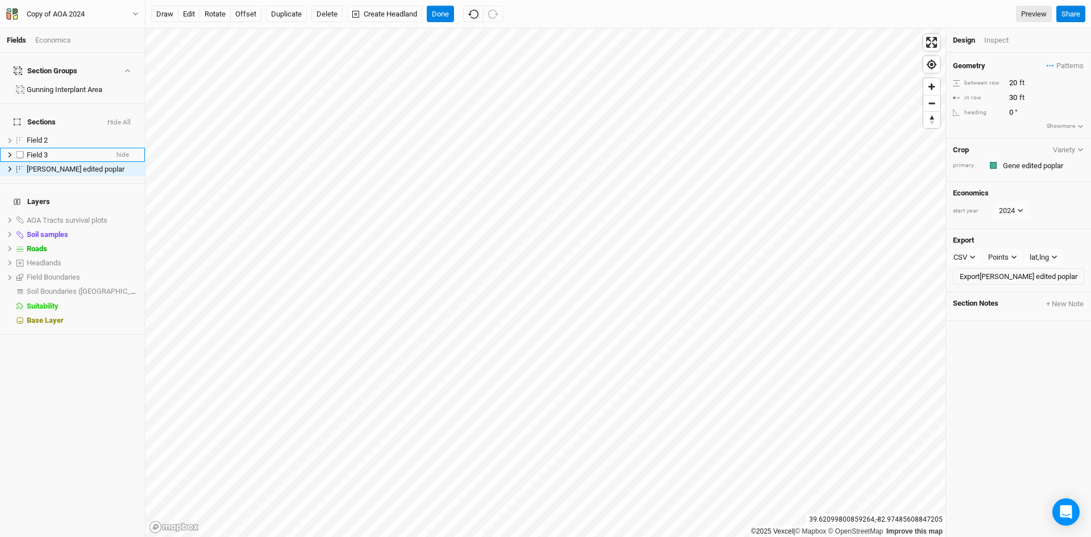
click at [39, 151] on span "Field 3" at bounding box center [37, 155] width 21 height 9
type input "Elite Clone 1"
click at [59, 165] on span "[PERSON_NAME] edited poplar" at bounding box center [76, 169] width 98 height 9
click at [55, 165] on span "[PERSON_NAME] edited poplar" at bounding box center [76, 169] width 98 height 9
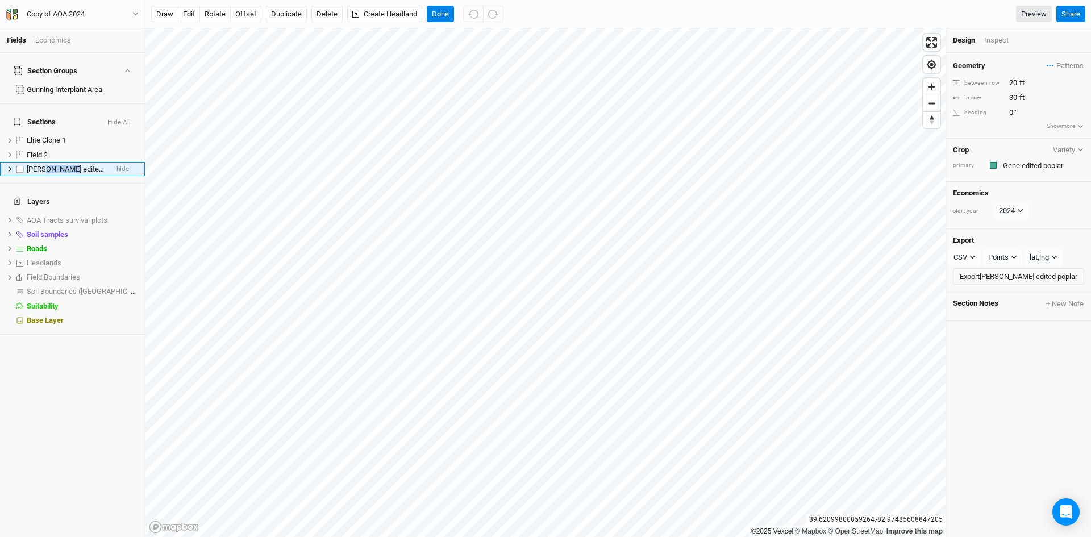
click at [55, 165] on span "[PERSON_NAME] edited poplar" at bounding box center [76, 169] width 98 height 9
click at [70, 190] on h4 "Layers" at bounding box center [72, 201] width 131 height 23
click at [43, 151] on span "Field 2" at bounding box center [37, 155] width 21 height 9
type input "Elite Clone 2"
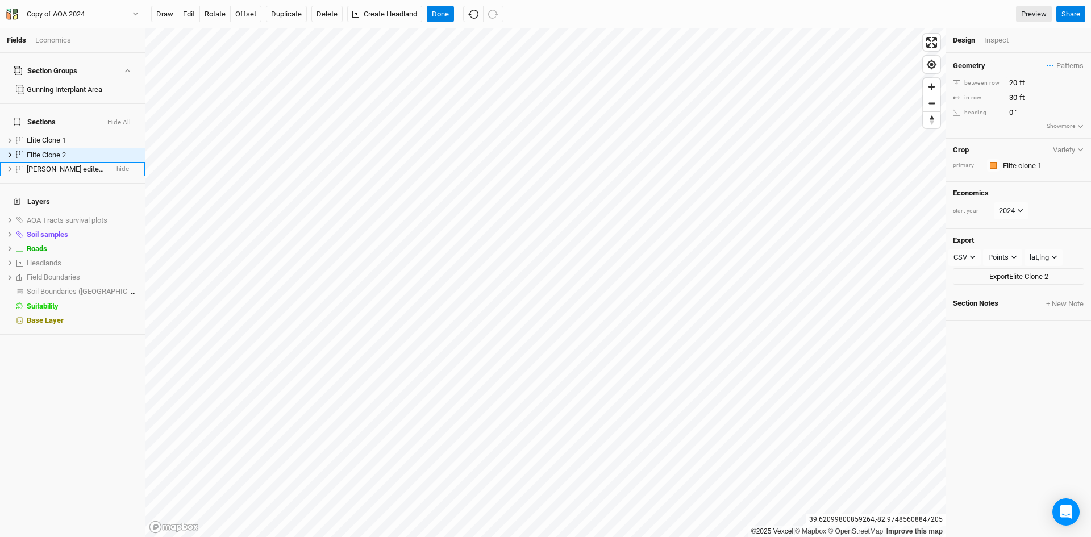
click at [87, 190] on h4 "Layers" at bounding box center [72, 201] width 131 height 23
click at [59, 136] on span "Elite Clone 1" at bounding box center [46, 140] width 39 height 9
click at [54, 136] on span "Elite Clone 1" at bounding box center [46, 140] width 39 height 9
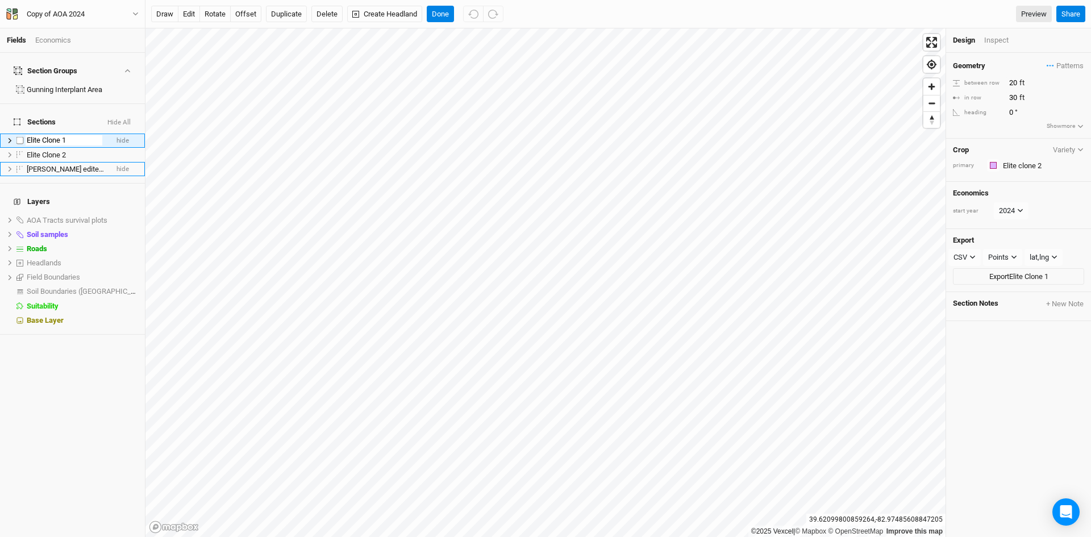
click at [64, 135] on input "Elite Clone 1" at bounding box center [64, 140] width 77 height 10
type input "Elite Clone2"
click at [65, 190] on h4 "Layers" at bounding box center [72, 201] width 131 height 23
click at [61, 151] on span "Elite Clone2" at bounding box center [45, 155] width 37 height 9
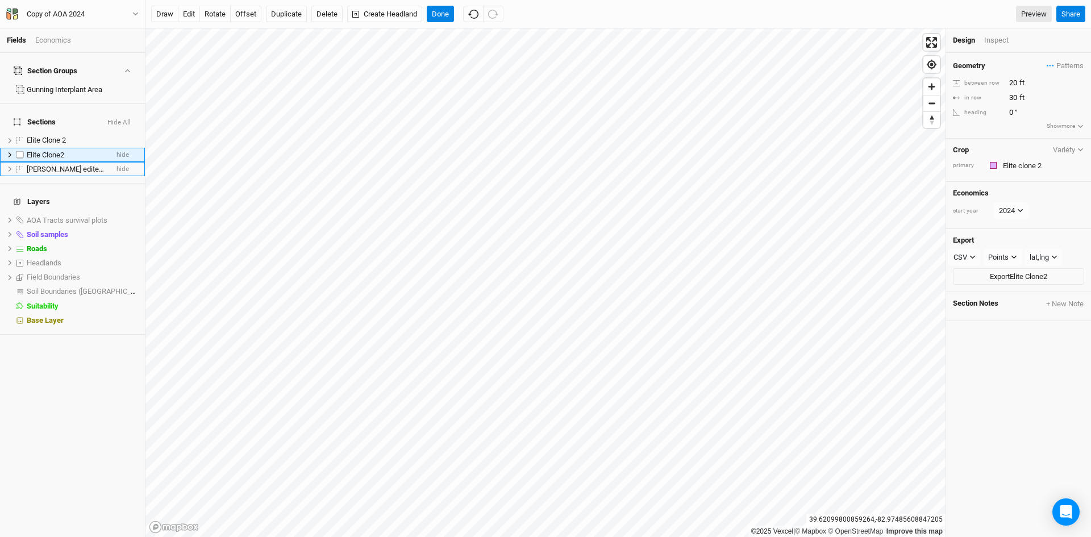
click at [61, 151] on span "Elite Clone2" at bounding box center [45, 155] width 37 height 9
click at [36, 151] on span "Elite Clone2" at bounding box center [45, 155] width 37 height 9
click at [55, 136] on span "Elite Clone 2" at bounding box center [46, 140] width 39 height 9
click at [61, 136] on span "Elite Clone 2" at bounding box center [46, 140] width 39 height 9
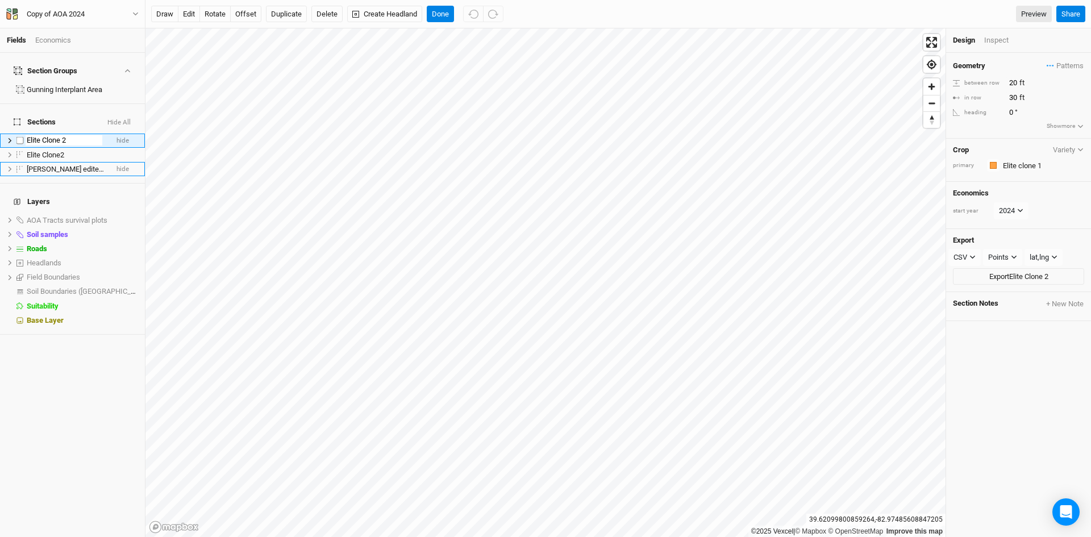
click at [69, 135] on input "Elite Clone 2" at bounding box center [64, 140] width 77 height 10
type input "Elite Clone 1"
click at [81, 216] on div "AOA Tracts survival plots" at bounding box center [73, 220] width 93 height 9
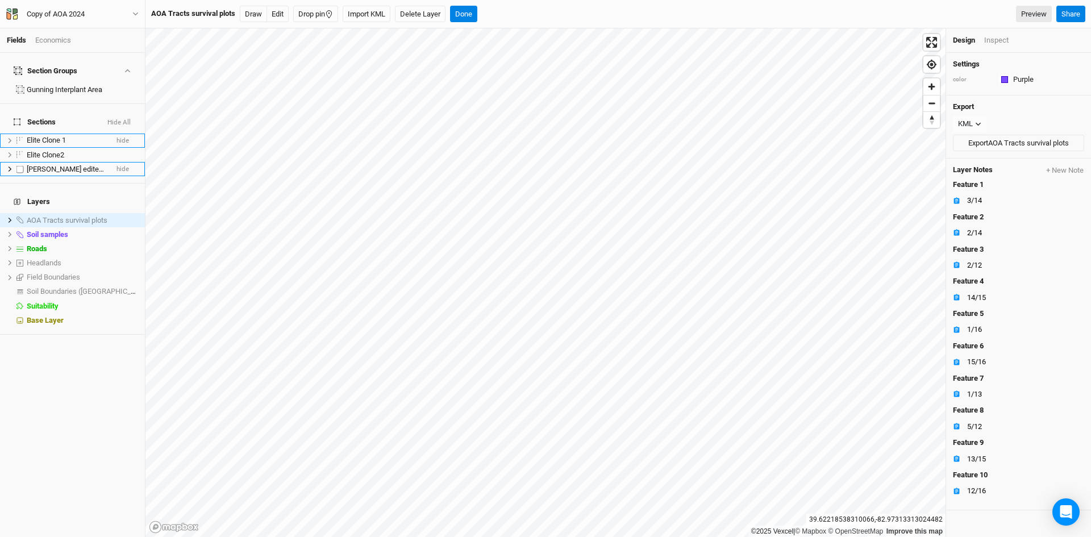
click at [60, 165] on span "[PERSON_NAME] edited poplar" at bounding box center [76, 169] width 98 height 9
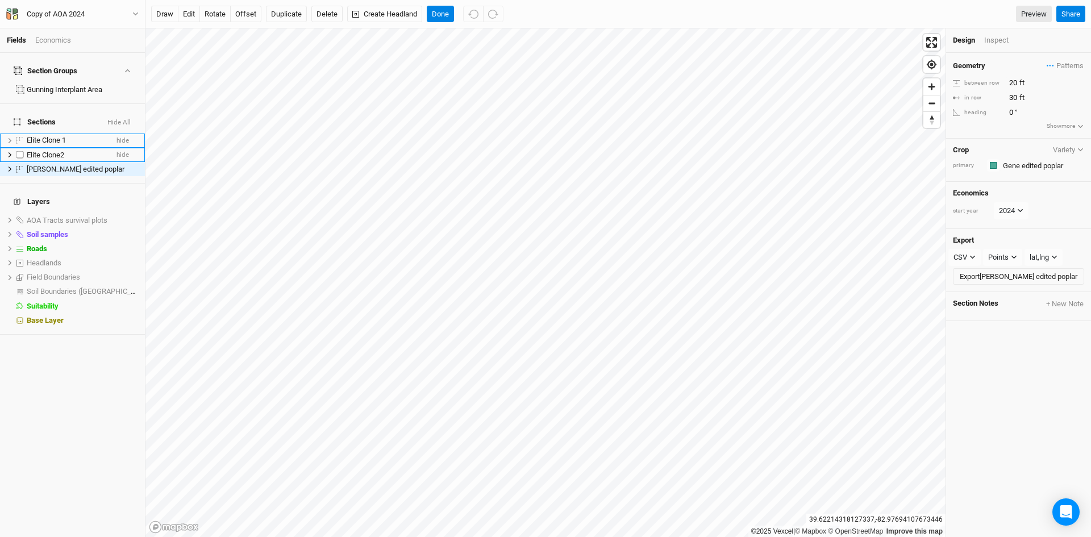
click at [59, 151] on span "Elite Clone2" at bounding box center [45, 155] width 37 height 9
click at [56, 151] on span "Elite Clone2" at bounding box center [45, 155] width 37 height 9
click at [61, 150] on input "Elite Clone2" at bounding box center [64, 155] width 77 height 10
click at [67, 150] on input "Elite Clone2" at bounding box center [64, 155] width 77 height 10
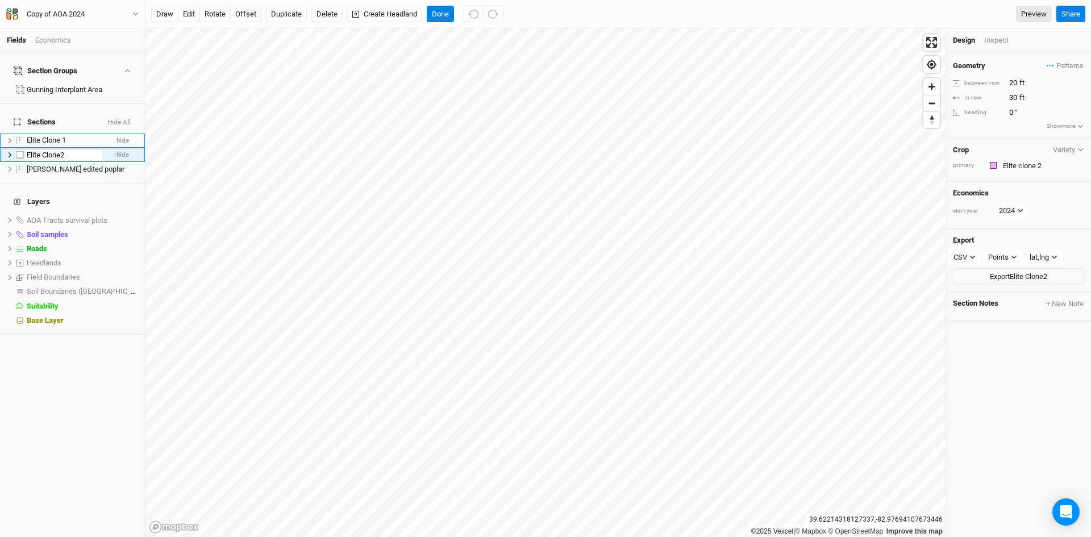
click at [49, 150] on input "Elite Clone2" at bounding box center [64, 155] width 77 height 10
click at [70, 150] on input "Elite Clone2" at bounding box center [64, 155] width 77 height 10
click at [61, 150] on input "Elite Clone2" at bounding box center [64, 155] width 77 height 10
type input "Elite Clone 2"
click at [438, 10] on button "Done" at bounding box center [440, 14] width 27 height 17
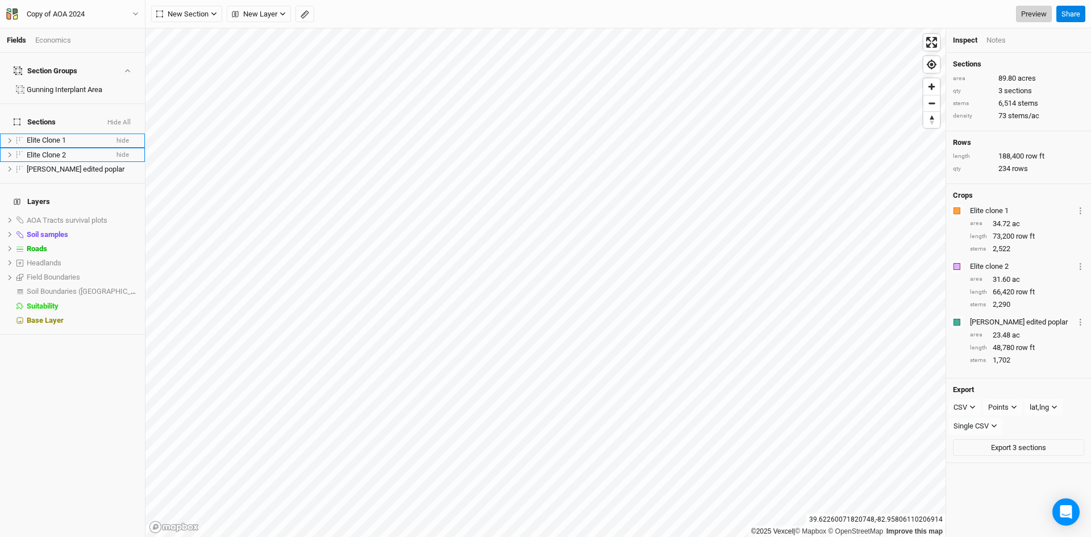
click at [1033, 14] on link "Preview" at bounding box center [1034, 14] width 36 height 17
click at [116, 119] on button "Hide All" at bounding box center [119, 123] width 24 height 8
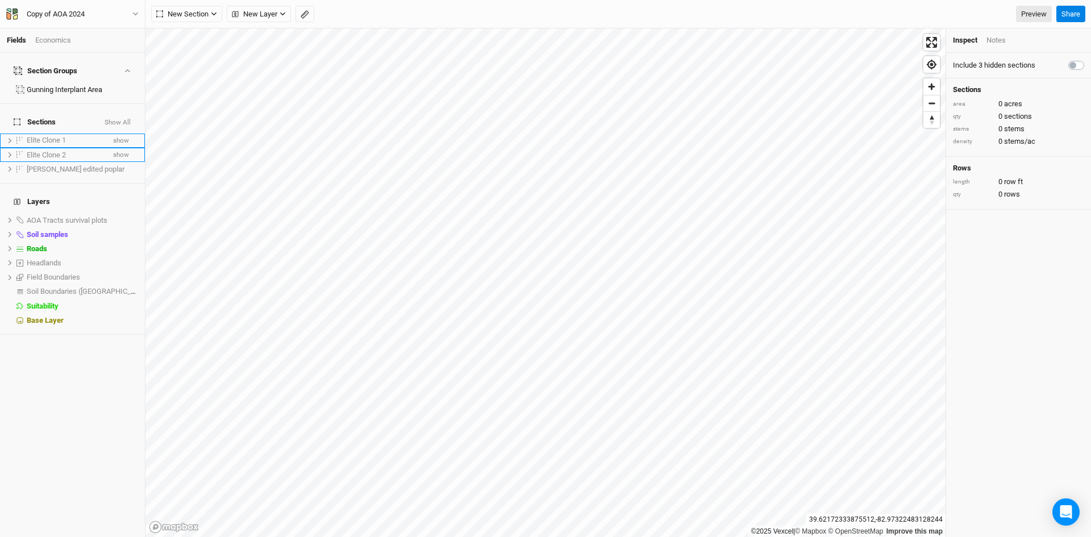
click at [122, 119] on button "Show All" at bounding box center [117, 123] width 27 height 8
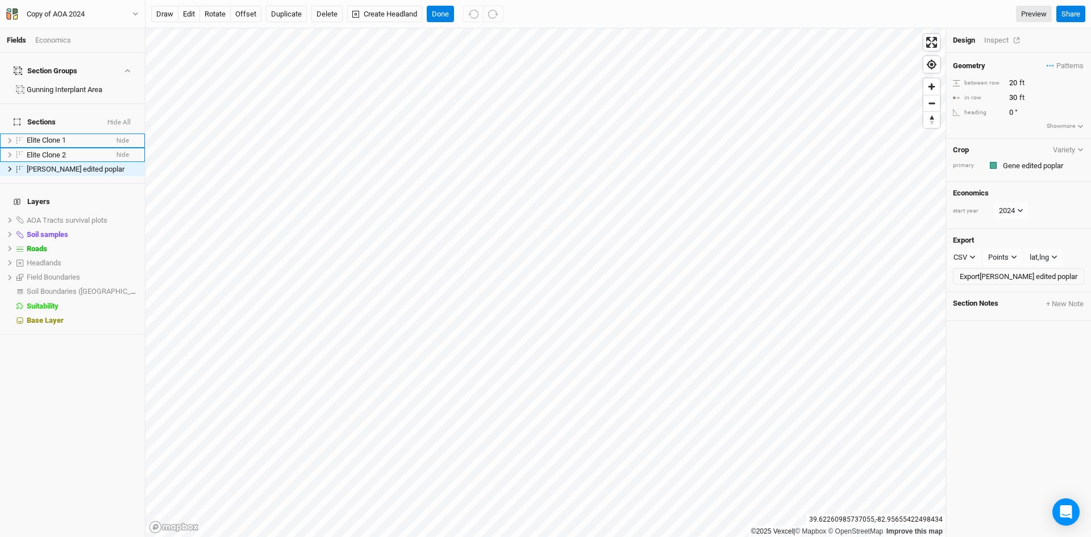
click at [993, 36] on div "Inspect" at bounding box center [1004, 40] width 40 height 10
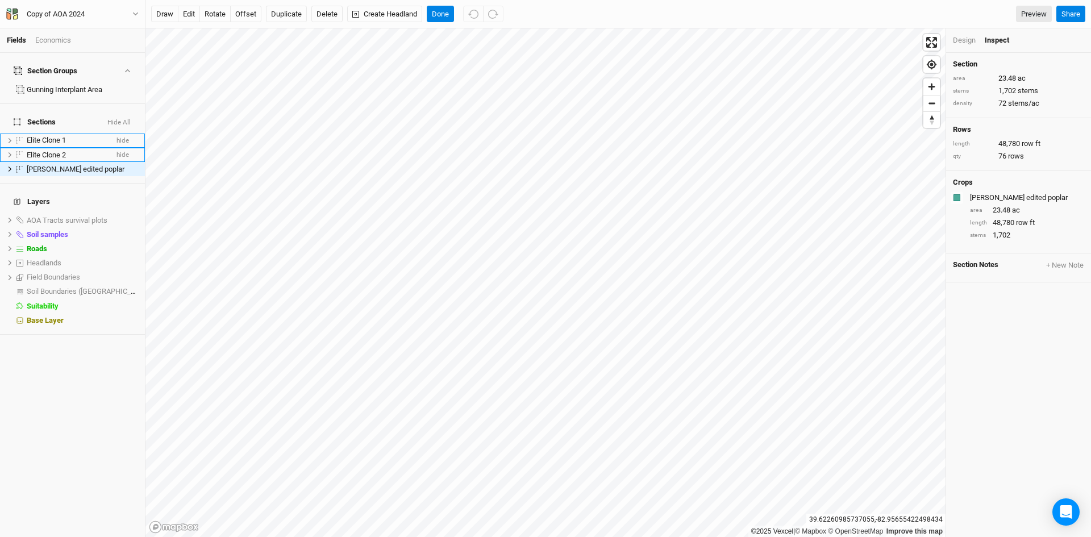
click at [958, 39] on div "Design" at bounding box center [964, 40] width 23 height 10
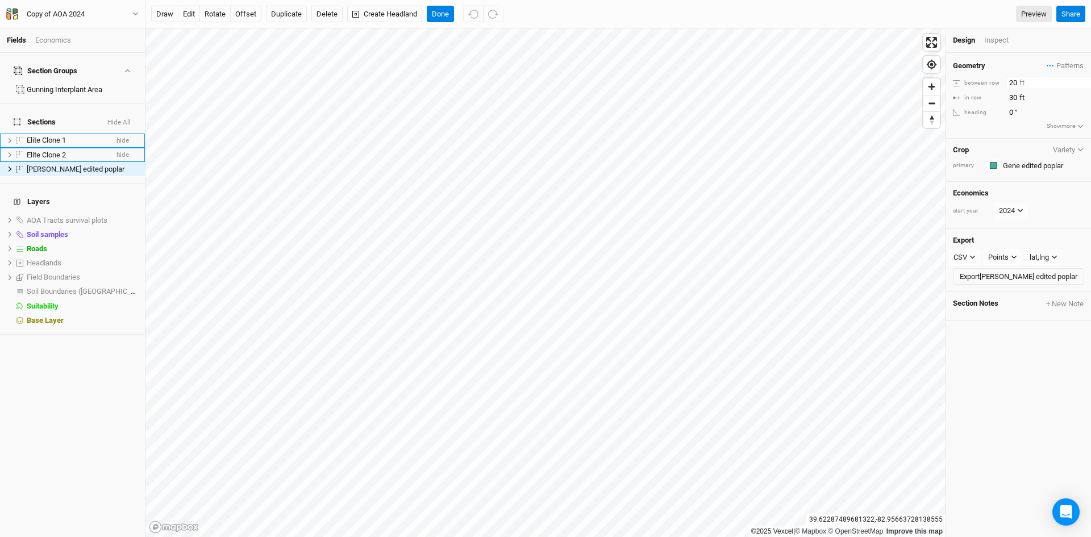
drag, startPoint x: 1008, startPoint y: 81, endPoint x: 1017, endPoint y: 80, distance: 9.1
click at [1017, 80] on input "20" at bounding box center [1054, 83] width 99 height 12
type input "10"
click at [1023, 97] on input "30" at bounding box center [1054, 97] width 99 height 12
type input "3"
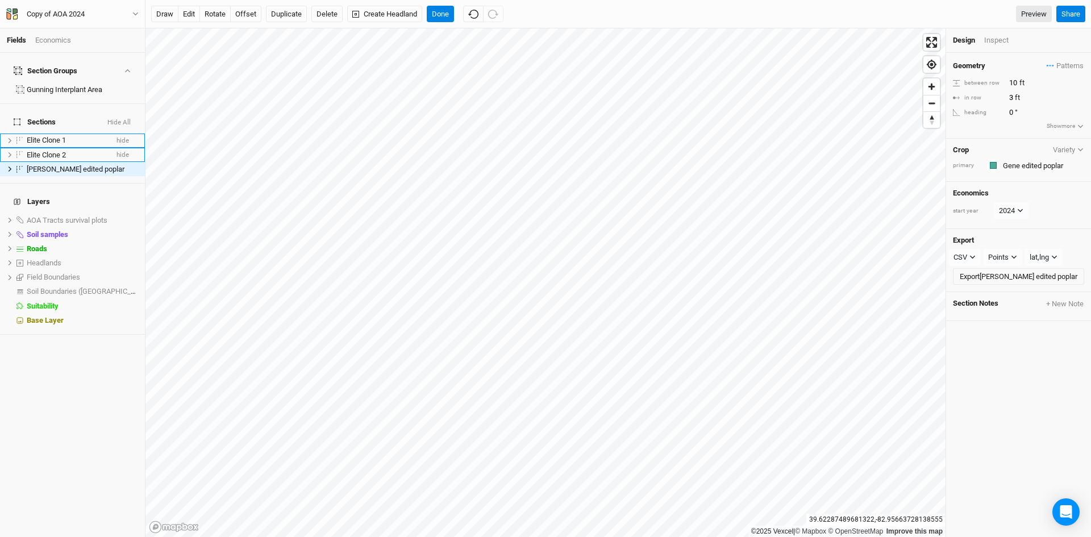
click at [1042, 346] on div "Geometry Patterns ＋ New in-row pattern between row 10 ft in row 3 ft heading 0 …" at bounding box center [1018, 295] width 145 height 484
drag, startPoint x: 1008, startPoint y: 80, endPoint x: 1018, endPoint y: 78, distance: 10.9
click at [1018, 78] on input "20" at bounding box center [1054, 83] width 99 height 12
type input "10"
drag, startPoint x: 1007, startPoint y: 98, endPoint x: 1016, endPoint y: 98, distance: 9.1
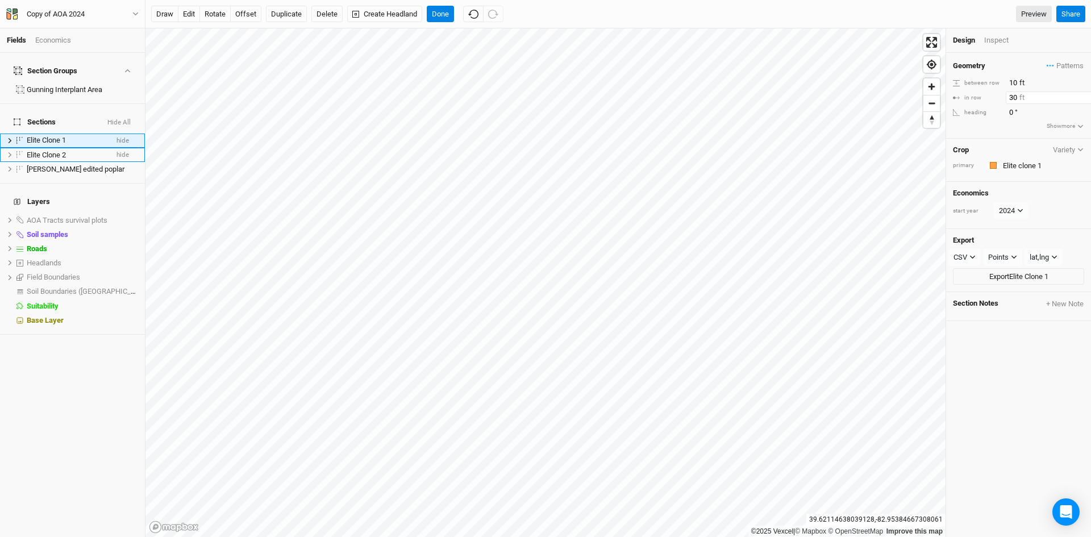
click at [1016, 98] on input "30" at bounding box center [1054, 97] width 99 height 12
type input "3"
click at [1009, 378] on div "Geometry Patterns ＋ New in-row pattern between row 10 ft in row 3 ft heading 0 …" at bounding box center [1018, 295] width 145 height 484
drag, startPoint x: 1010, startPoint y: 81, endPoint x: 1022, endPoint y: 82, distance: 12.6
click at [1022, 82] on input "20" at bounding box center [1054, 83] width 99 height 12
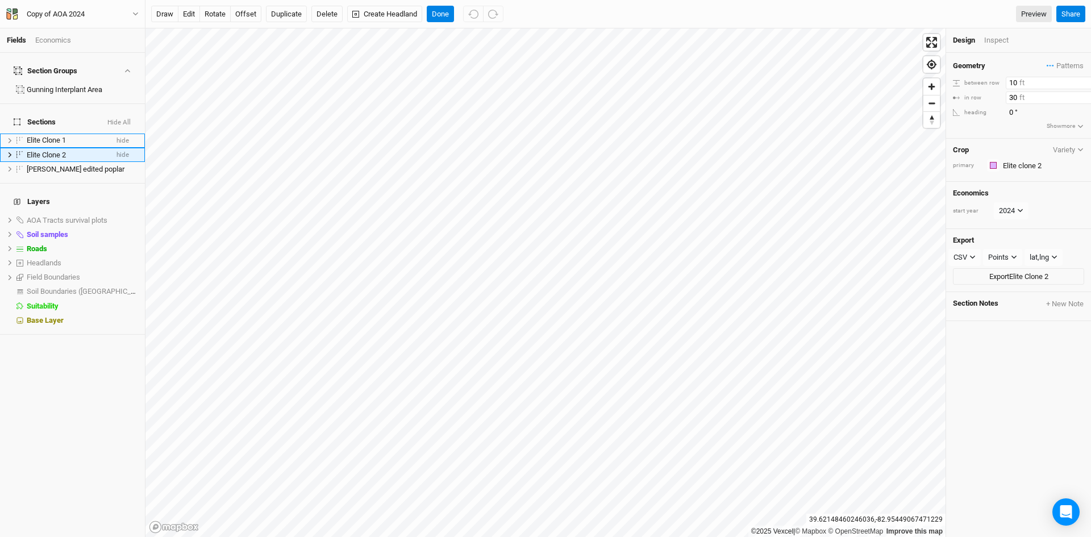
type input "10"
drag, startPoint x: 1007, startPoint y: 99, endPoint x: 1021, endPoint y: 98, distance: 14.2
click at [1021, 98] on input "30" at bounding box center [1054, 97] width 99 height 12
type input "3"
click at [1013, 408] on div "Geometry Patterns ＋ New in-row pattern between row 10 ft in row 3 ft heading 0 …" at bounding box center [1018, 295] width 145 height 484
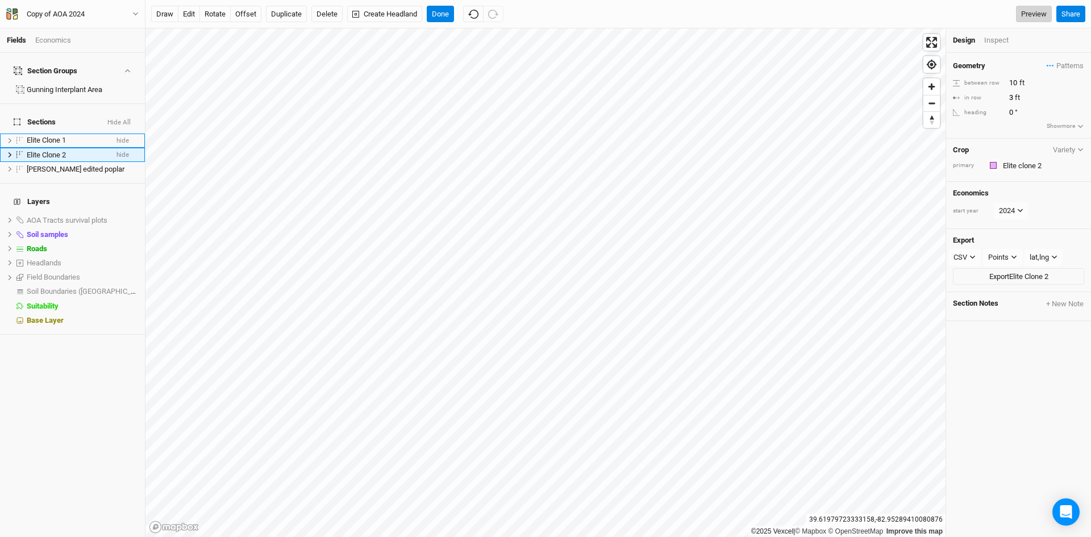
click at [1031, 12] on link "Preview" at bounding box center [1034, 14] width 36 height 17
click at [136, 15] on icon "button" at bounding box center [135, 13] width 5 height 3
click at [99, 33] on button "Back" at bounding box center [94, 31] width 90 height 15
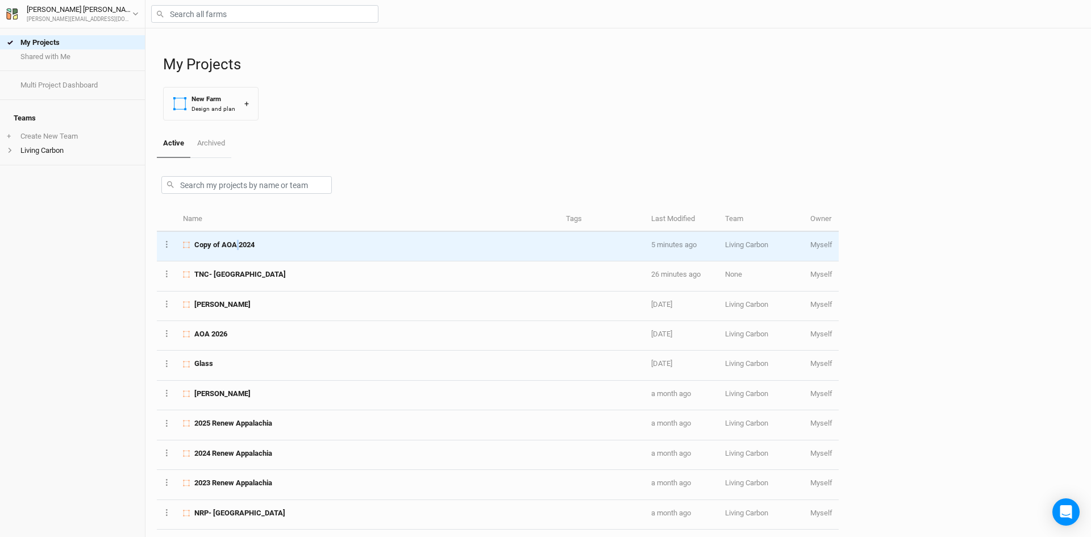
click at [239, 252] on td "Copy of AOA 2024" at bounding box center [368, 247] width 383 height 30
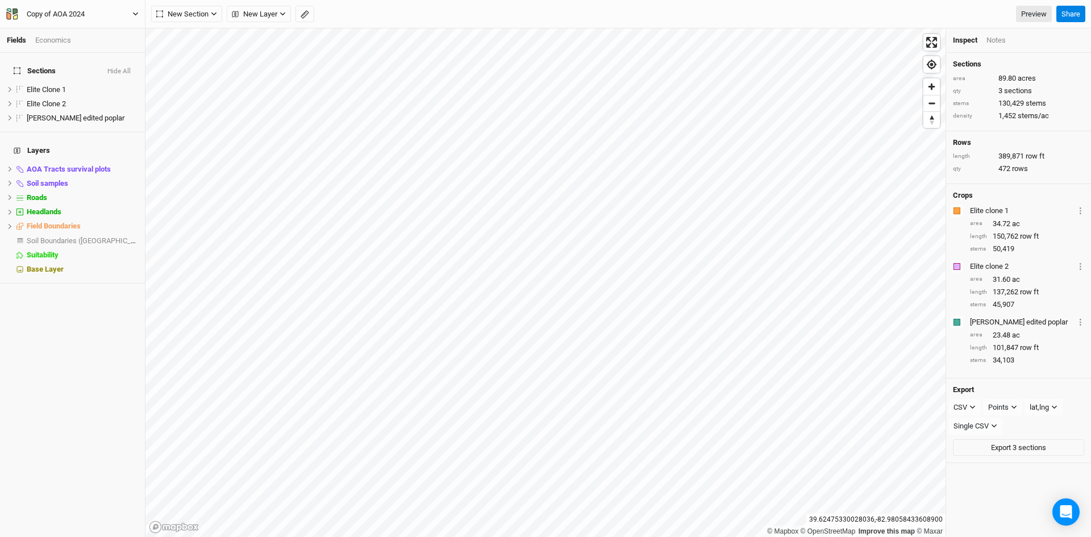
click at [132, 13] on icon "button" at bounding box center [135, 14] width 6 height 6
click at [99, 43] on button "Project Settings" at bounding box center [94, 46] width 90 height 15
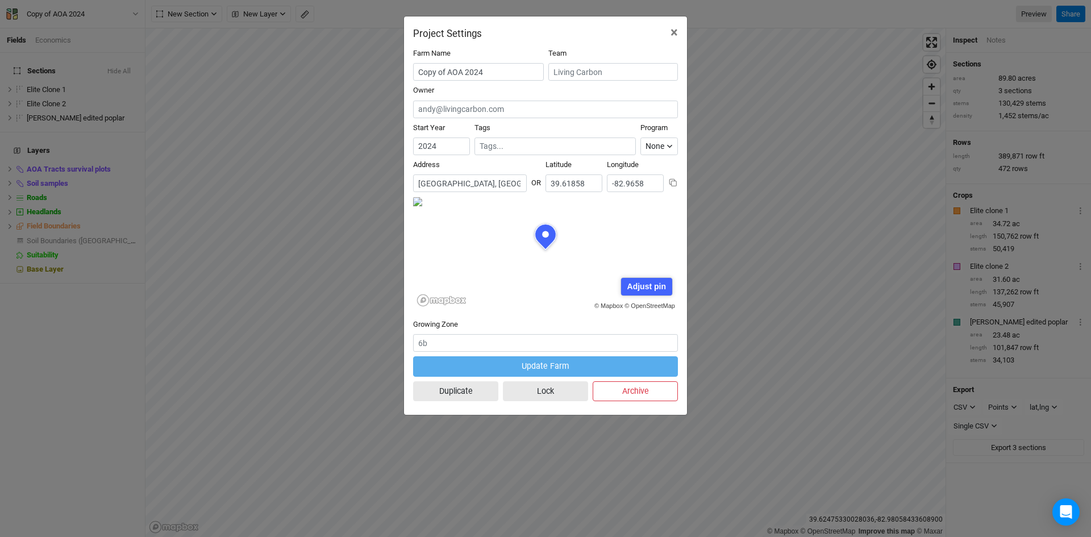
scroll to position [57, 132]
click at [485, 73] on input "Copy of AOA 2024" at bounding box center [478, 72] width 131 height 18
drag, startPoint x: 447, startPoint y: 69, endPoint x: 407, endPoint y: 64, distance: 40.7
click at [405, 66] on div "Farm Name Copy of AOA 2024 Team Owner Start Year [DATE] Tags Program None Clima…" at bounding box center [545, 226] width 283 height 375
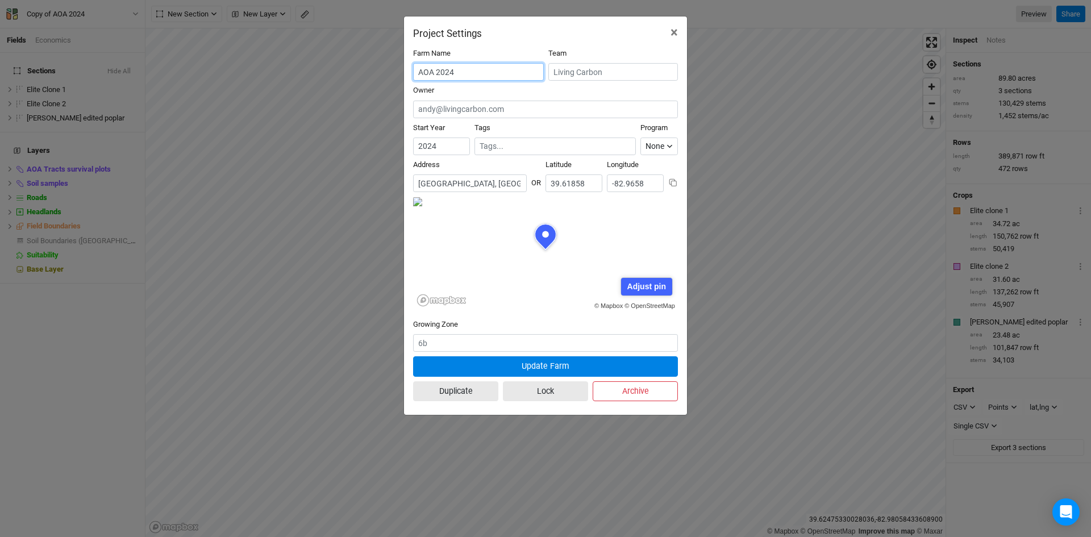
click at [438, 72] on input "AOA 2024" at bounding box center [478, 72] width 131 height 18
click at [487, 70] on input "AOA Biomass 2024" at bounding box center [478, 72] width 131 height 18
click at [494, 73] on input "AOA Biomass 2024" at bounding box center [478, 72] width 131 height 18
drag, startPoint x: 492, startPoint y: 73, endPoint x: 470, endPoint y: 72, distance: 22.2
click at [470, 72] on input "AOA Biomass 2024" at bounding box center [478, 72] width 131 height 18
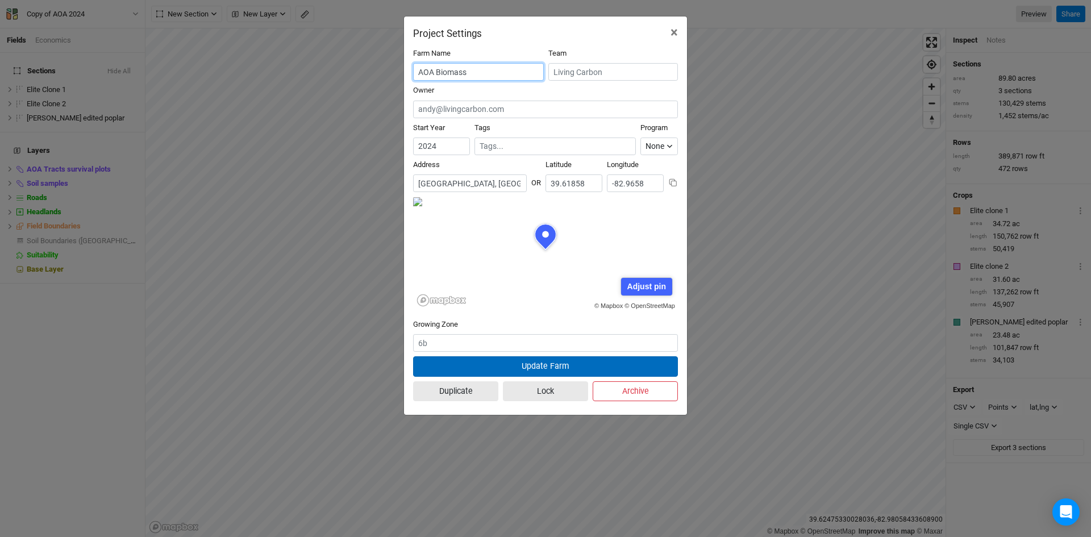
type input "AOA Biomass"
click at [549, 364] on button "Update Farm" at bounding box center [545, 366] width 265 height 20
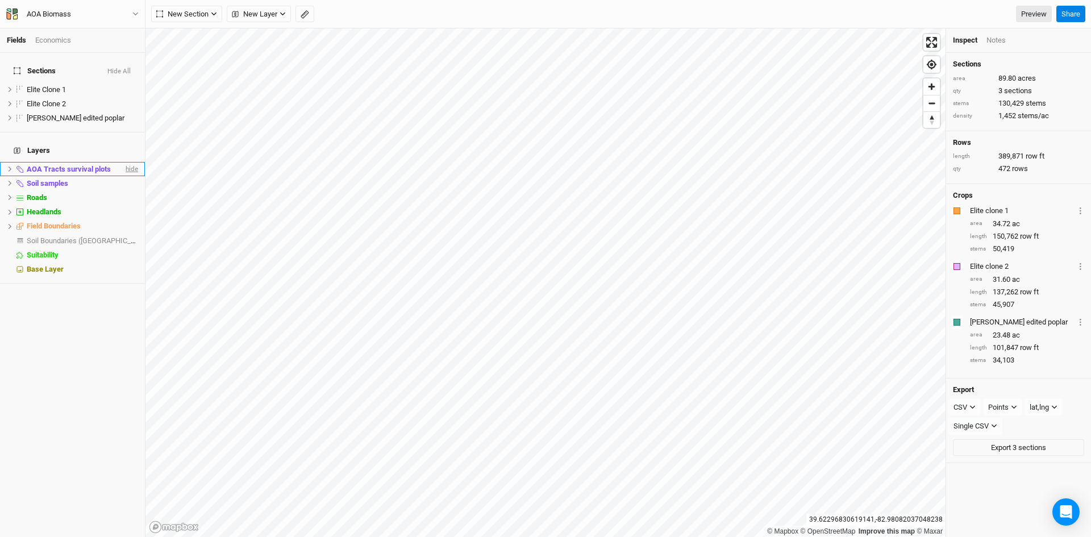
click at [128, 162] on span "hide" at bounding box center [130, 169] width 15 height 14
click at [127, 176] on span "hide" at bounding box center [130, 183] width 15 height 14
click at [123, 190] on span "hide" at bounding box center [130, 197] width 15 height 14
click at [123, 205] on span "hide" at bounding box center [130, 212] width 15 height 14
click at [121, 205] on span "show" at bounding box center [129, 212] width 18 height 14
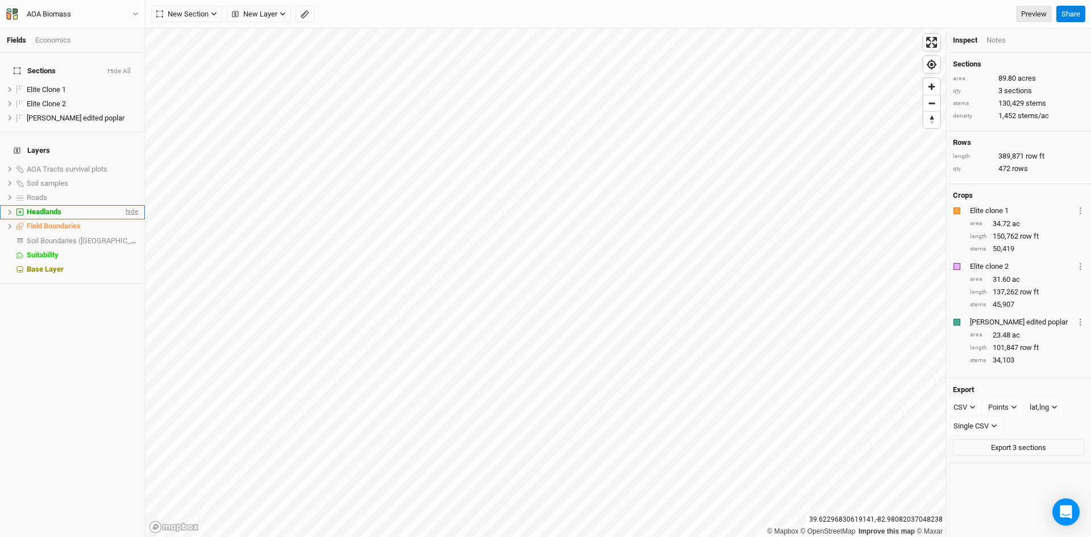
click at [123, 205] on span "hide" at bounding box center [130, 212] width 15 height 14
click at [58, 236] on span "Soil Boundaries ([GEOGRAPHIC_DATA])" at bounding box center [90, 240] width 126 height 9
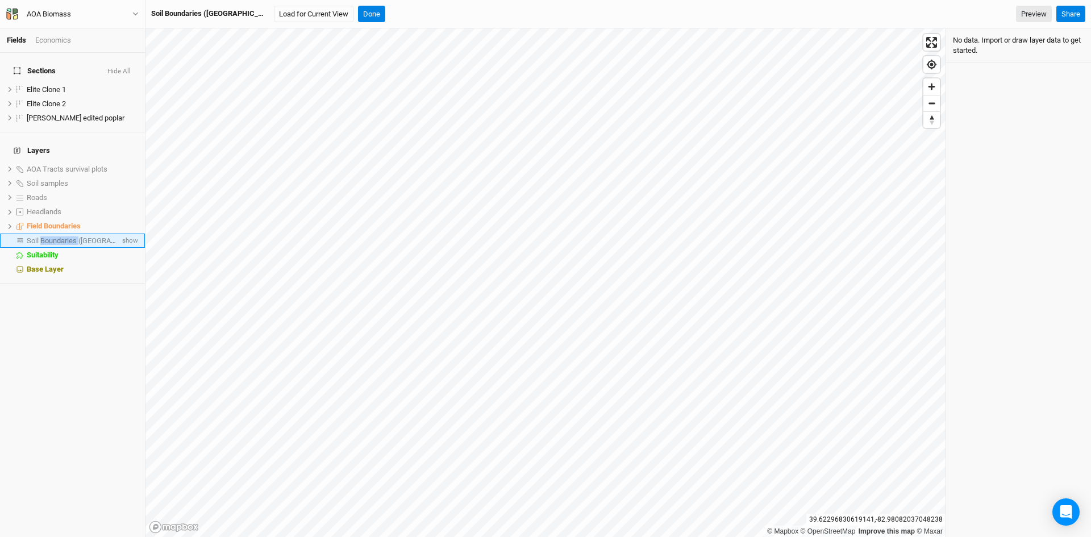
click at [58, 236] on span "Soil Boundaries ([GEOGRAPHIC_DATA])" at bounding box center [90, 240] width 126 height 9
click at [358, 11] on button "Done" at bounding box center [371, 14] width 27 height 17
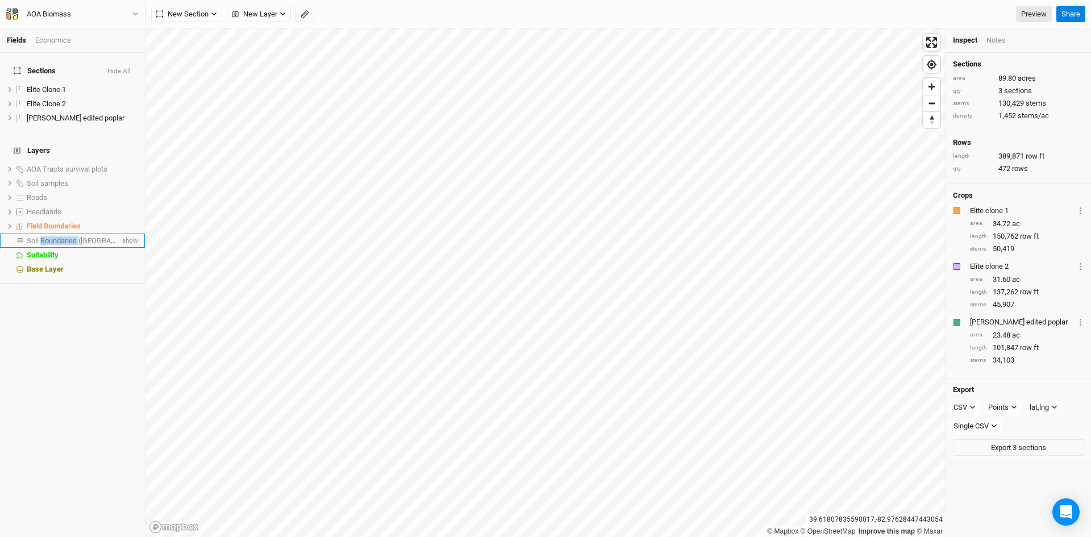
click at [59, 236] on span "Soil Boundaries ([GEOGRAPHIC_DATA])" at bounding box center [90, 240] width 126 height 9
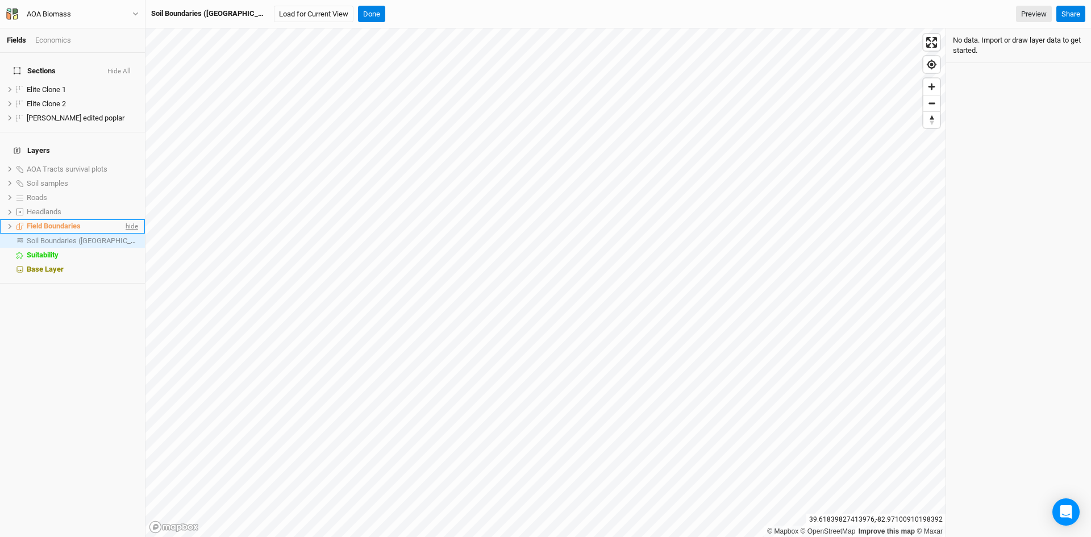
click at [123, 219] on span "hide" at bounding box center [130, 226] width 15 height 14
click at [358, 10] on button "Done" at bounding box center [371, 14] width 27 height 17
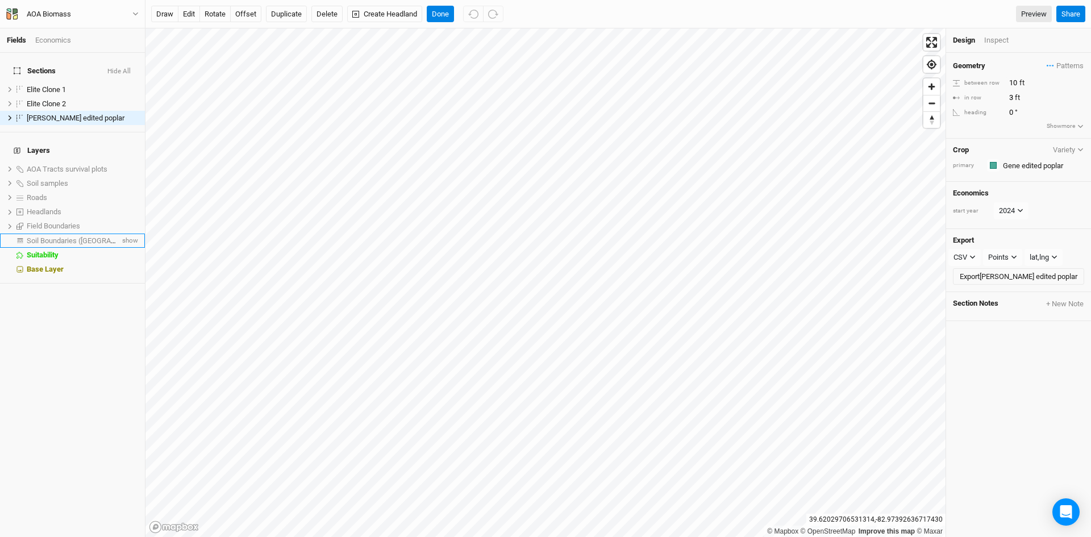
click at [68, 236] on span "Soil Boundaries ([GEOGRAPHIC_DATA])" at bounding box center [90, 240] width 126 height 9
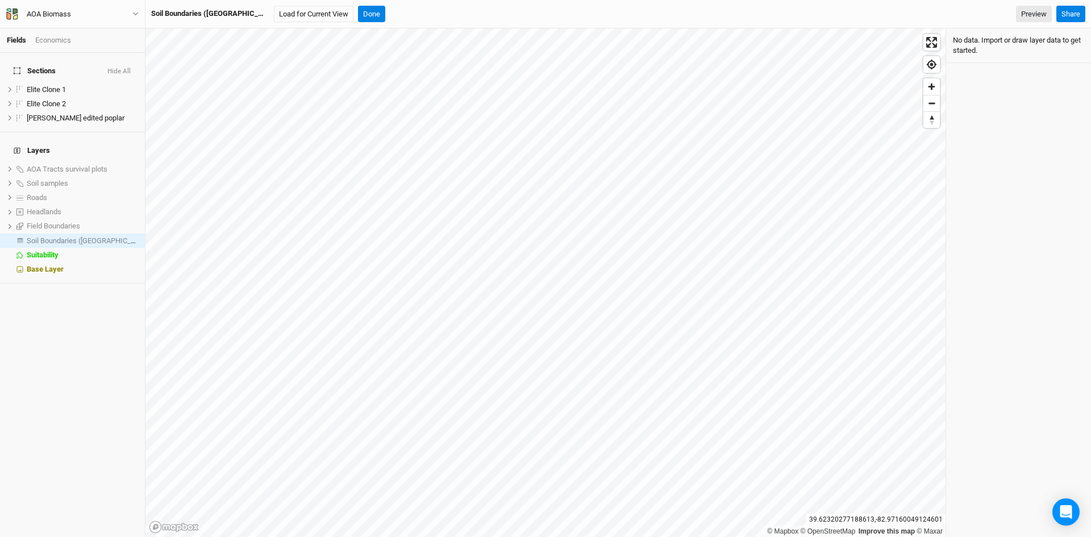
click at [200, 15] on div "Soil Boundaries ([GEOGRAPHIC_DATA])" at bounding box center [208, 14] width 114 height 10
click at [49, 236] on span "Soil Boundaries ([GEOGRAPHIC_DATA])" at bounding box center [90, 240] width 126 height 9
click at [358, 13] on button "Done" at bounding box center [371, 14] width 27 height 17
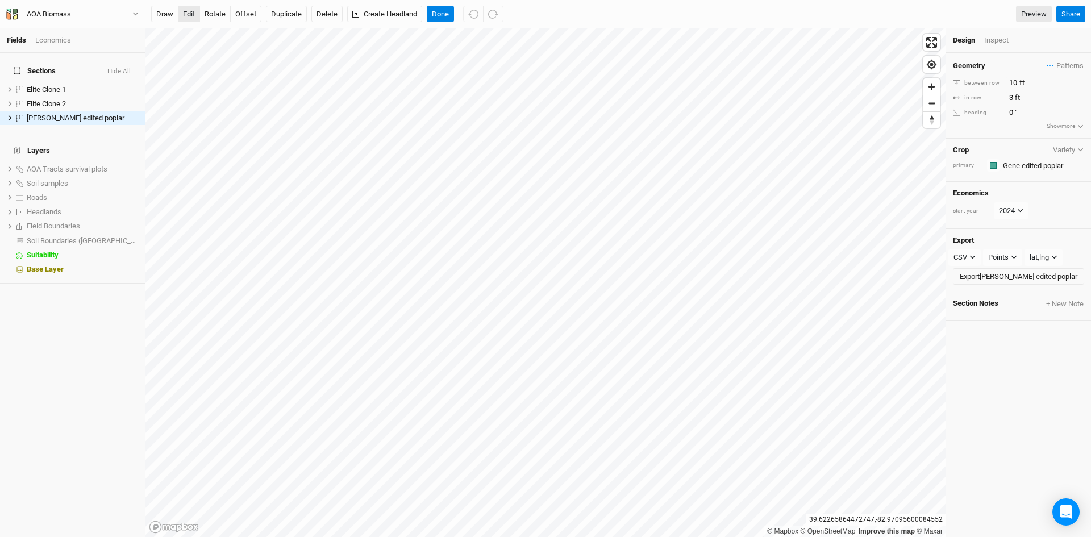
click at [190, 12] on button "edit" at bounding box center [189, 14] width 22 height 17
click at [439, 10] on button "Done" at bounding box center [440, 14] width 27 height 17
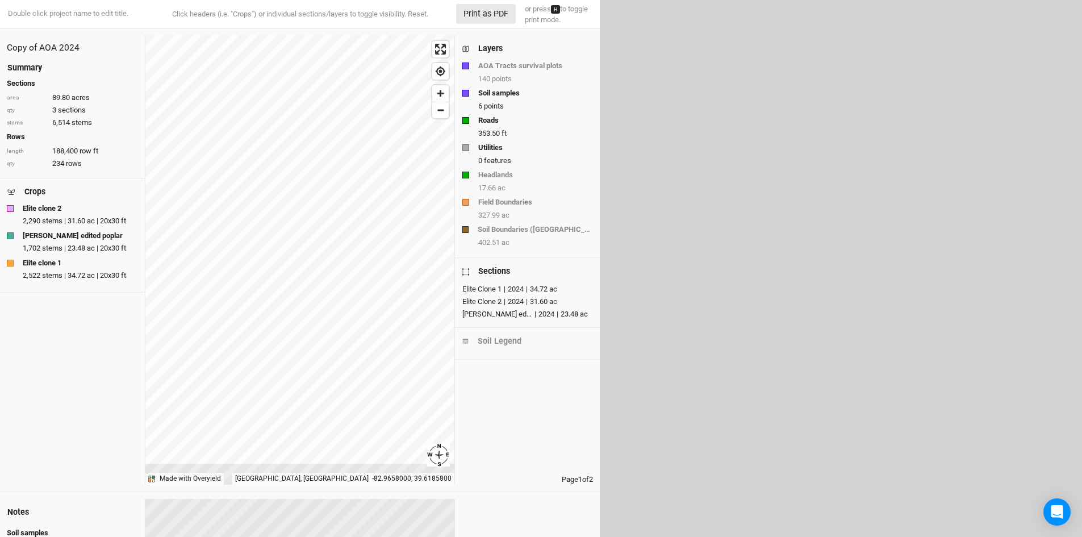
click at [481, 47] on div "Layers" at bounding box center [490, 49] width 24 height 12
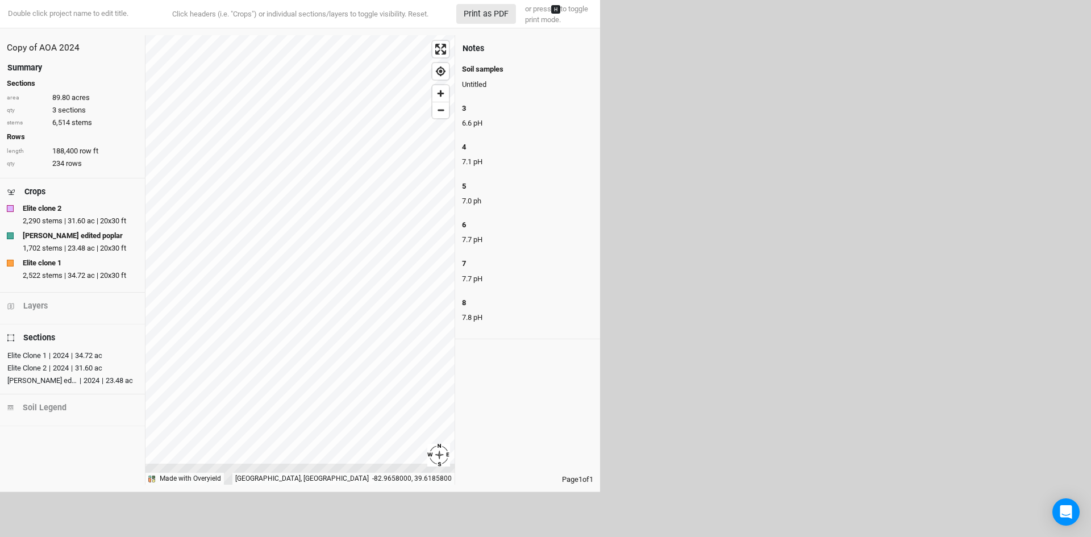
click at [480, 44] on div "Notes" at bounding box center [473, 49] width 22 height 12
click at [45, 338] on div "Sections" at bounding box center [39, 338] width 32 height 12
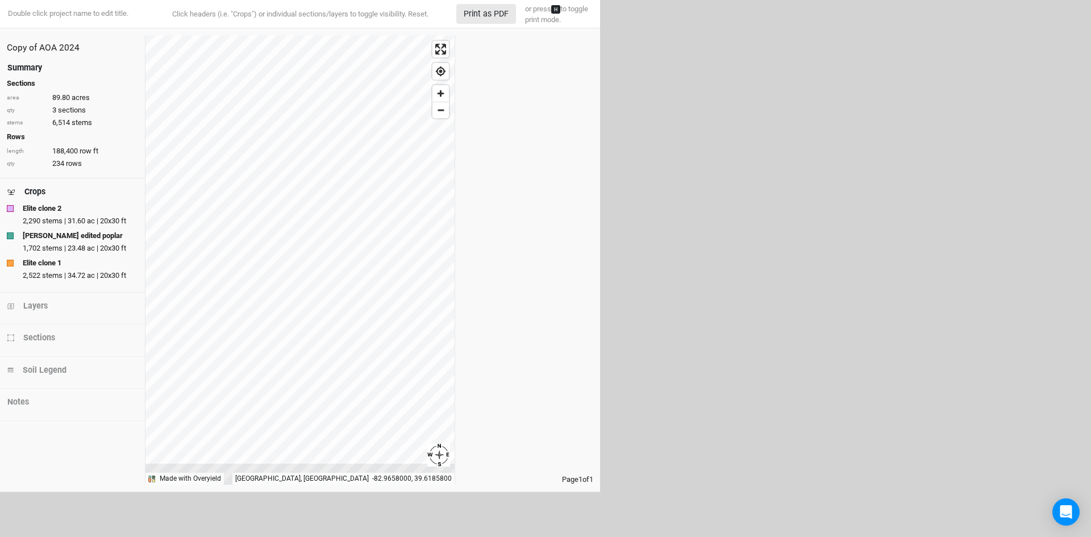
click at [22, 66] on div "Summary" at bounding box center [24, 68] width 35 height 12
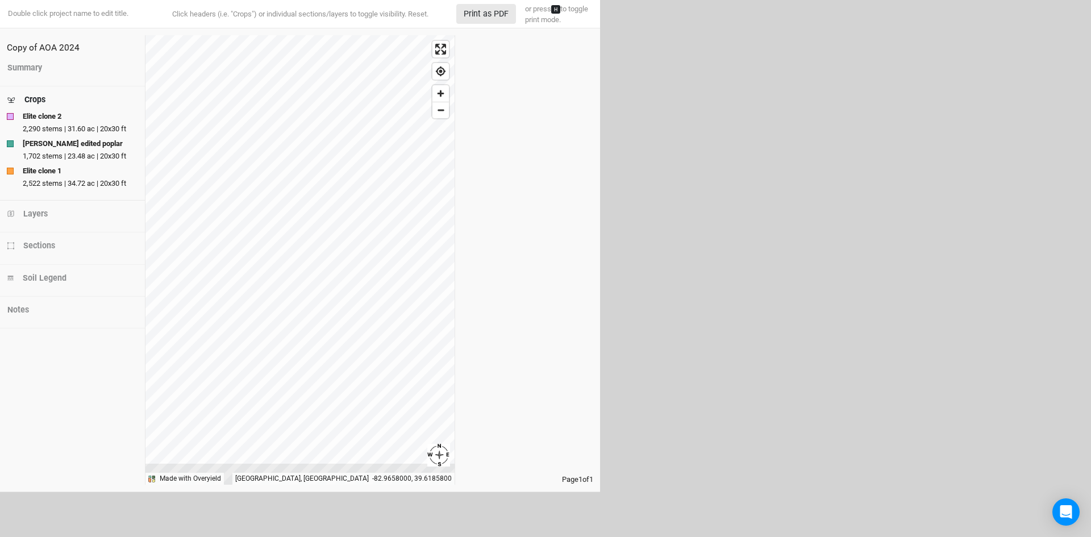
click at [757, 273] on html "Double click project name to edit title. Click headers (i.e. "Crops") or indivi…" at bounding box center [545, 268] width 1091 height 537
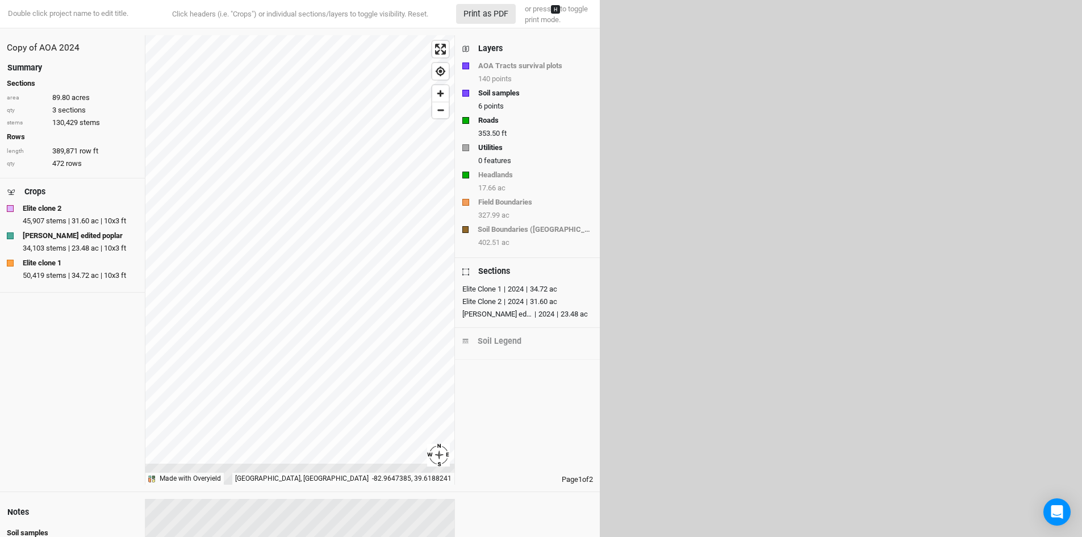
click at [495, 45] on div "Layers" at bounding box center [490, 49] width 24 height 12
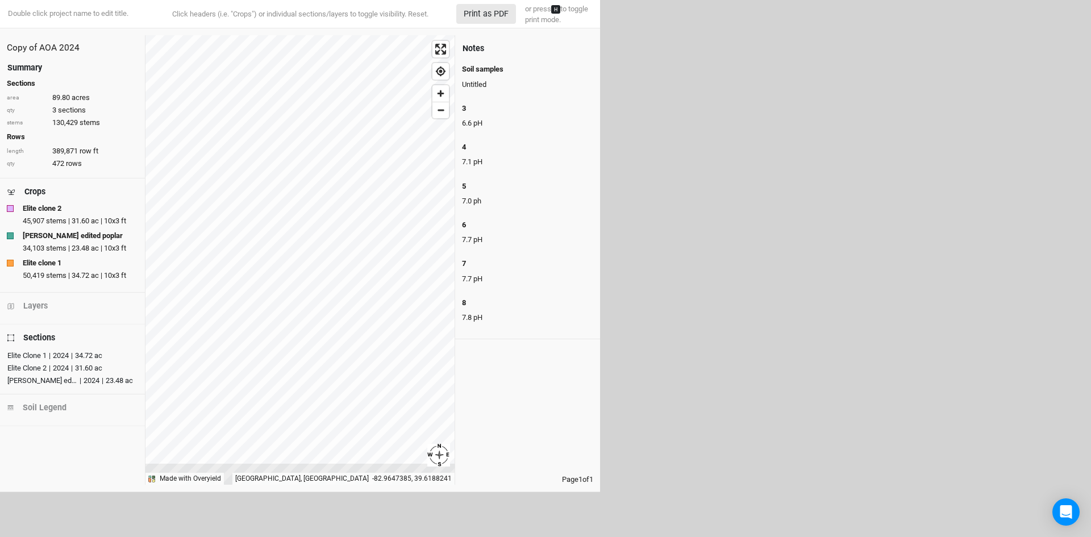
click at [474, 51] on div "Notes" at bounding box center [473, 49] width 22 height 12
click at [37, 187] on div "Crops" at bounding box center [34, 192] width 21 height 12
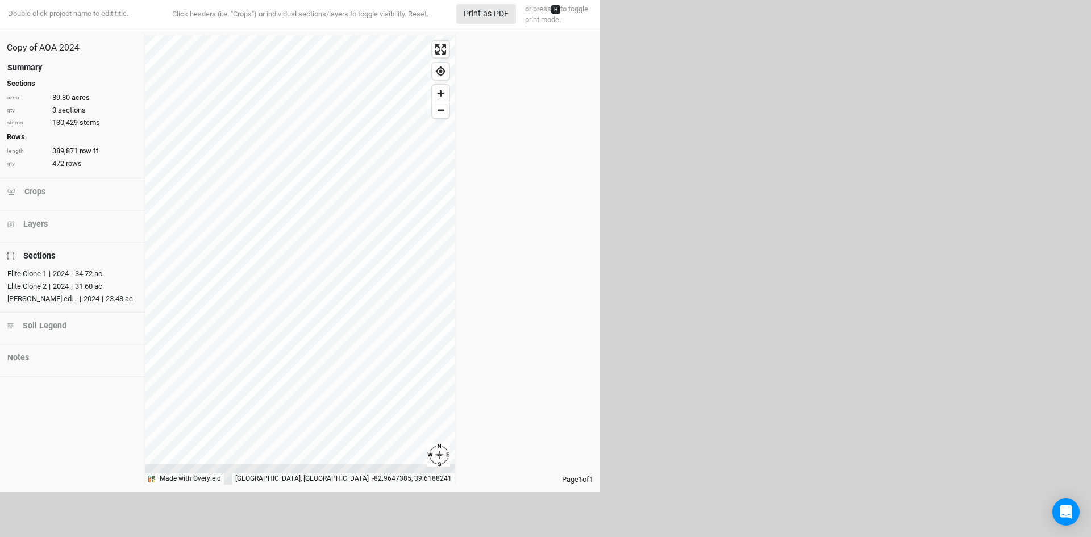
click at [30, 67] on div "Summary" at bounding box center [24, 68] width 35 height 12
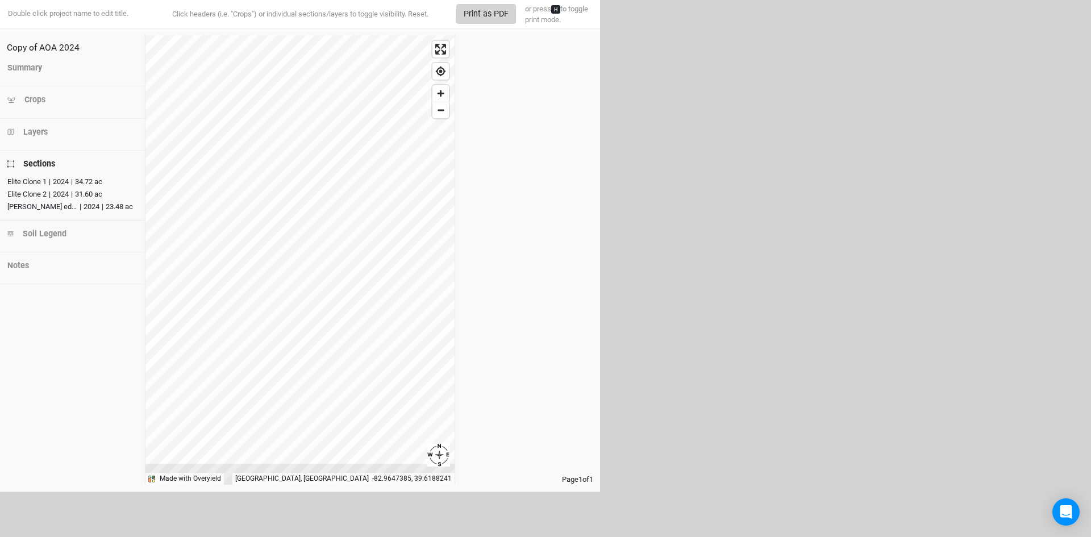
click at [491, 14] on button "Print as PDF" at bounding box center [486, 14] width 60 height 20
click at [485, 14] on button "Print as PDF" at bounding box center [486, 14] width 60 height 20
click at [28, 65] on div "Summary" at bounding box center [24, 68] width 35 height 12
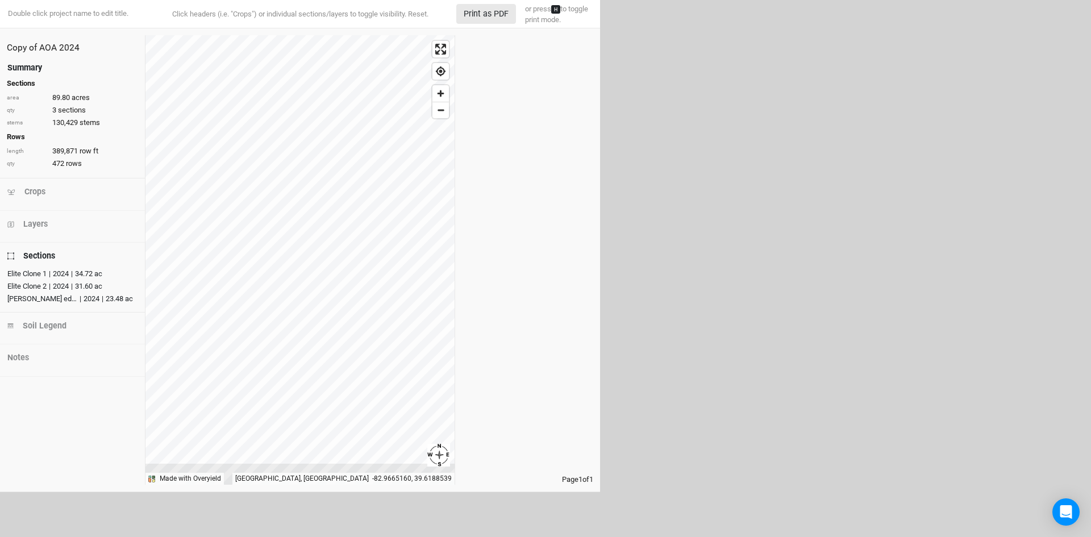
click at [38, 325] on div "Soil Legend" at bounding box center [45, 326] width 44 height 12
click at [29, 195] on div "Crops" at bounding box center [34, 192] width 21 height 12
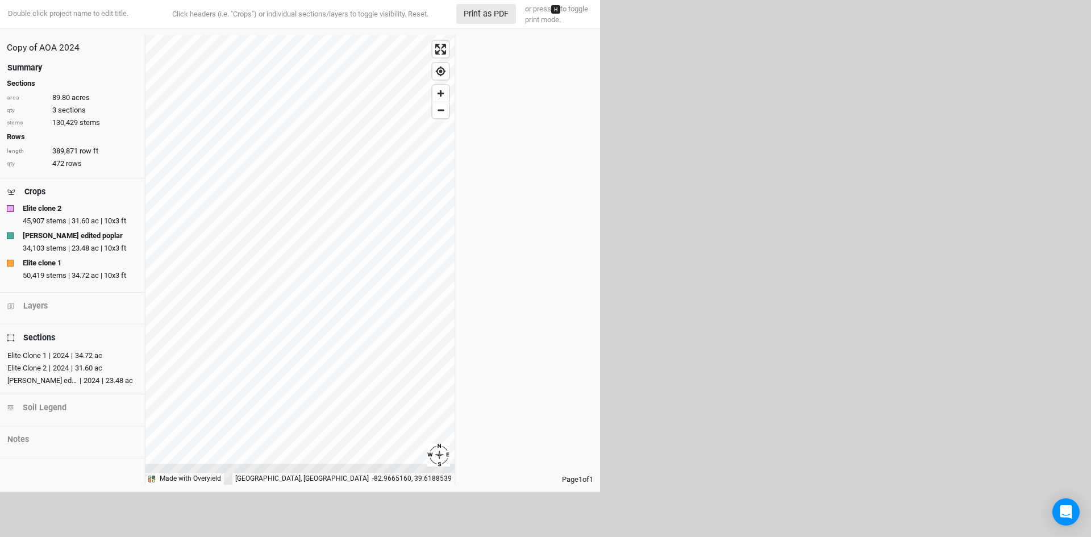
click at [41, 306] on div "Layers" at bounding box center [35, 306] width 24 height 12
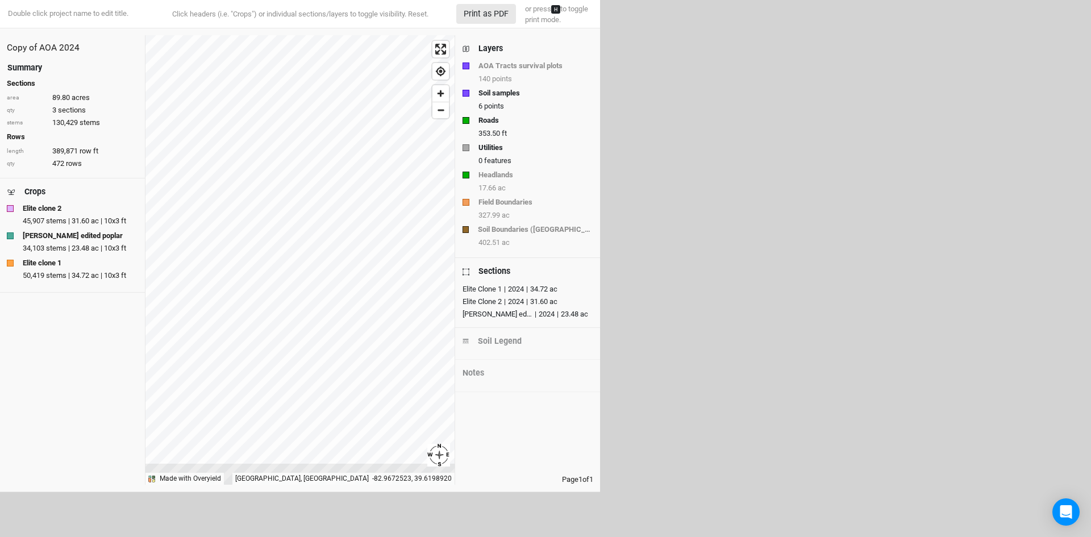
click at [505, 339] on div "Soil Legend" at bounding box center [500, 341] width 44 height 12
